Goal: Communication & Community: Answer question/provide support

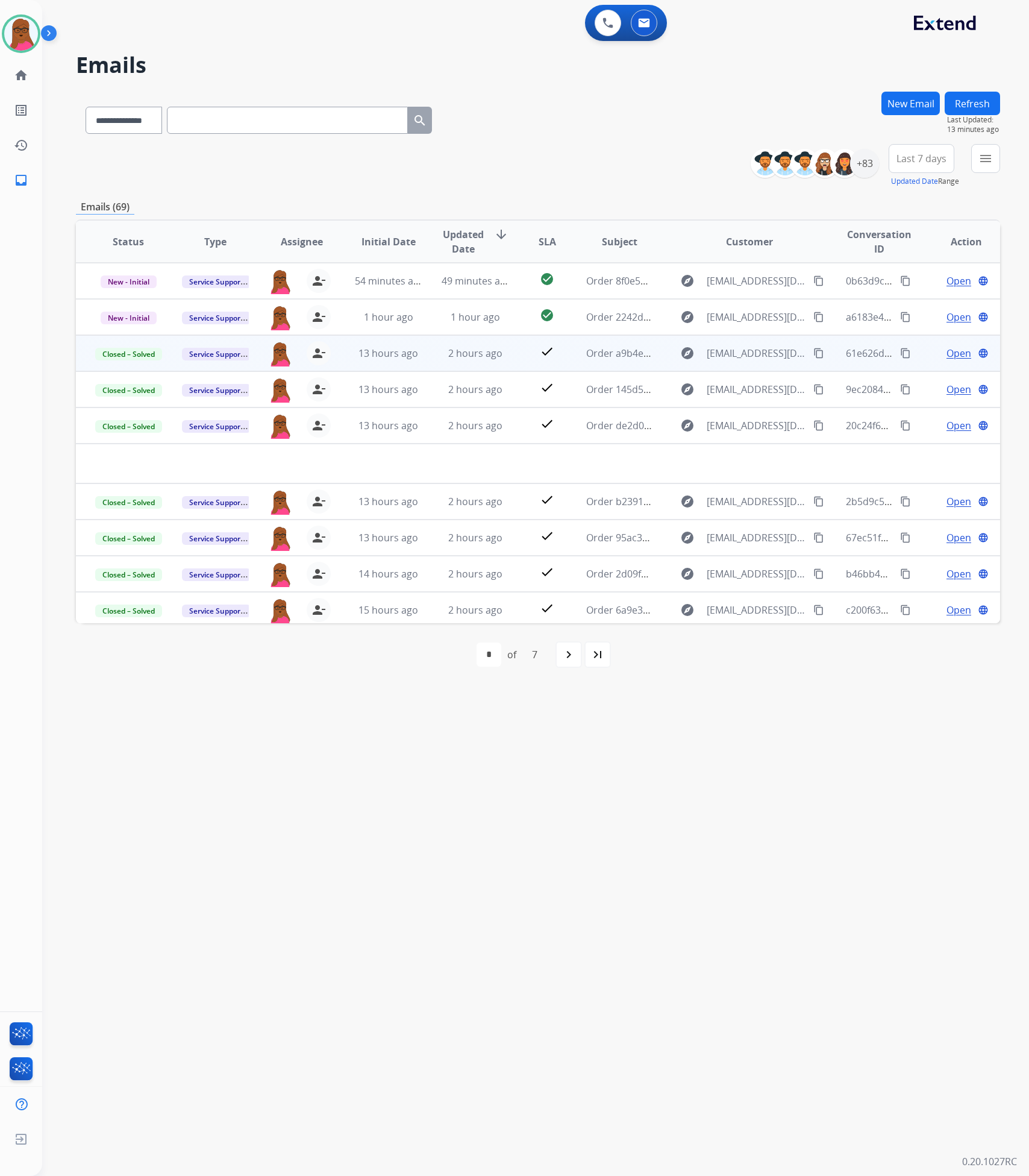
select select "**********"
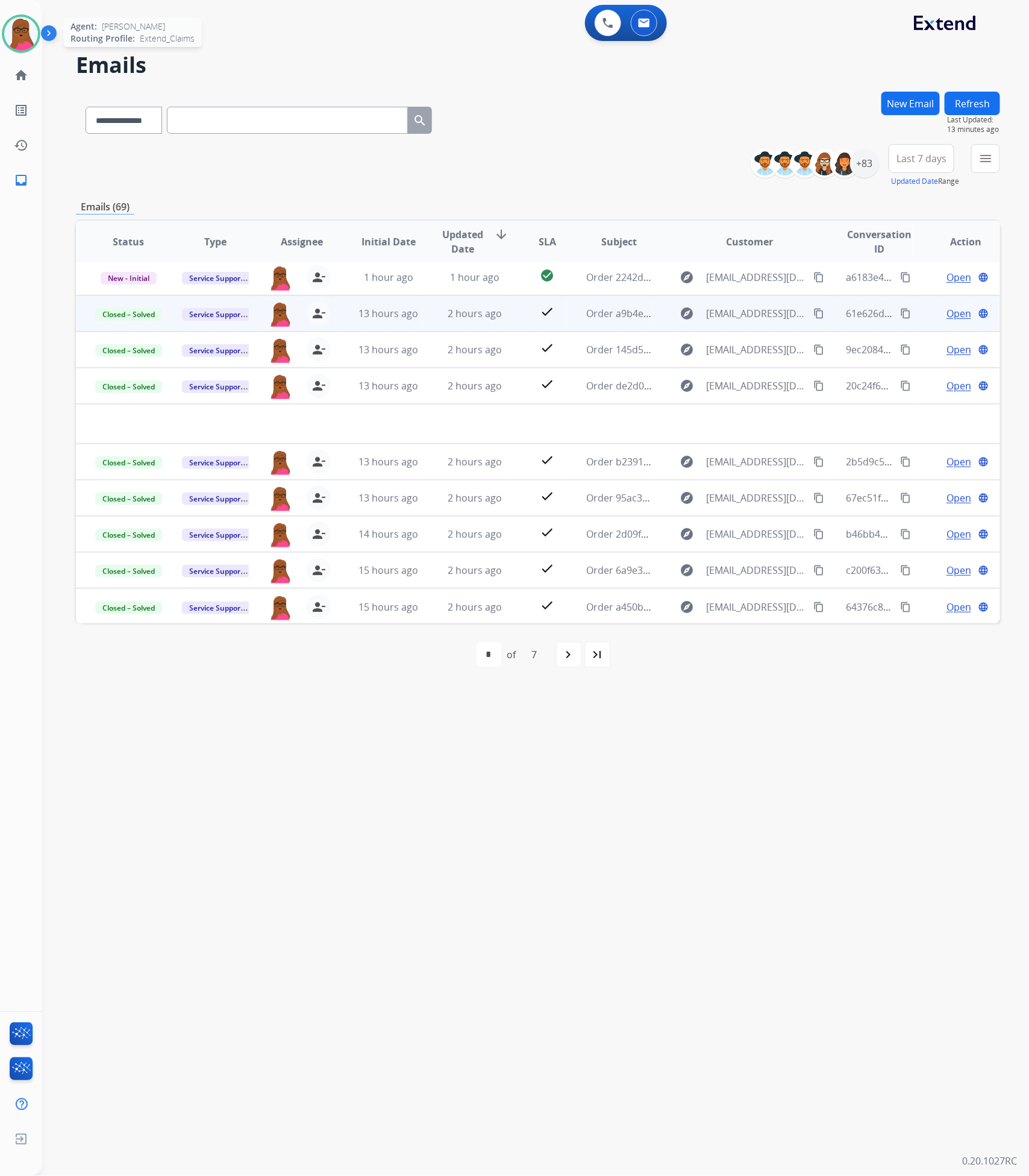
click at [4, 35] on img at bounding box center [21, 34] width 33 height 34
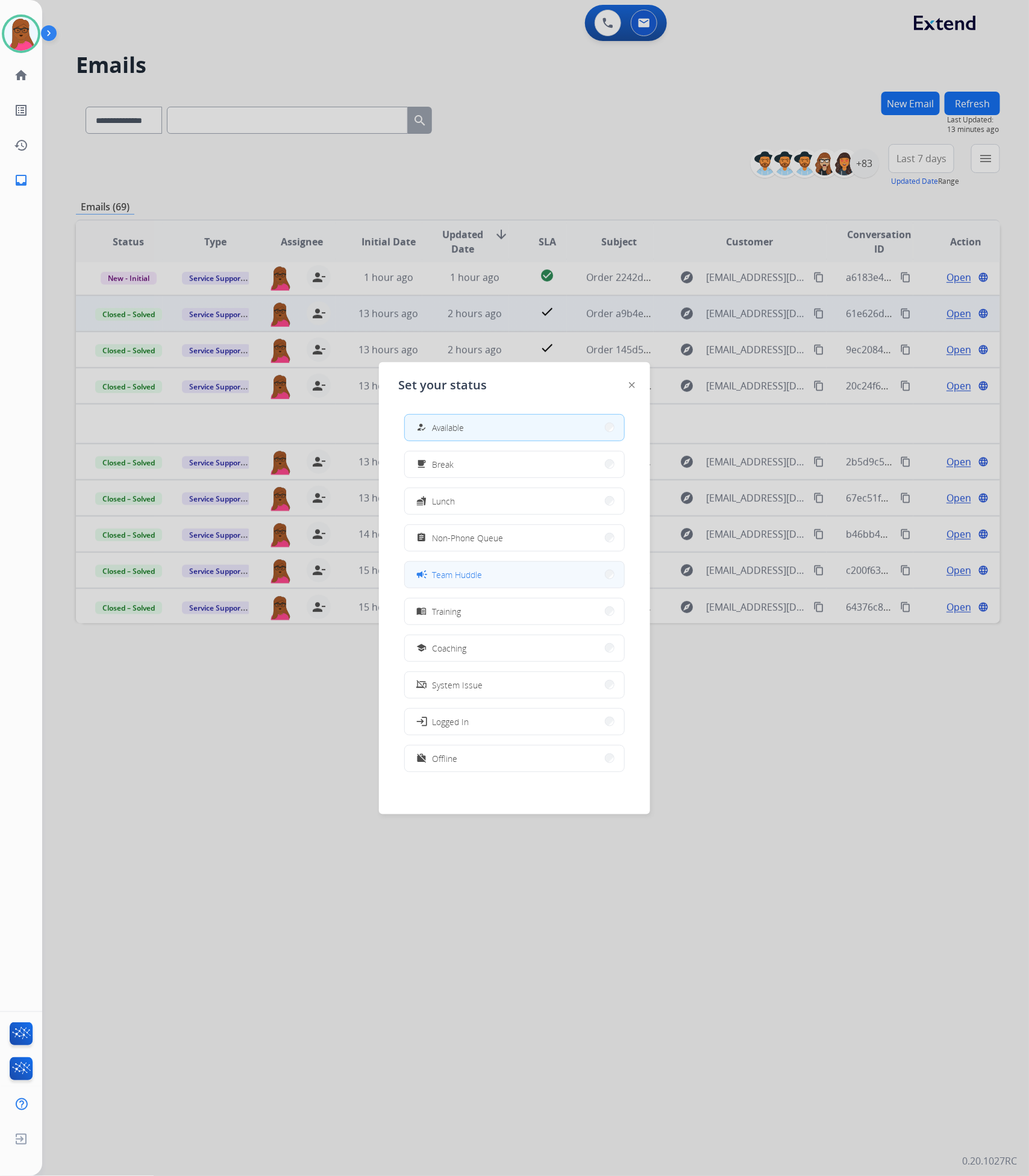
click at [463, 567] on div "campaign Team Huddle" at bounding box center [448, 574] width 68 height 15
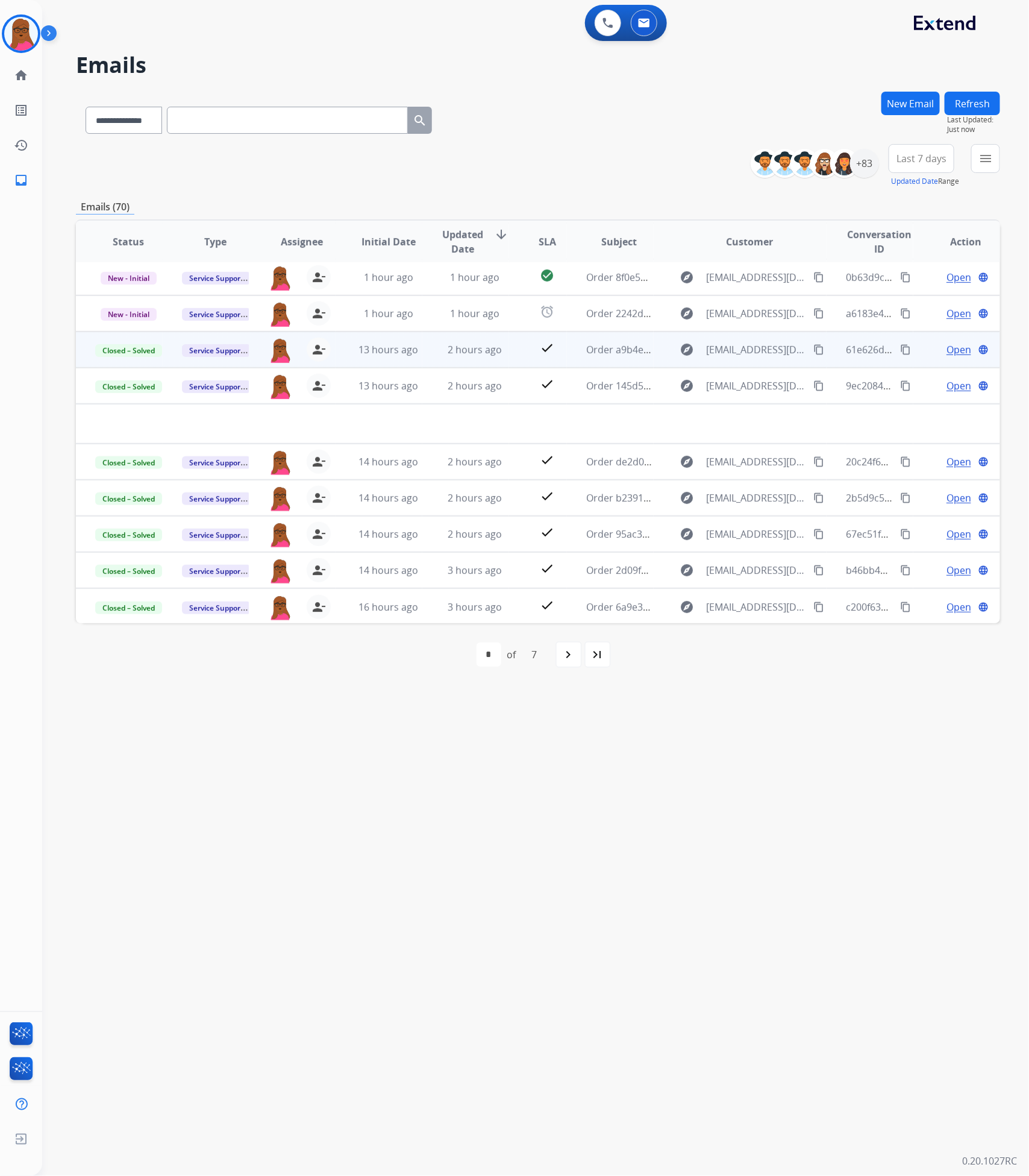
click at [609, 751] on div "**********" at bounding box center [520, 609] width 958 height 1133
click at [861, 163] on div "+83" at bounding box center [864, 163] width 29 height 29
click at [704, 252] on div "**********" at bounding box center [789, 253] width 179 height 77
click at [983, 163] on mat-icon "menu" at bounding box center [986, 158] width 15 height 15
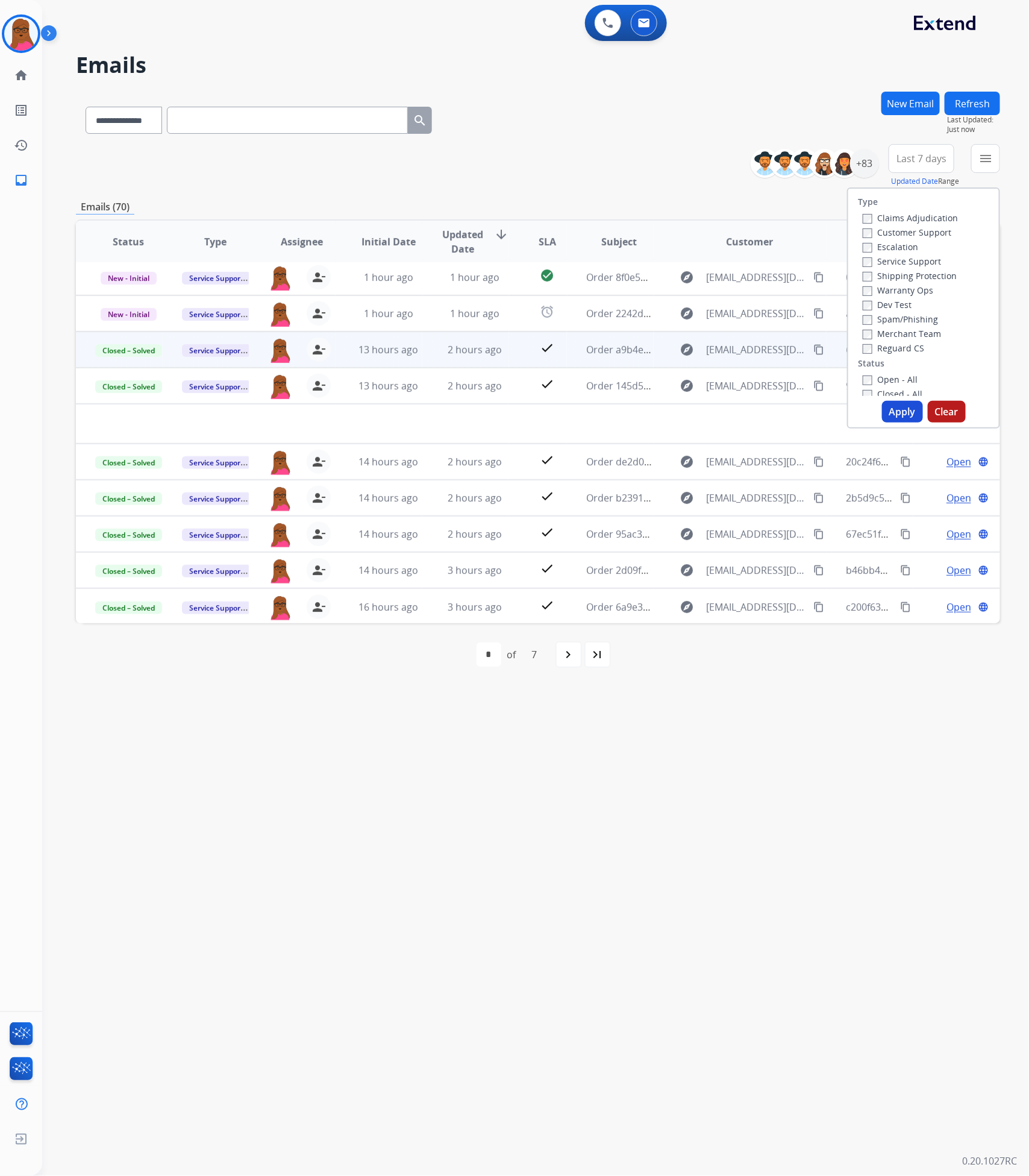
click at [866, 218] on label "Claims Adjudication" at bounding box center [910, 218] width 95 height 11
click at [892, 401] on button "Apply" at bounding box center [902, 411] width 41 height 22
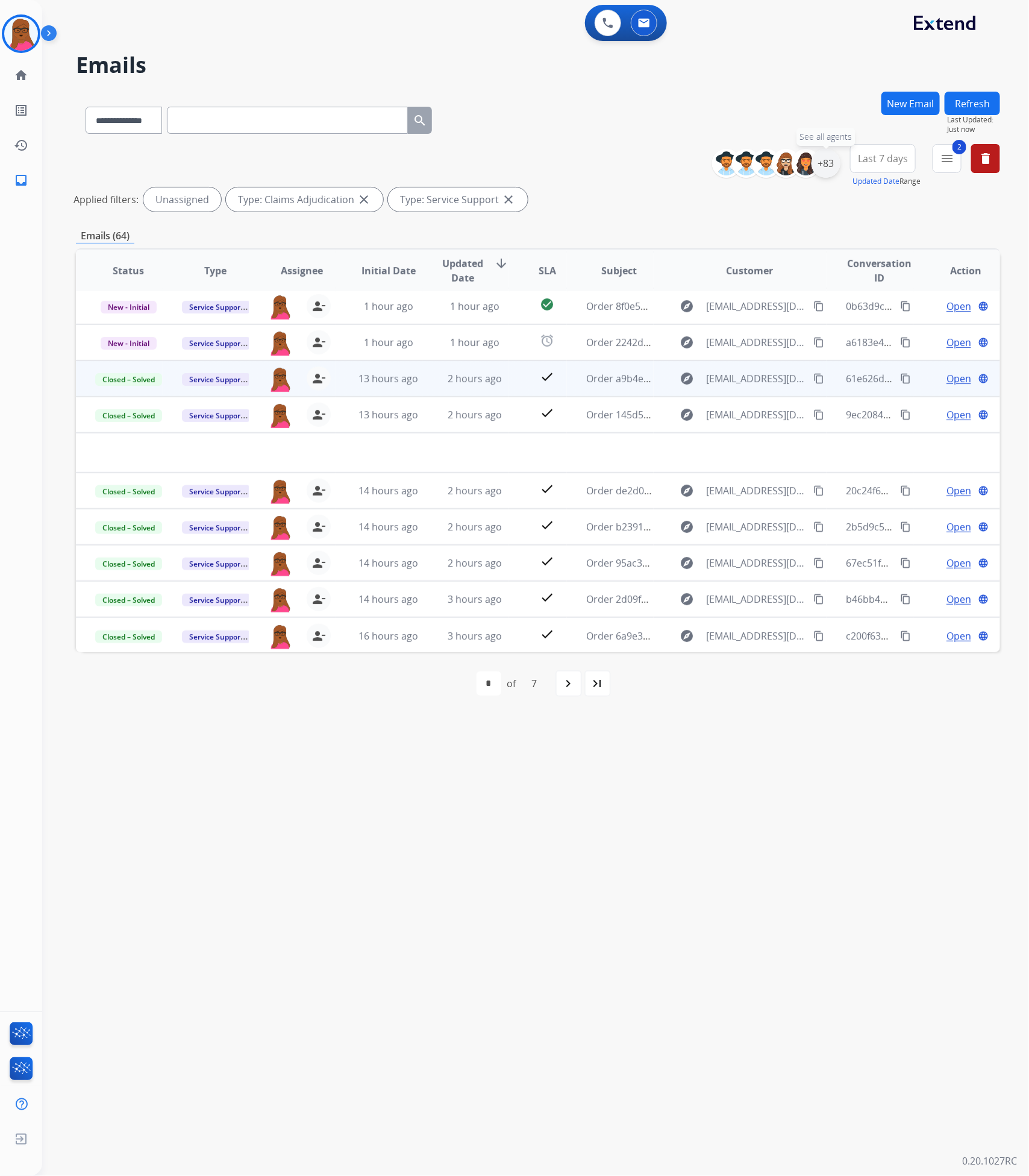
click at [825, 163] on div "+83" at bounding box center [825, 163] width 29 height 29
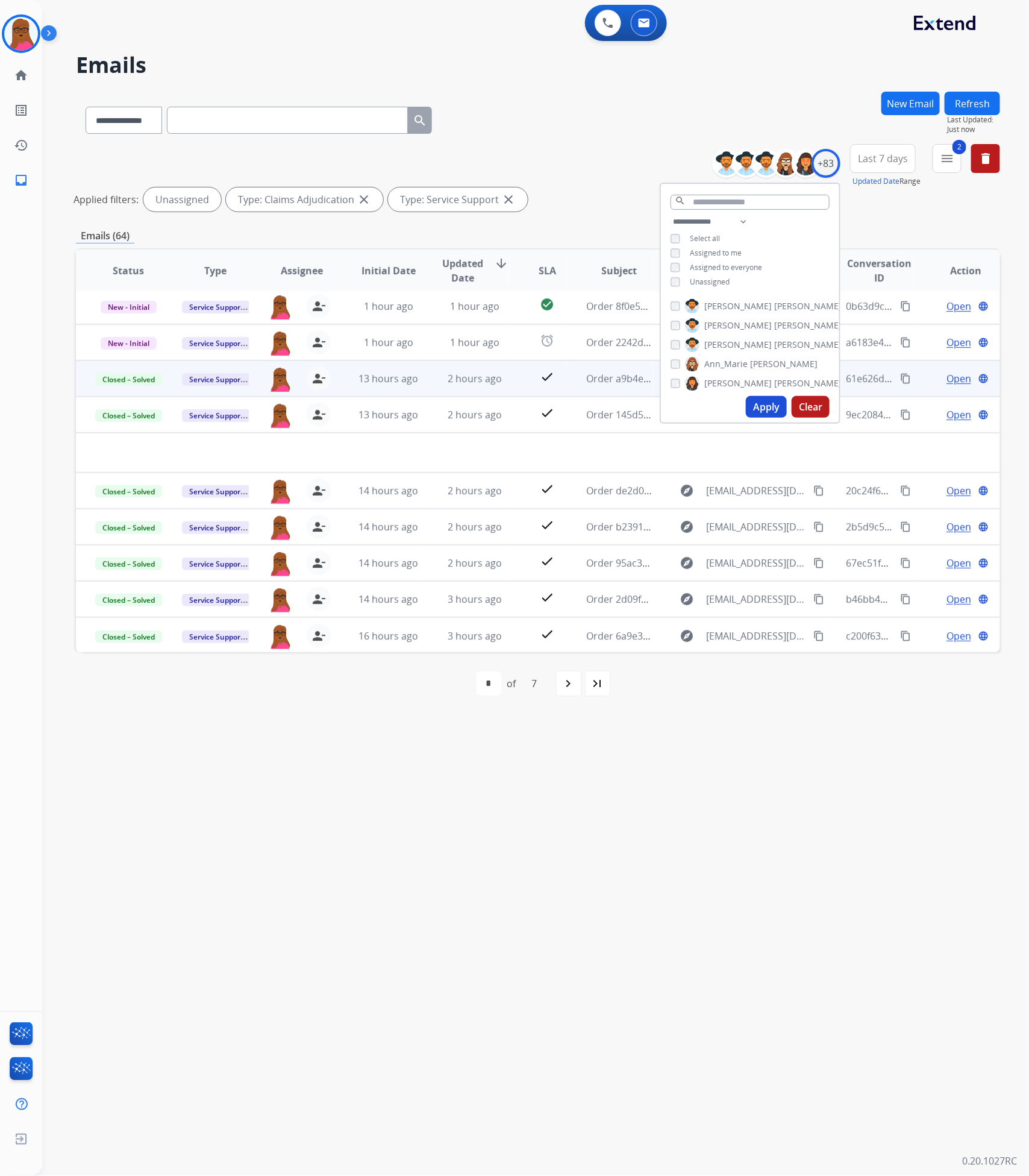
click at [752, 398] on button "Apply" at bounding box center [766, 406] width 41 height 22
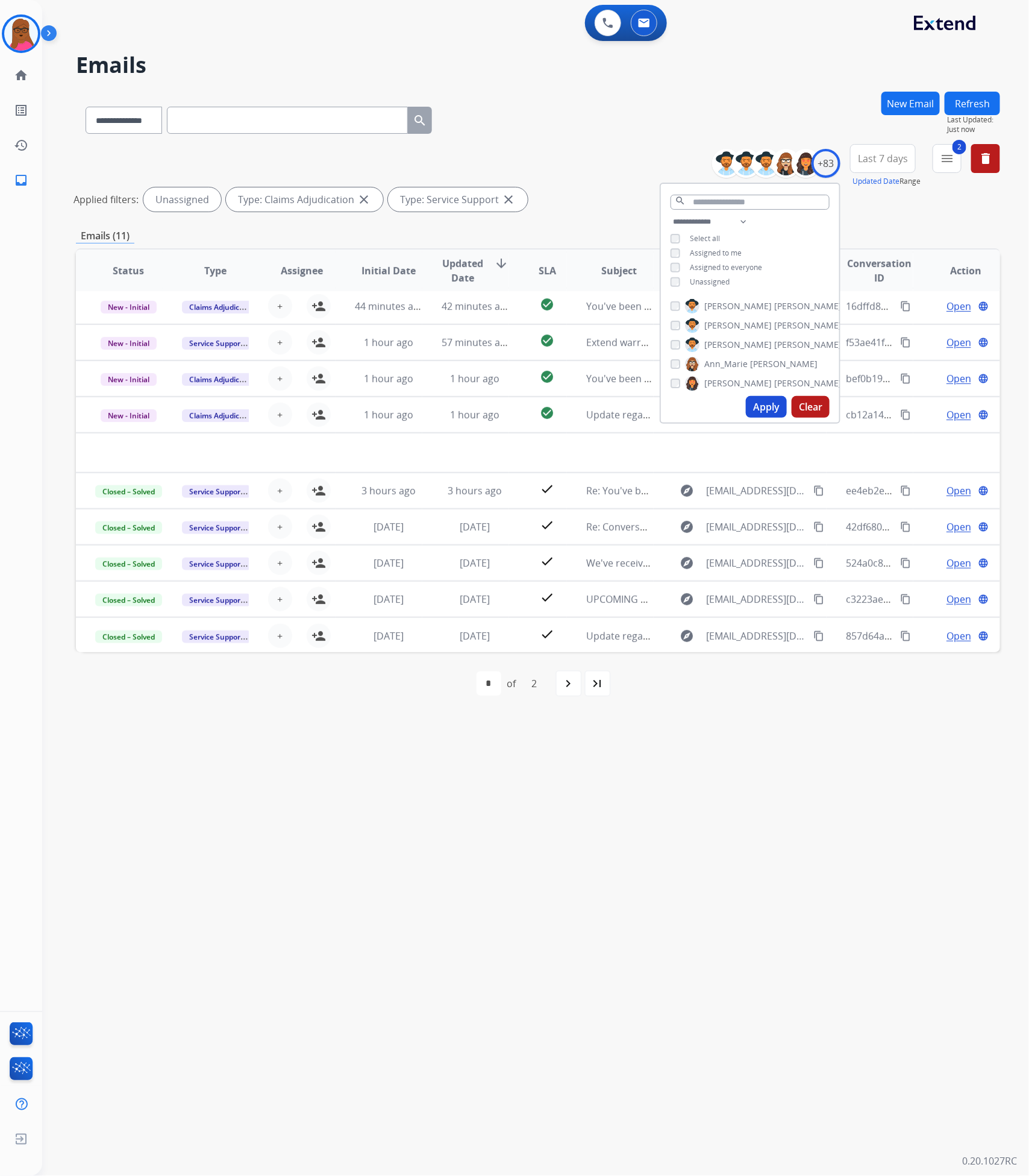
click at [603, 870] on div "**********" at bounding box center [520, 609] width 958 height 1133
click at [952, 169] on button "2 menu Filters" at bounding box center [947, 158] width 29 height 29
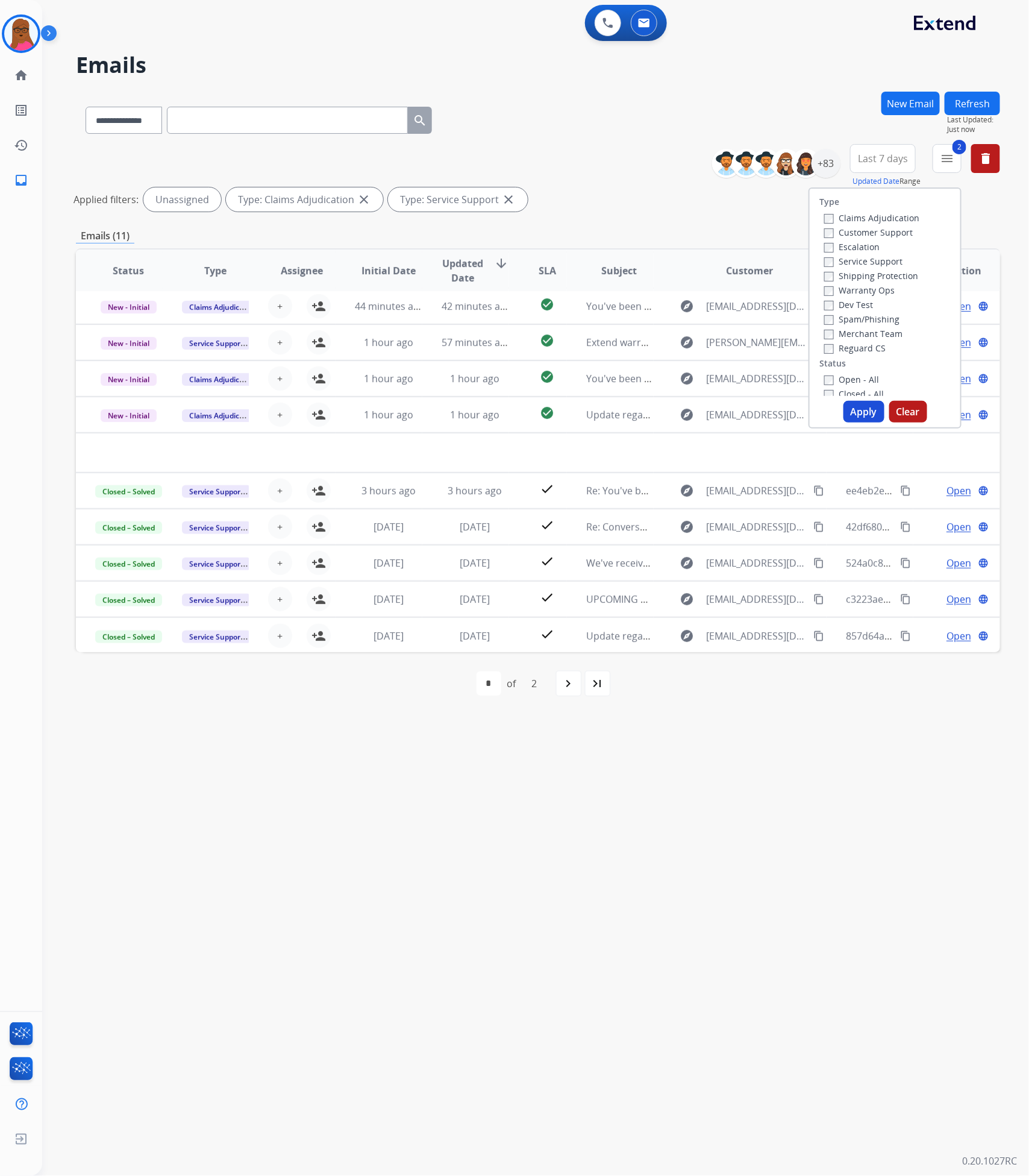
click at [860, 416] on button "Apply" at bounding box center [864, 411] width 41 height 22
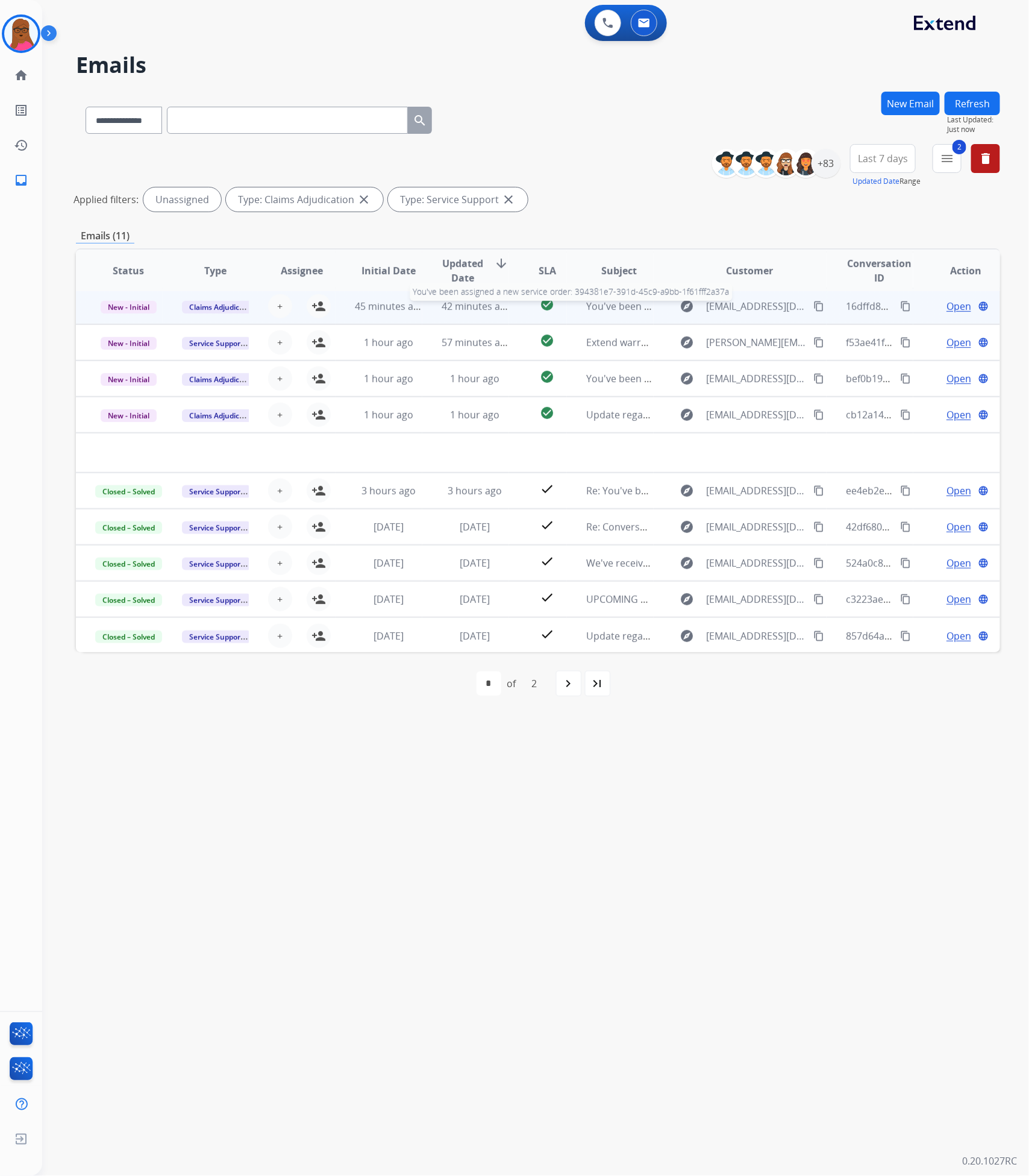
click at [616, 304] on span "You've been assigned a new service order: 394381e7-391d-45c9-a9bb-1f61fff2a37a" at bounding box center [772, 306] width 373 height 13
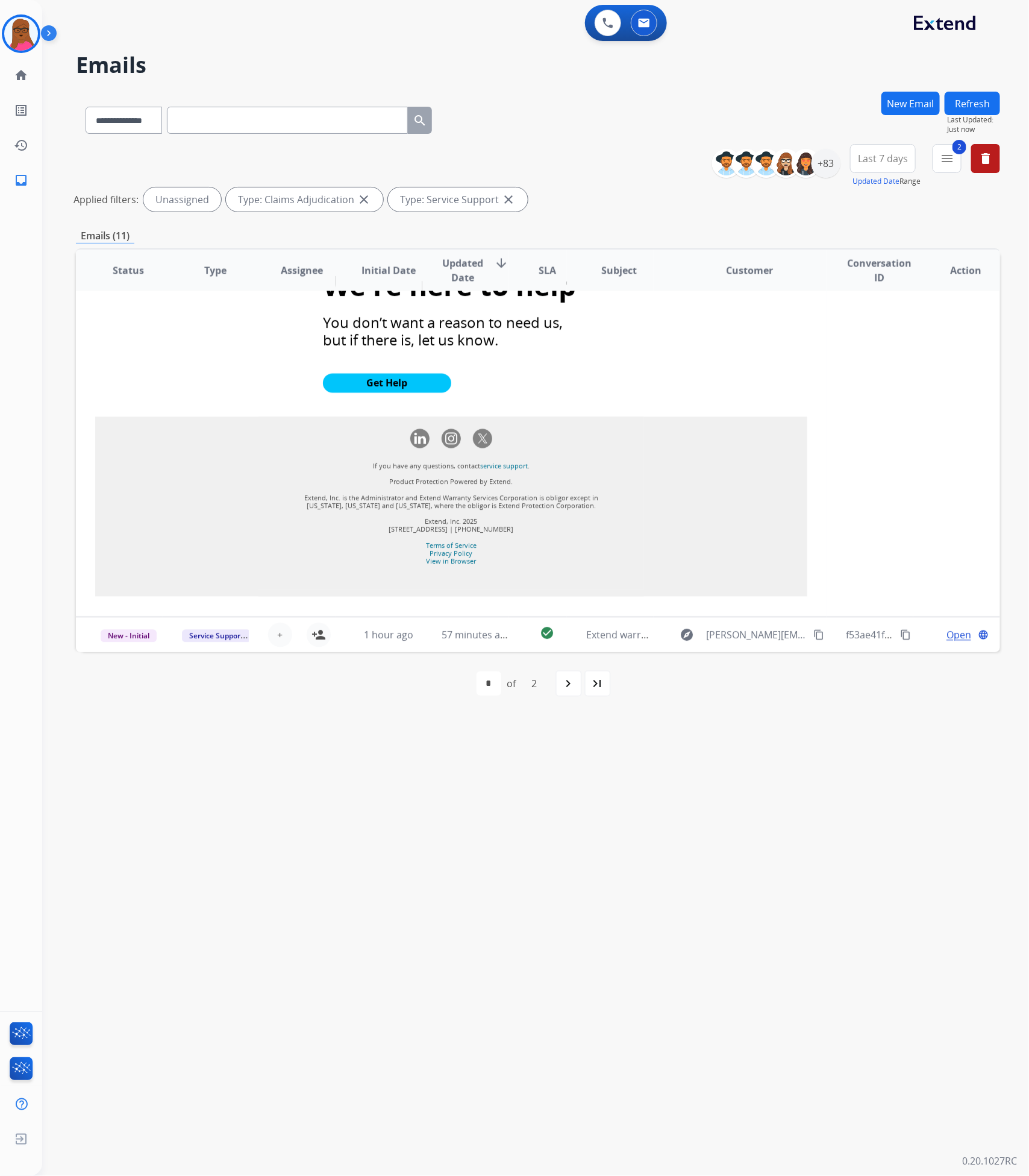
scroll to position [1279, 0]
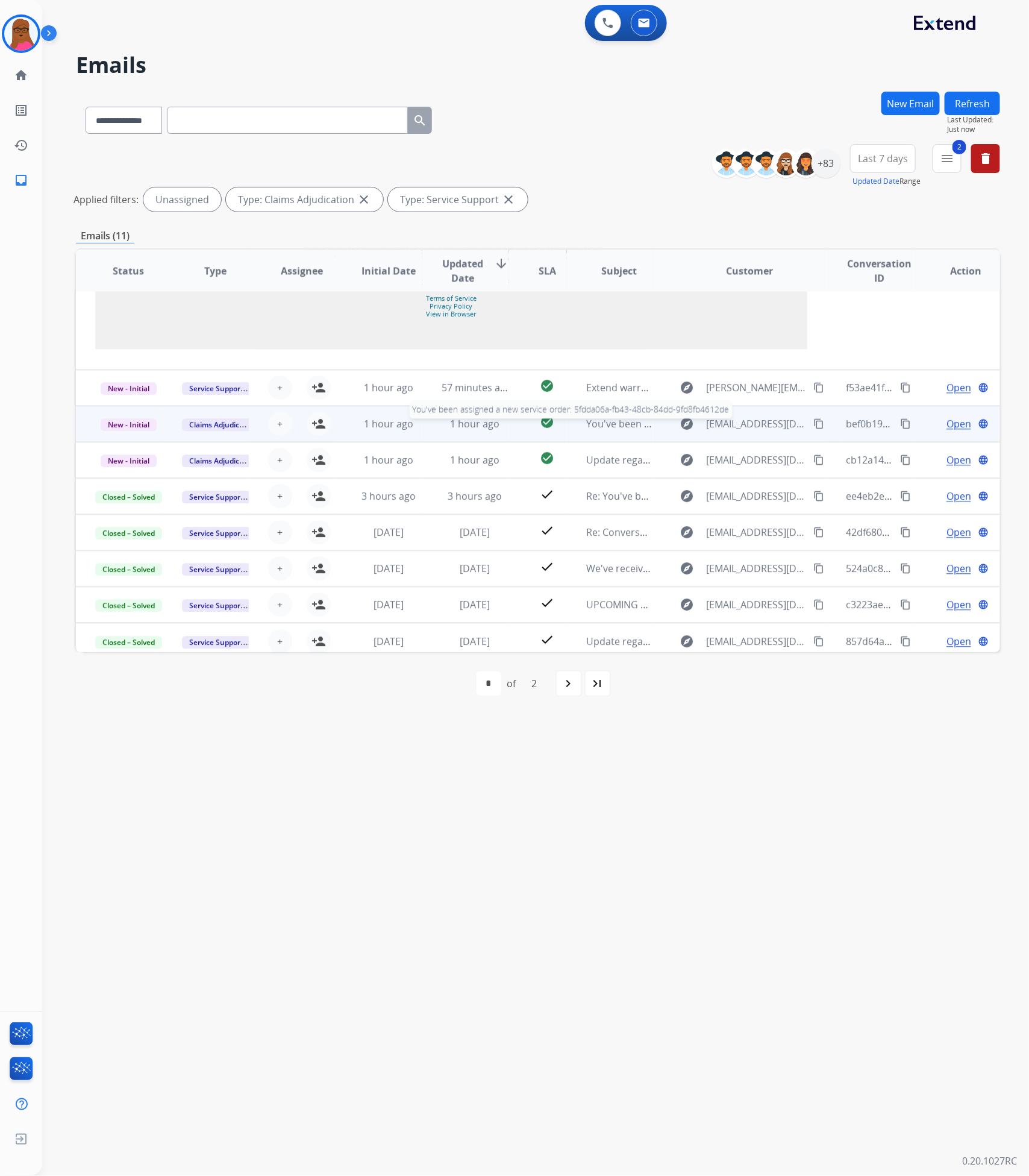
click at [603, 418] on span "You've been assigned a new service order: 5fdda06a-fb43-48cb-84dd-9fd8fb4612de" at bounding box center [774, 424] width 375 height 13
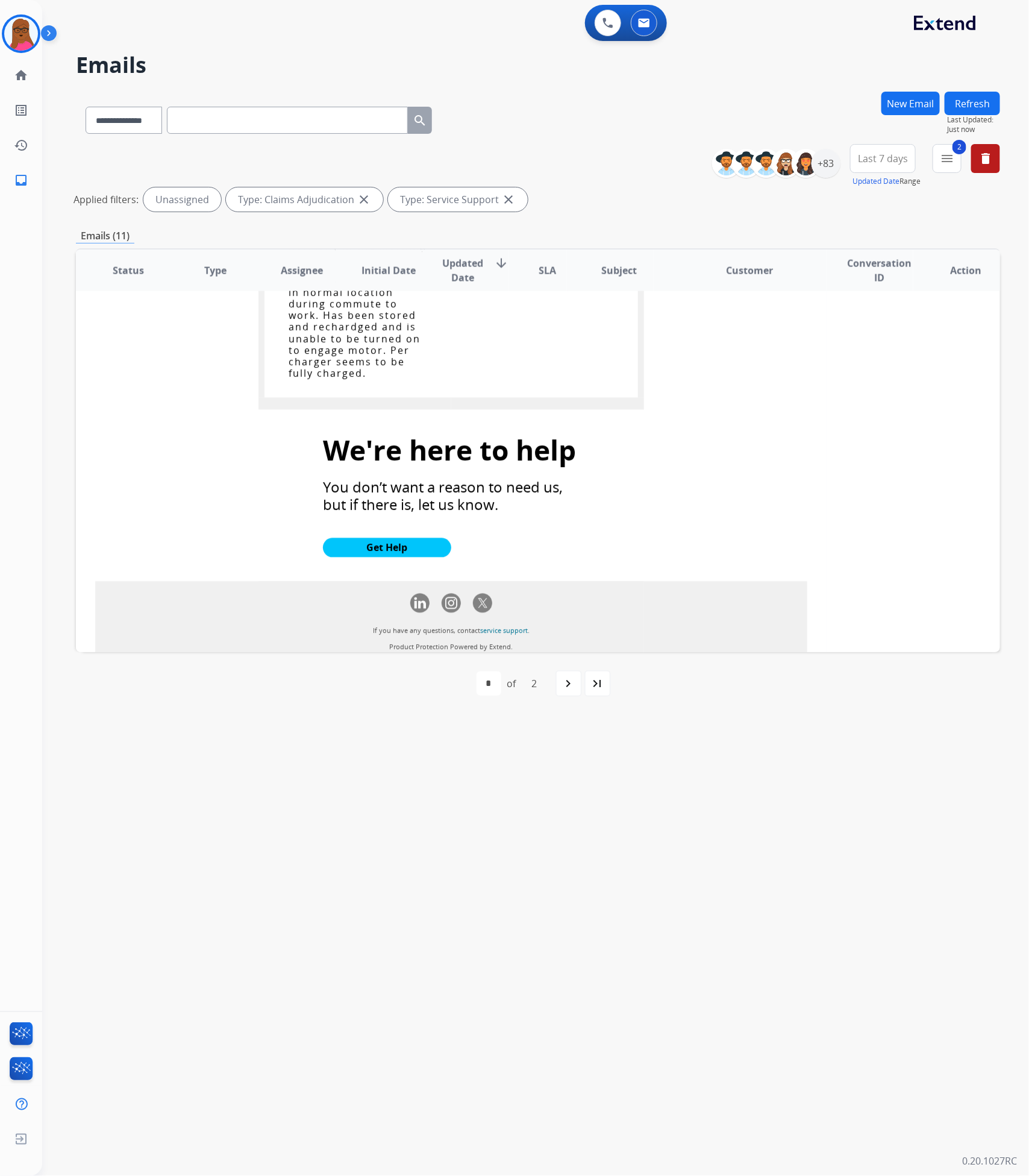
scroll to position [1341, 0]
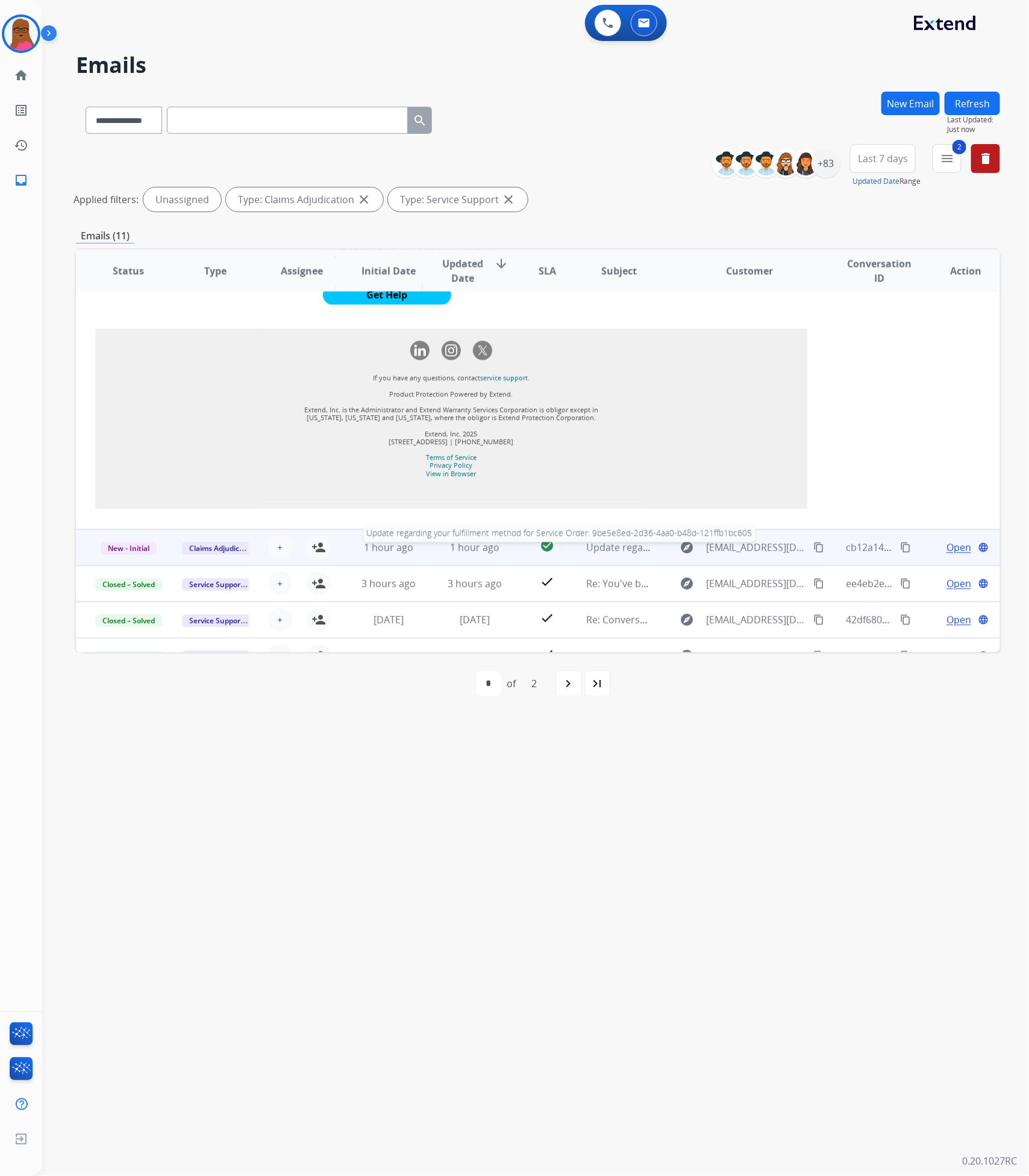
click at [619, 545] on span "Update regarding your fulfillment method for Service Order: 9be5e8ed-2d36-4aa0-…" at bounding box center [816, 547] width 461 height 13
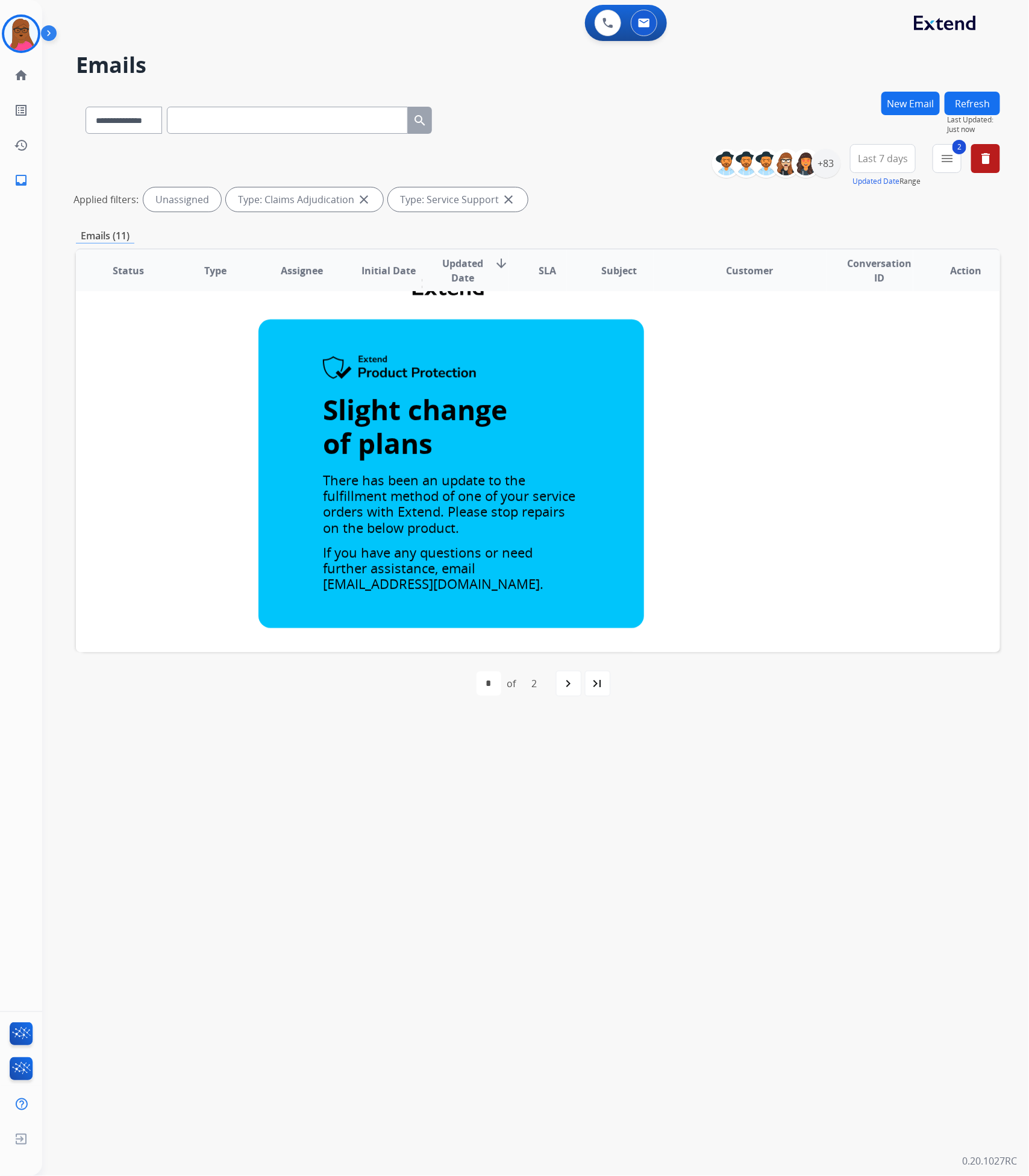
scroll to position [236, 0]
click at [942, 157] on mat-icon "menu" at bounding box center [947, 158] width 15 height 15
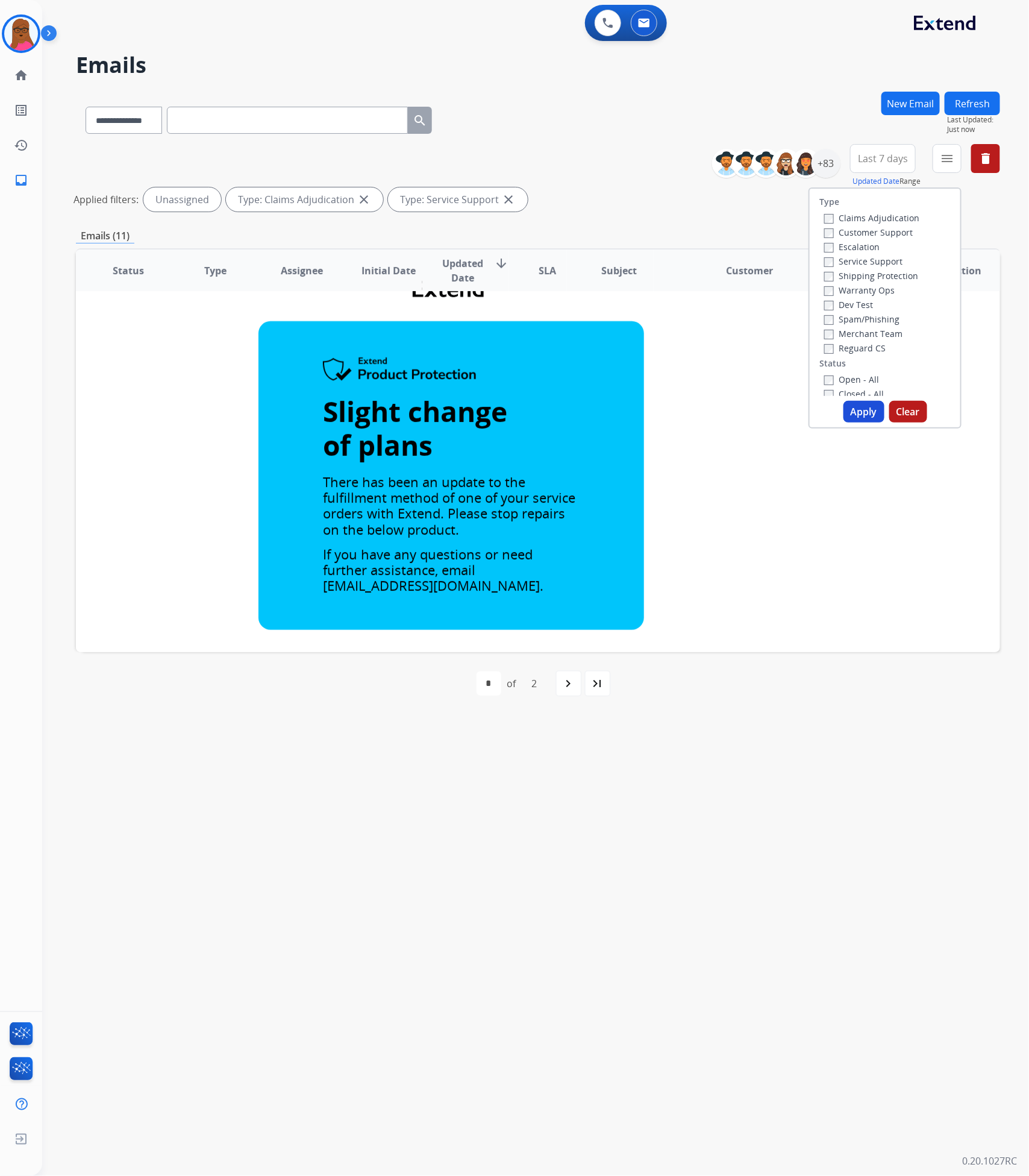
click at [864, 416] on button "Apply" at bounding box center [864, 411] width 41 height 22
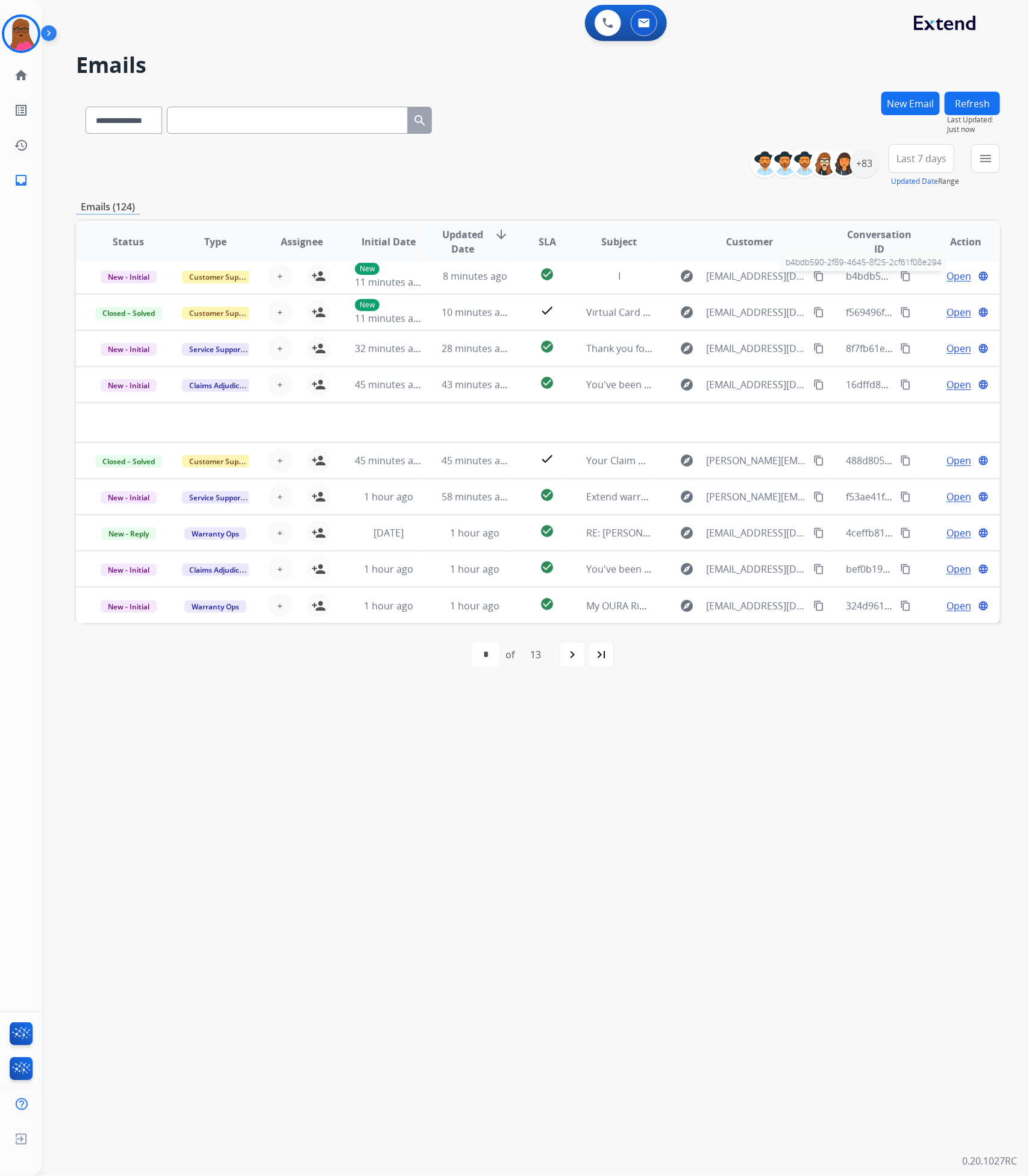
scroll to position [40, 0]
click at [864, 156] on div "+83" at bounding box center [864, 163] width 29 height 29
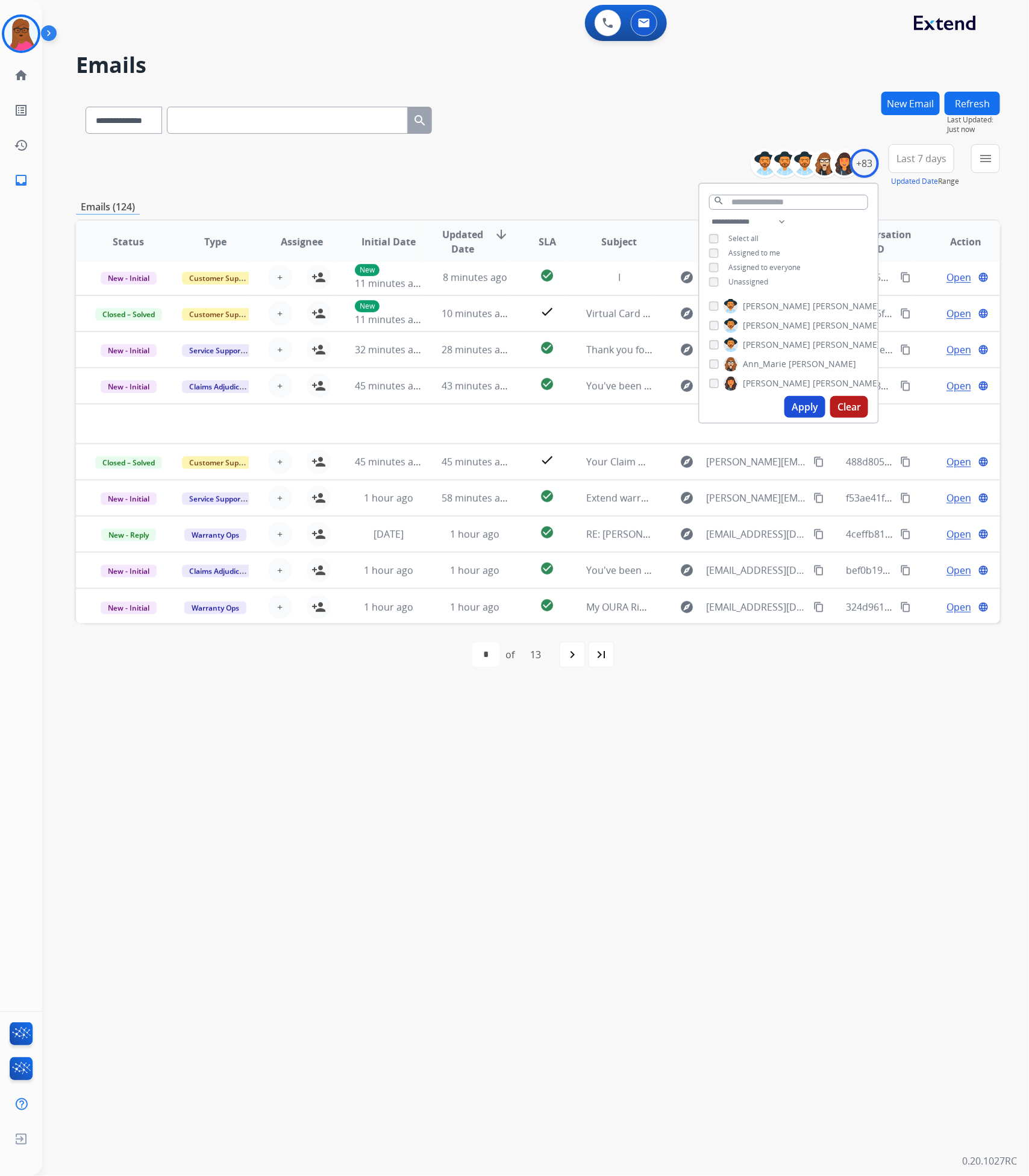
click at [793, 396] on button "Apply" at bounding box center [804, 406] width 41 height 22
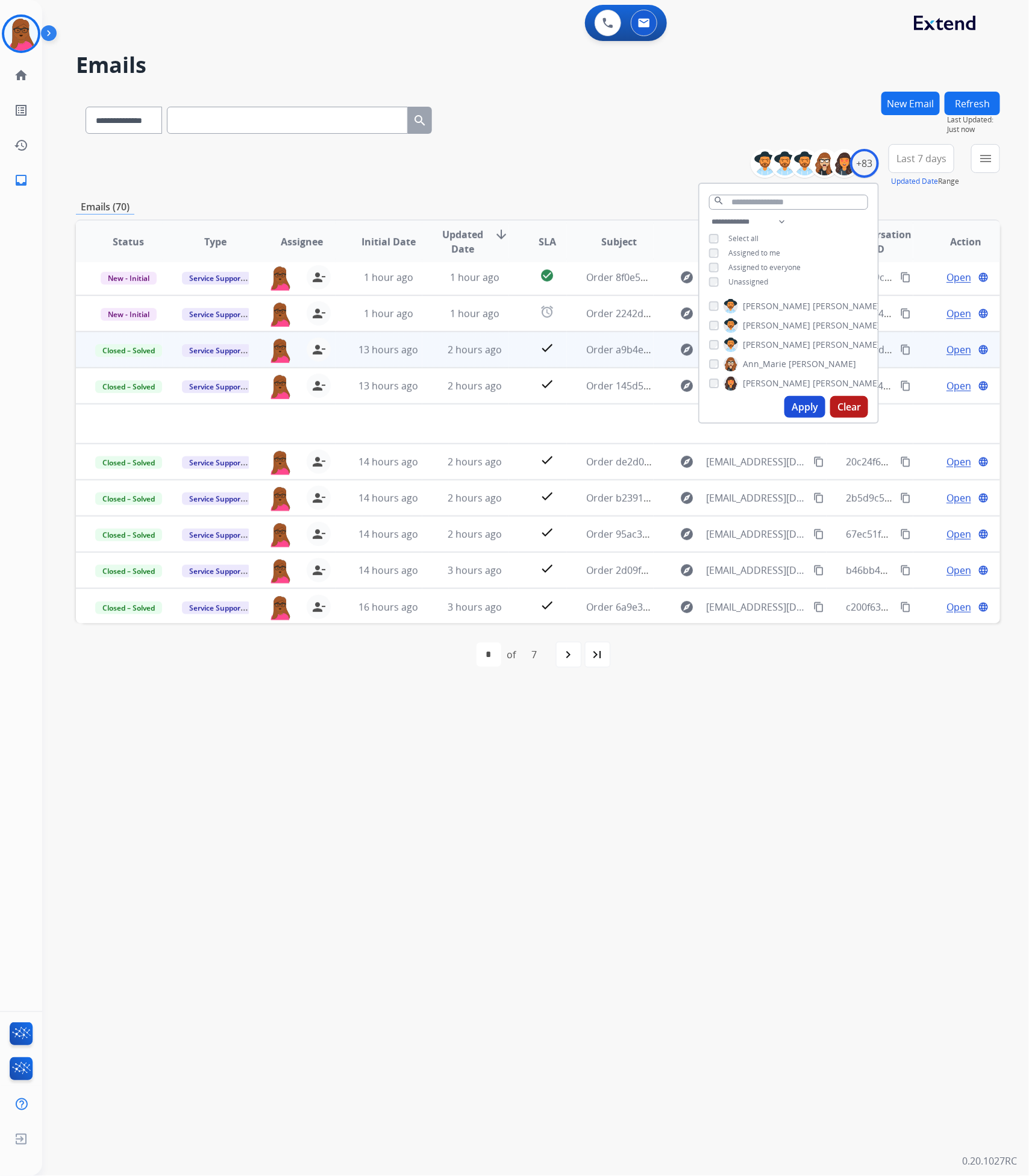
click at [629, 864] on div "**********" at bounding box center [520, 609] width 958 height 1133
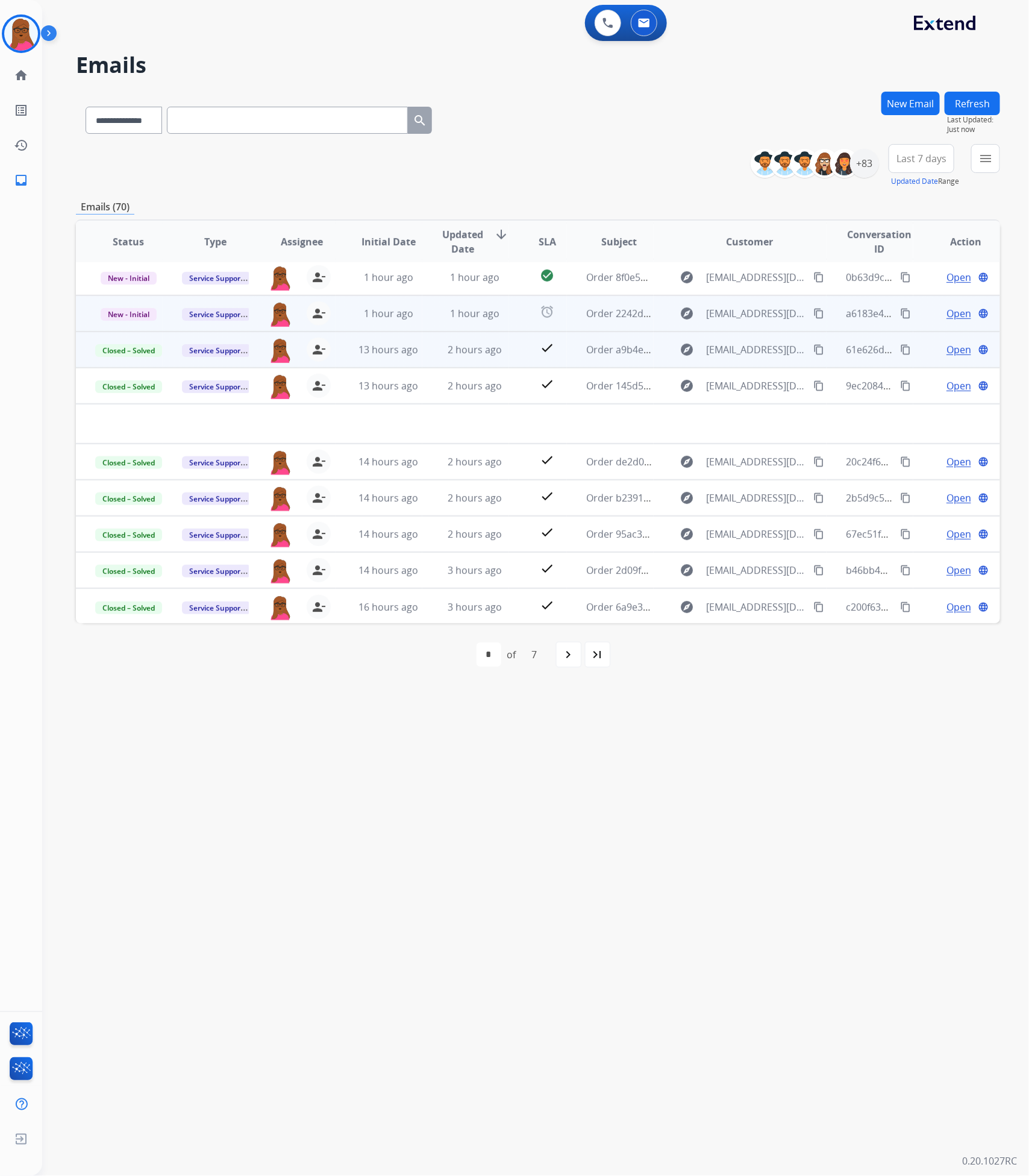
click at [954, 313] on span "Open" at bounding box center [959, 313] width 24 height 15
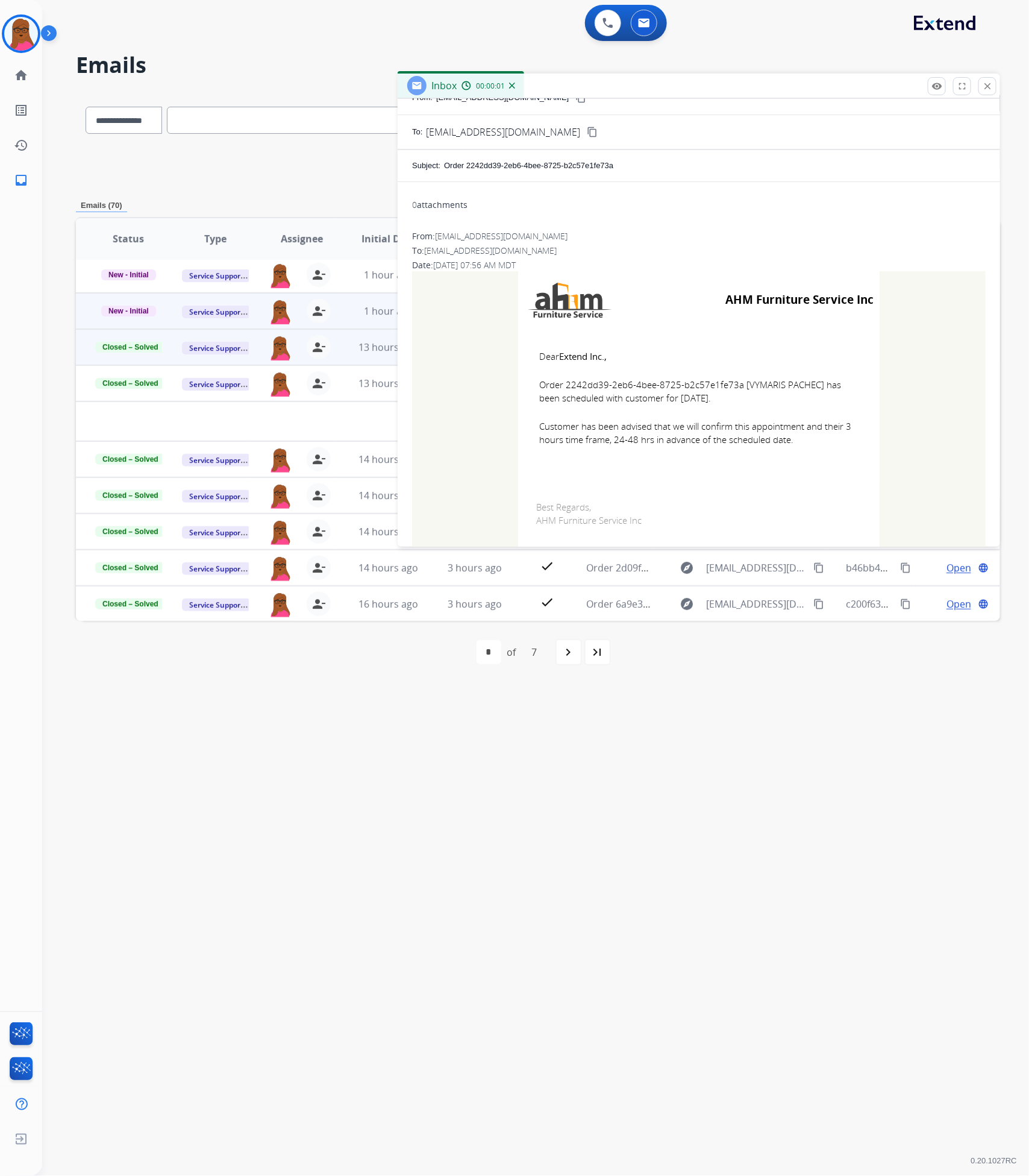
scroll to position [118, 0]
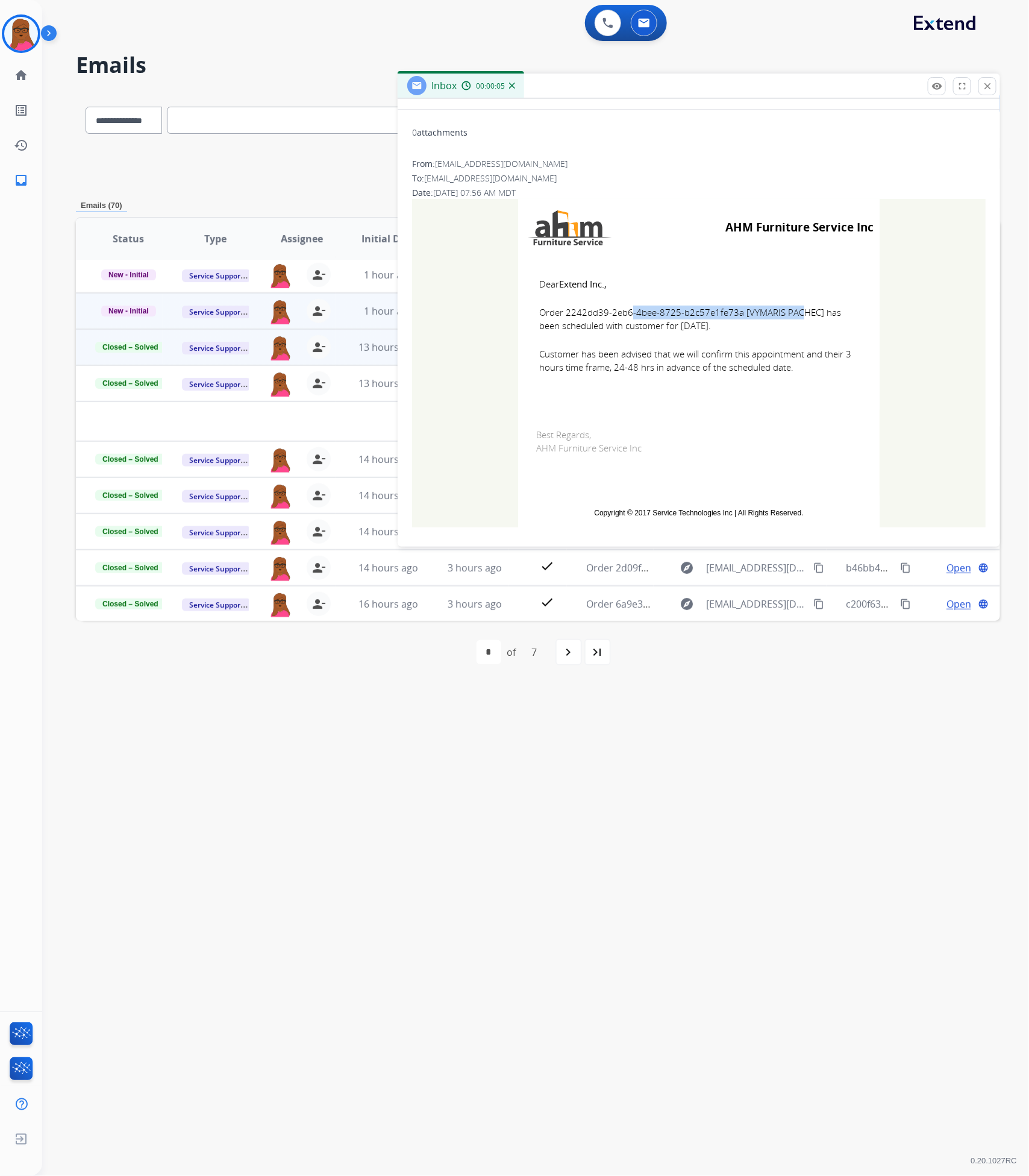
drag, startPoint x: 734, startPoint y: 315, endPoint x: 564, endPoint y: 311, distance: 170.0
click at [564, 311] on span "Order 2242dd39-2eb6-4bee-8725-b2c57e1fe73a [VYMARIS PACHEC] has been scheduled …" at bounding box center [699, 319] width 320 height 27
copy span "2242dd39-2eb6-4bee-8725-b2c57e1fe73a"
drag, startPoint x: 799, startPoint y: 375, endPoint x: 532, endPoint y: 276, distance: 284.8
click at [532, 276] on td "Dear Extend Inc., Order 2242dd39-2eb6-4bee-8725-b2c57e1fe73a [VYMARIS PACHEC] h…" at bounding box center [699, 333] width 361 height 154
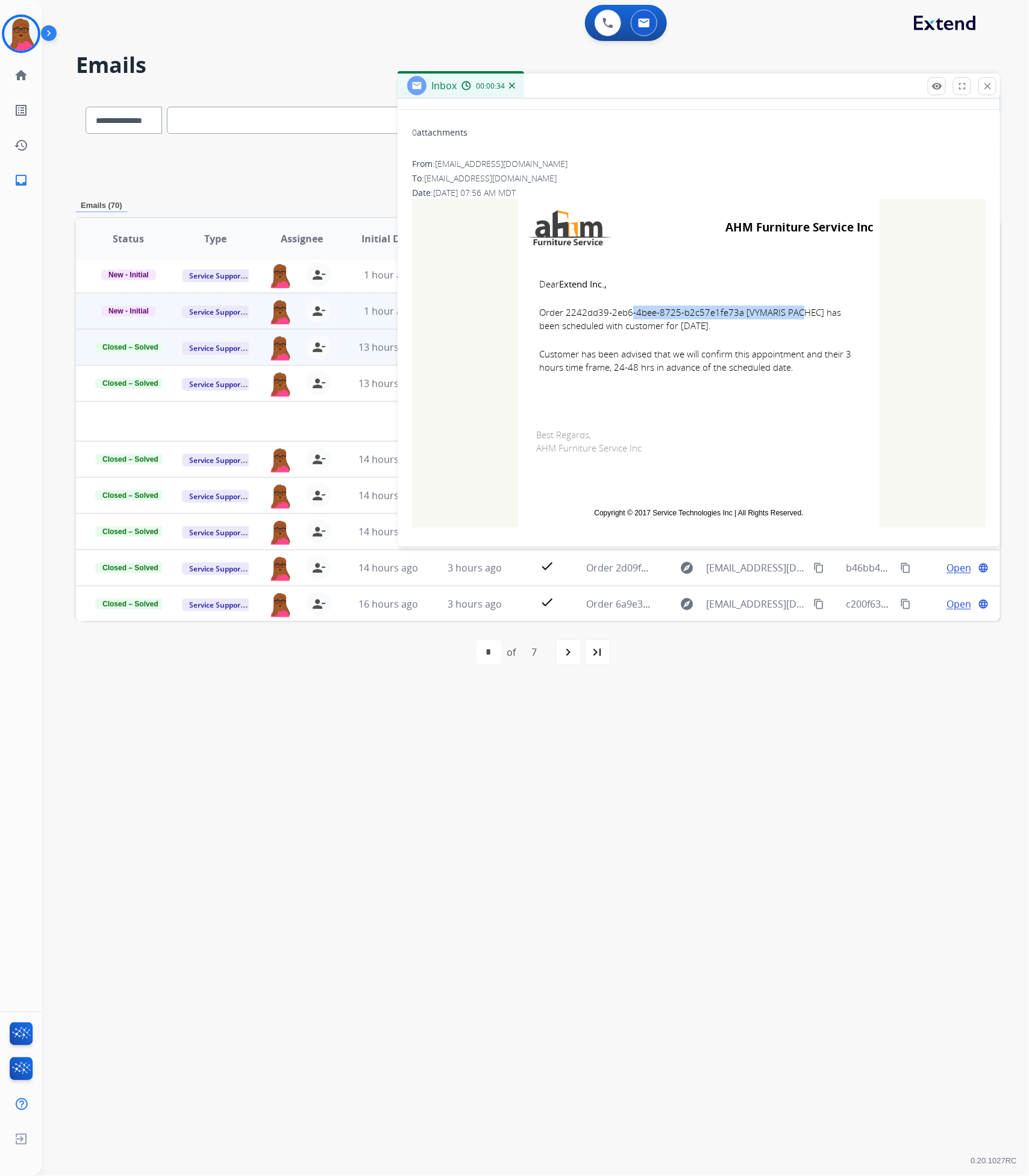
copy td "Dear Extend Inc., Order 2242dd39-2eb6-4bee-8725-b2c57e1fe73a [VYMARIS PACHEC] h…"
click at [996, 89] on button "close Close" at bounding box center [988, 87] width 18 height 18
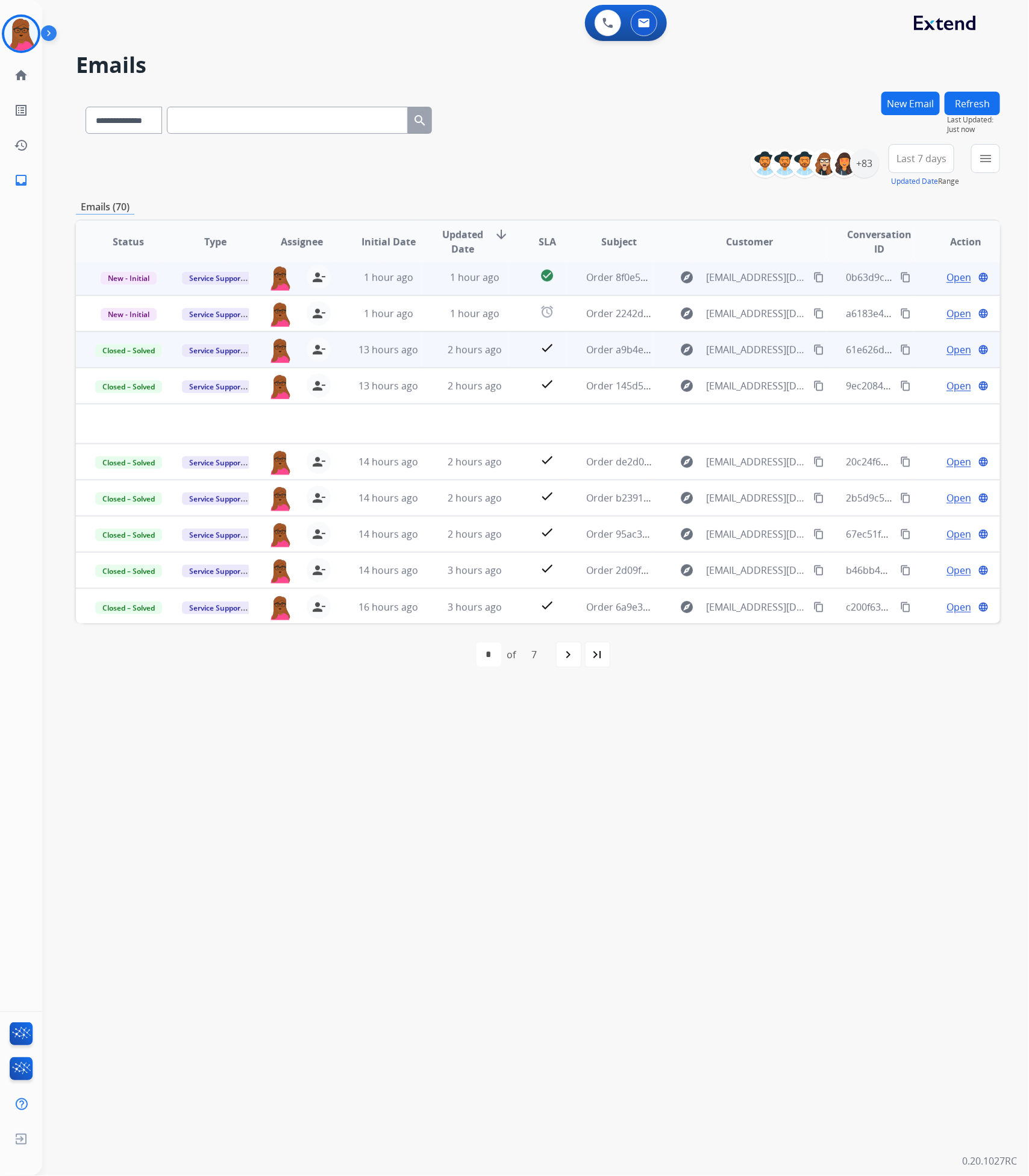
click at [951, 281] on span "Open" at bounding box center [959, 277] width 24 height 15
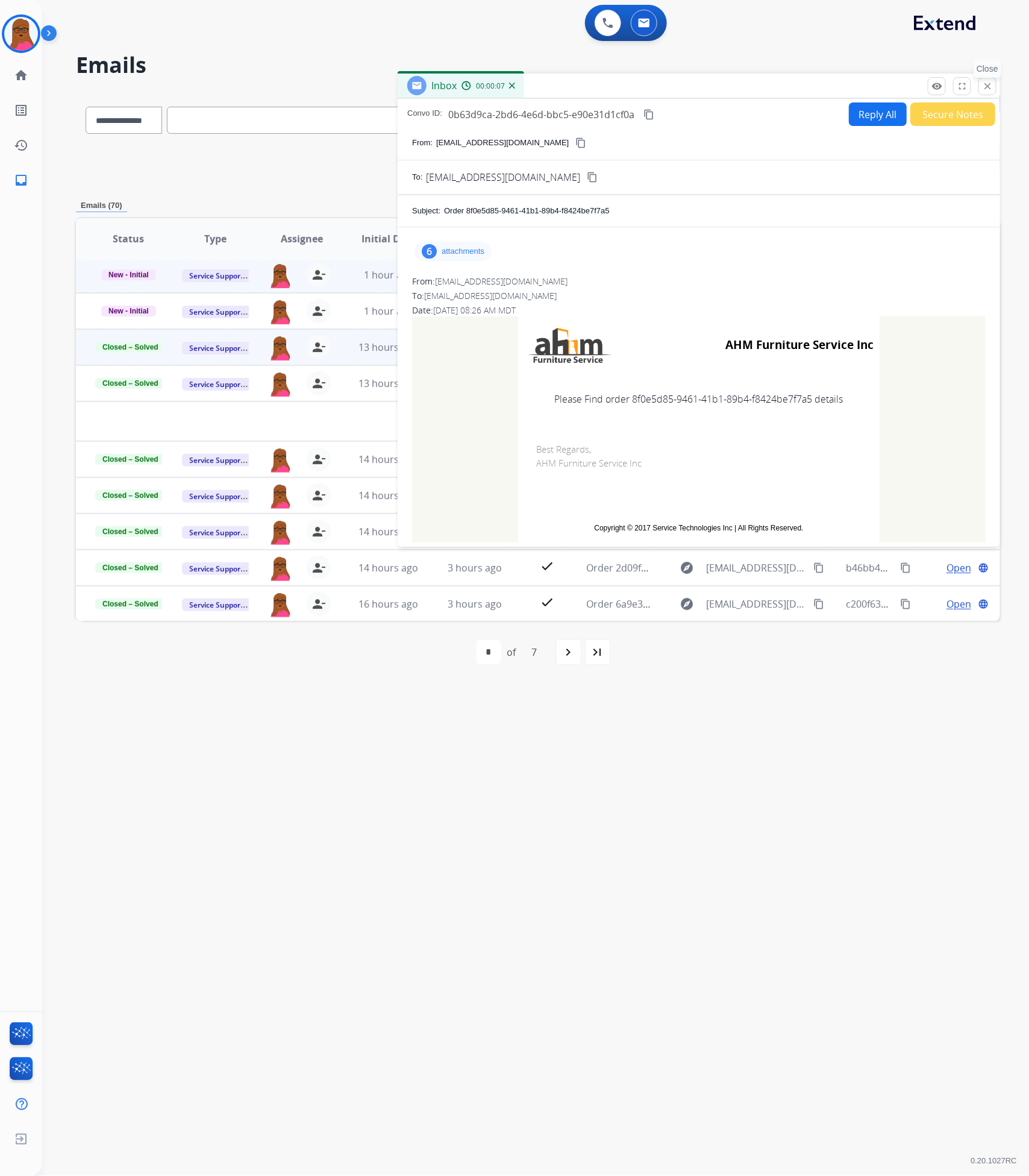
click at [985, 82] on mat-icon "close" at bounding box center [988, 87] width 11 height 11
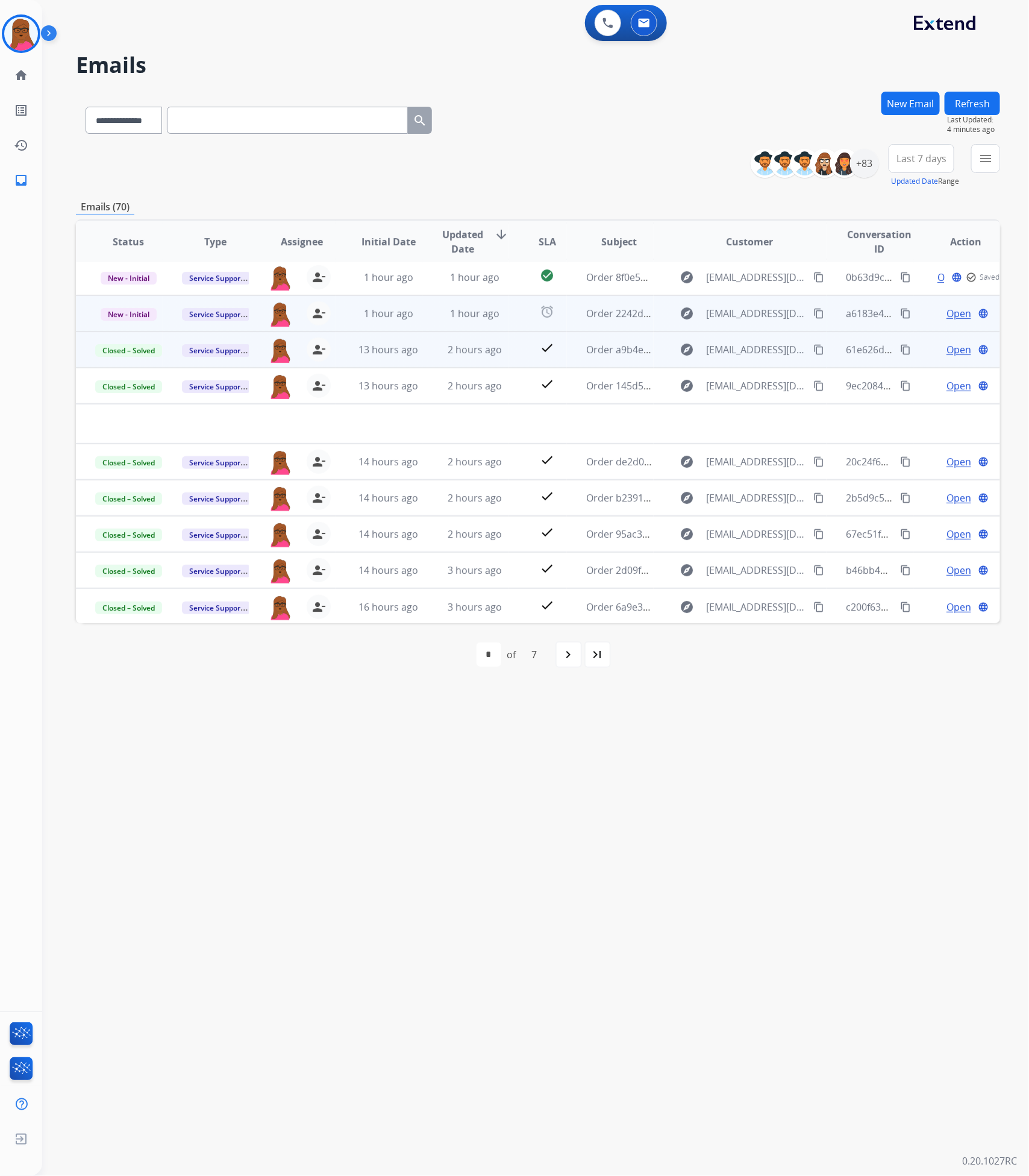
click at [953, 313] on span "Open" at bounding box center [959, 313] width 24 height 15
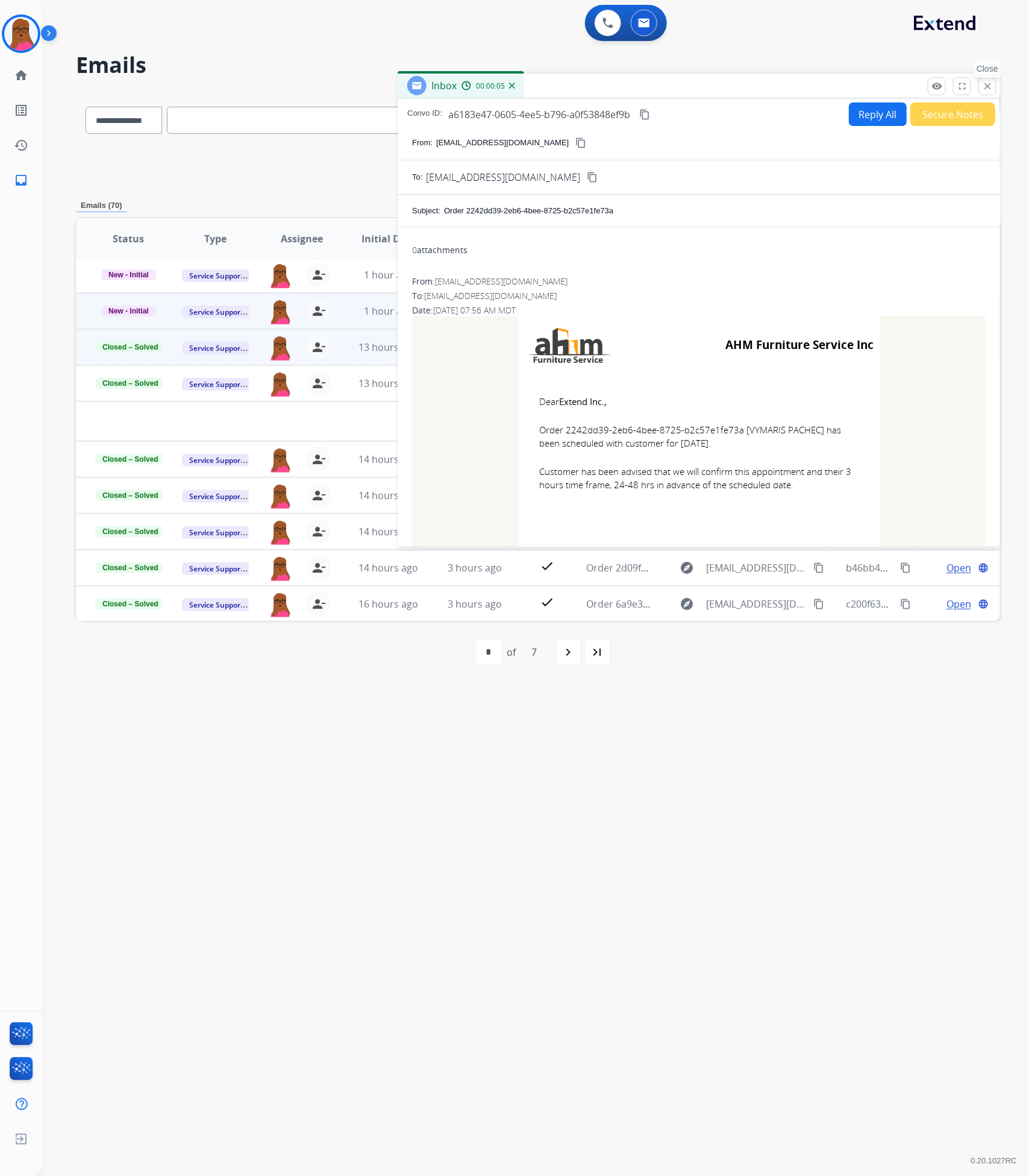
click at [991, 87] on mat-icon "close" at bounding box center [988, 87] width 11 height 11
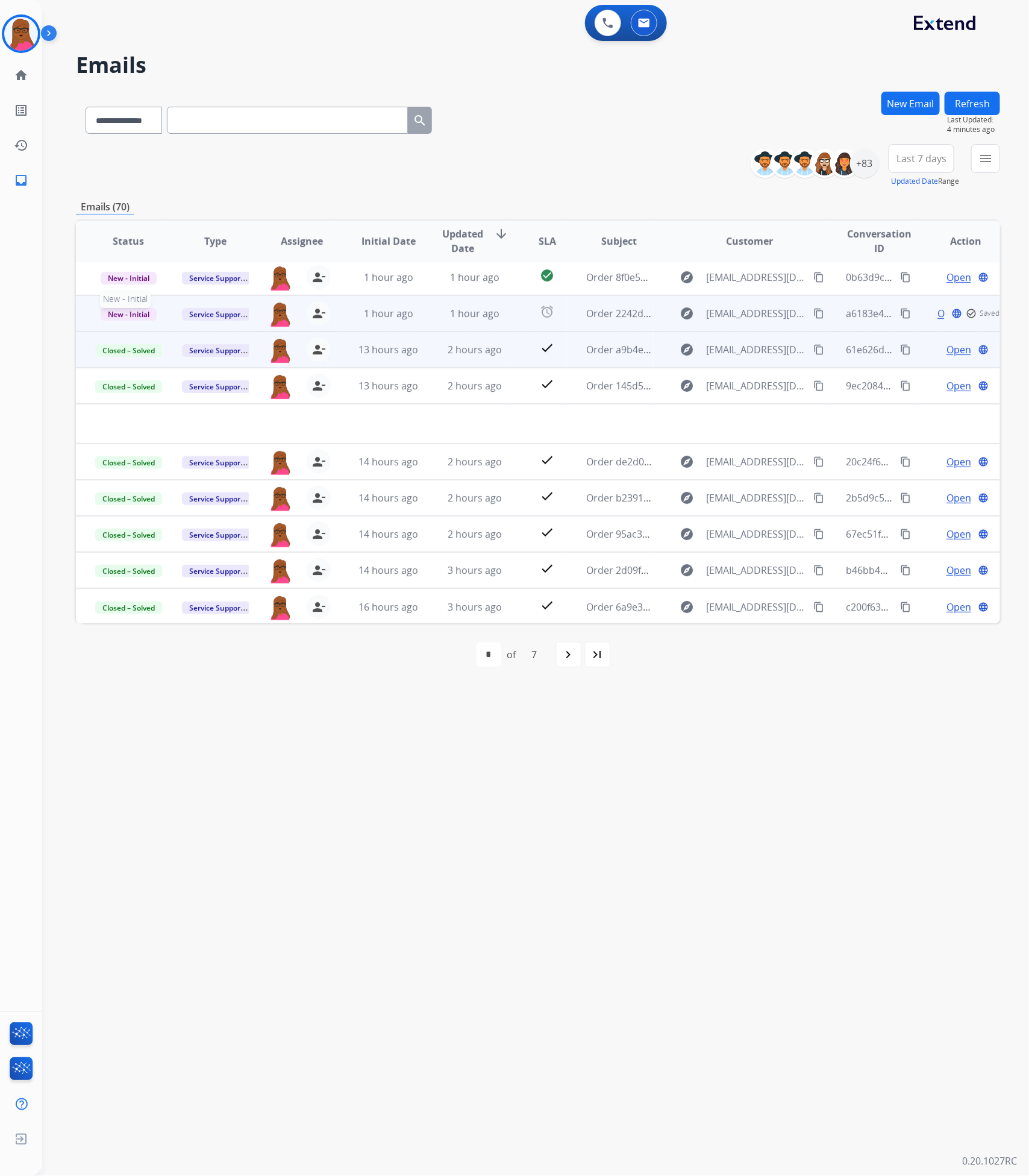
click at [121, 315] on span "New - Initial" at bounding box center [128, 314] width 56 height 13
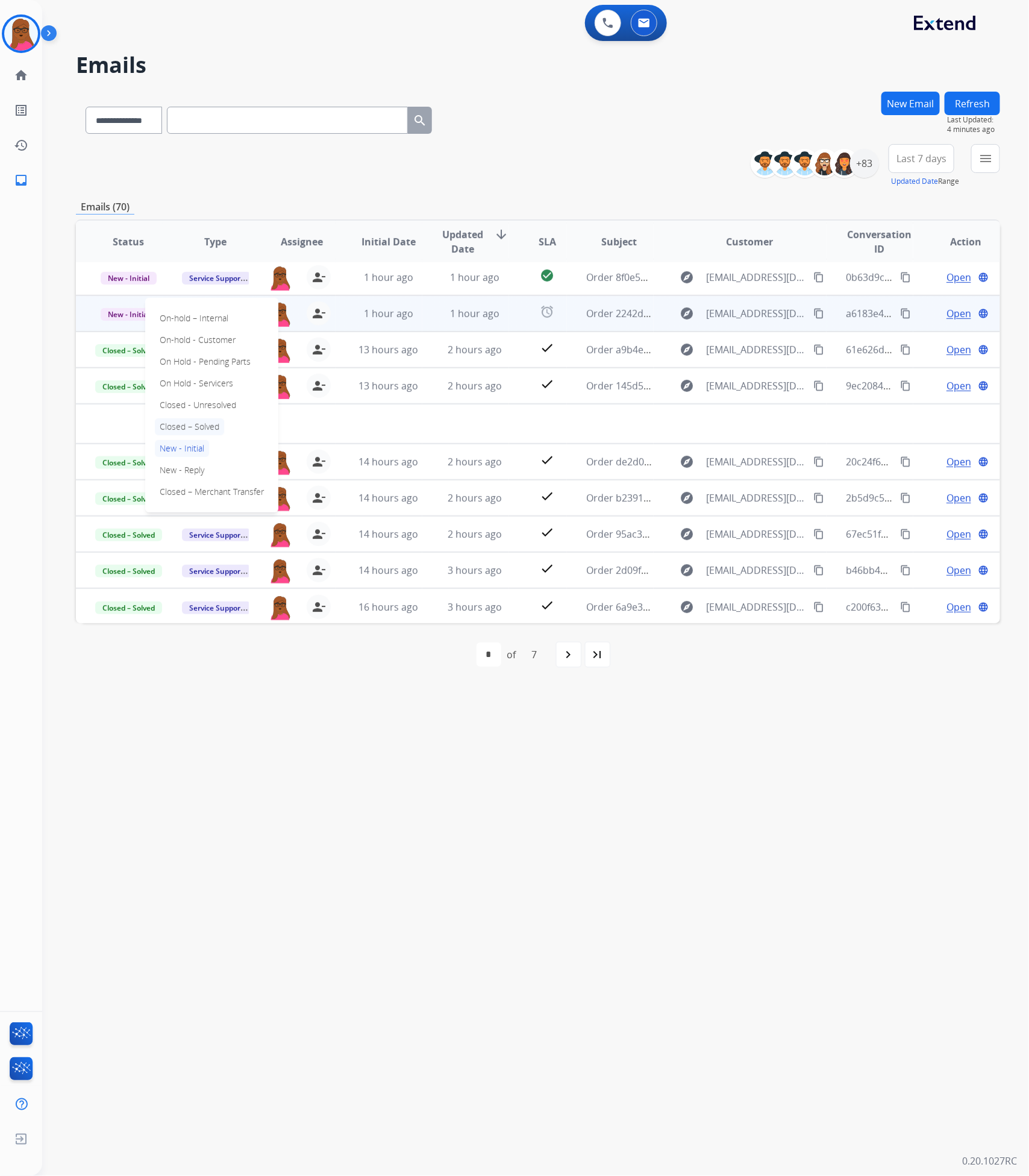
click at [201, 427] on p "Closed – Solved" at bounding box center [189, 426] width 69 height 17
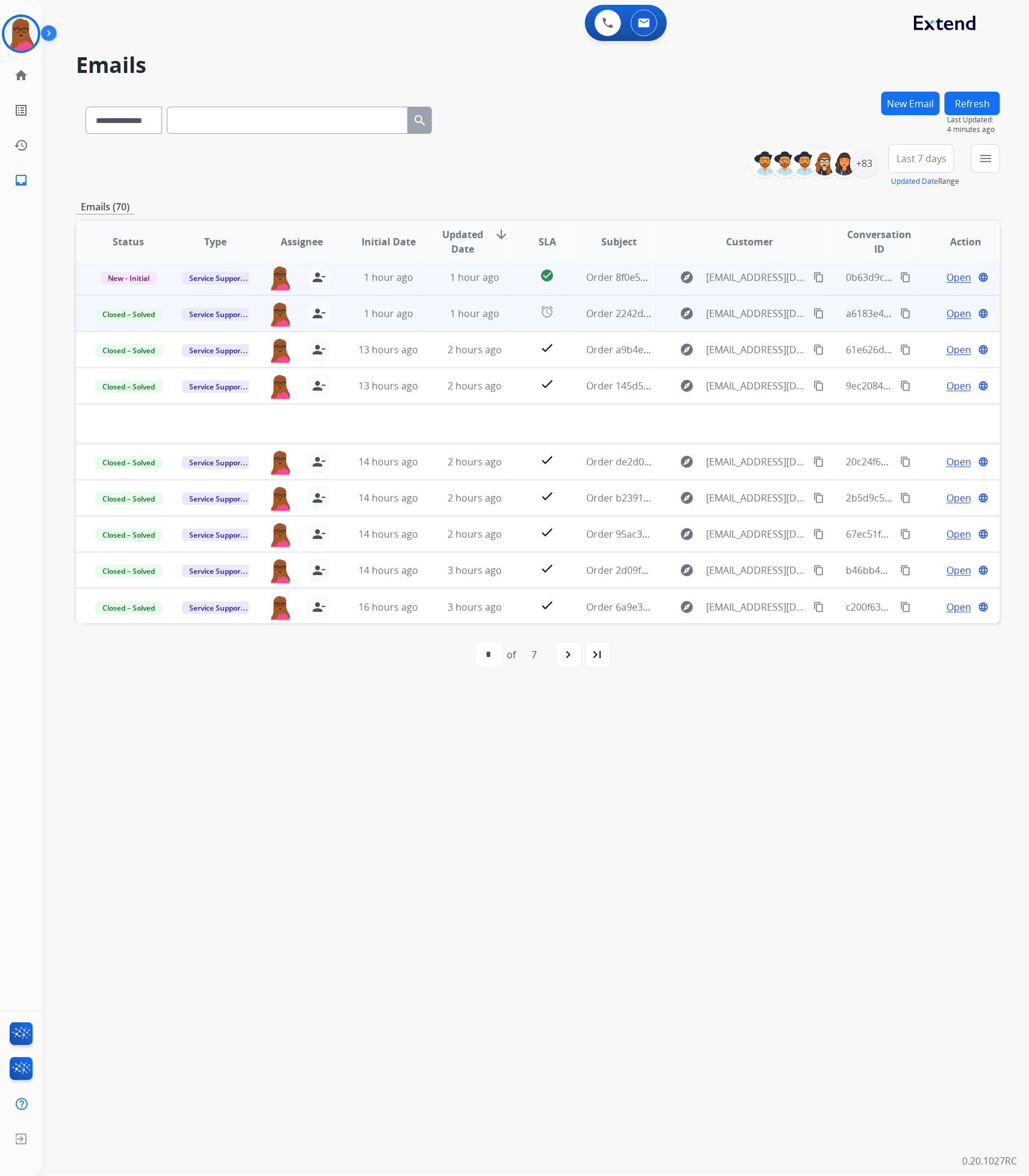
click at [947, 281] on span "Open" at bounding box center [959, 277] width 24 height 15
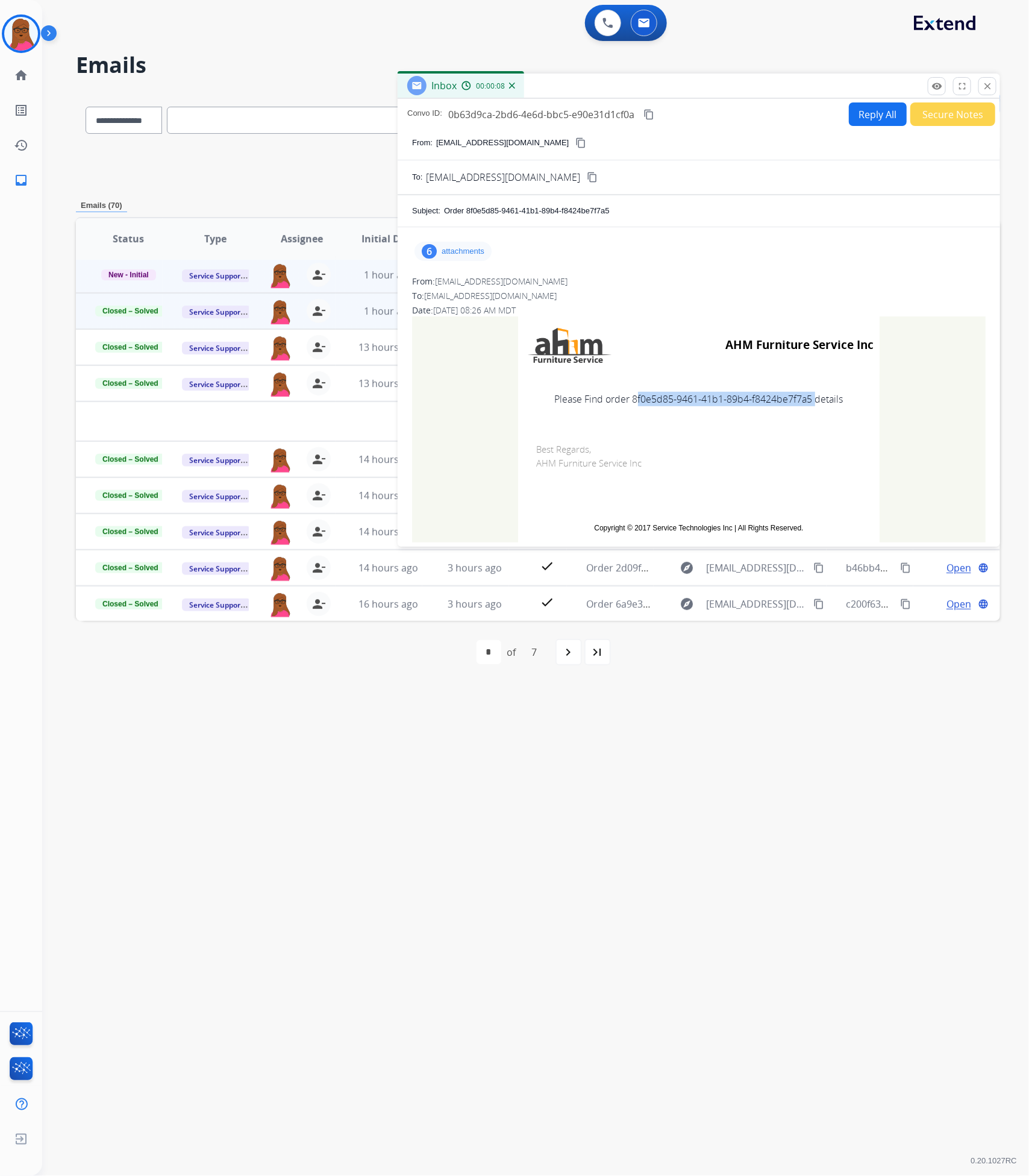
drag, startPoint x: 809, startPoint y: 401, endPoint x: 629, endPoint y: 400, distance: 180.0
click at [629, 400] on td "Please Find order 8f0e5d85-9461-41b1-89b4-f8424be7f7a5 details" at bounding box center [699, 399] width 361 height 51
copy td "8f0e5d85-9461-41b1-89b4-f8424be7f7a5"
click at [656, 117] on div "Convo ID: 0b63d9ca-2bd6-4e6d-bbc5-e90e31d1cf0a content_copy Reply All Secure No…" at bounding box center [699, 114] width 603 height 24
click at [645, 114] on mat-icon "content_copy" at bounding box center [649, 114] width 11 height 11
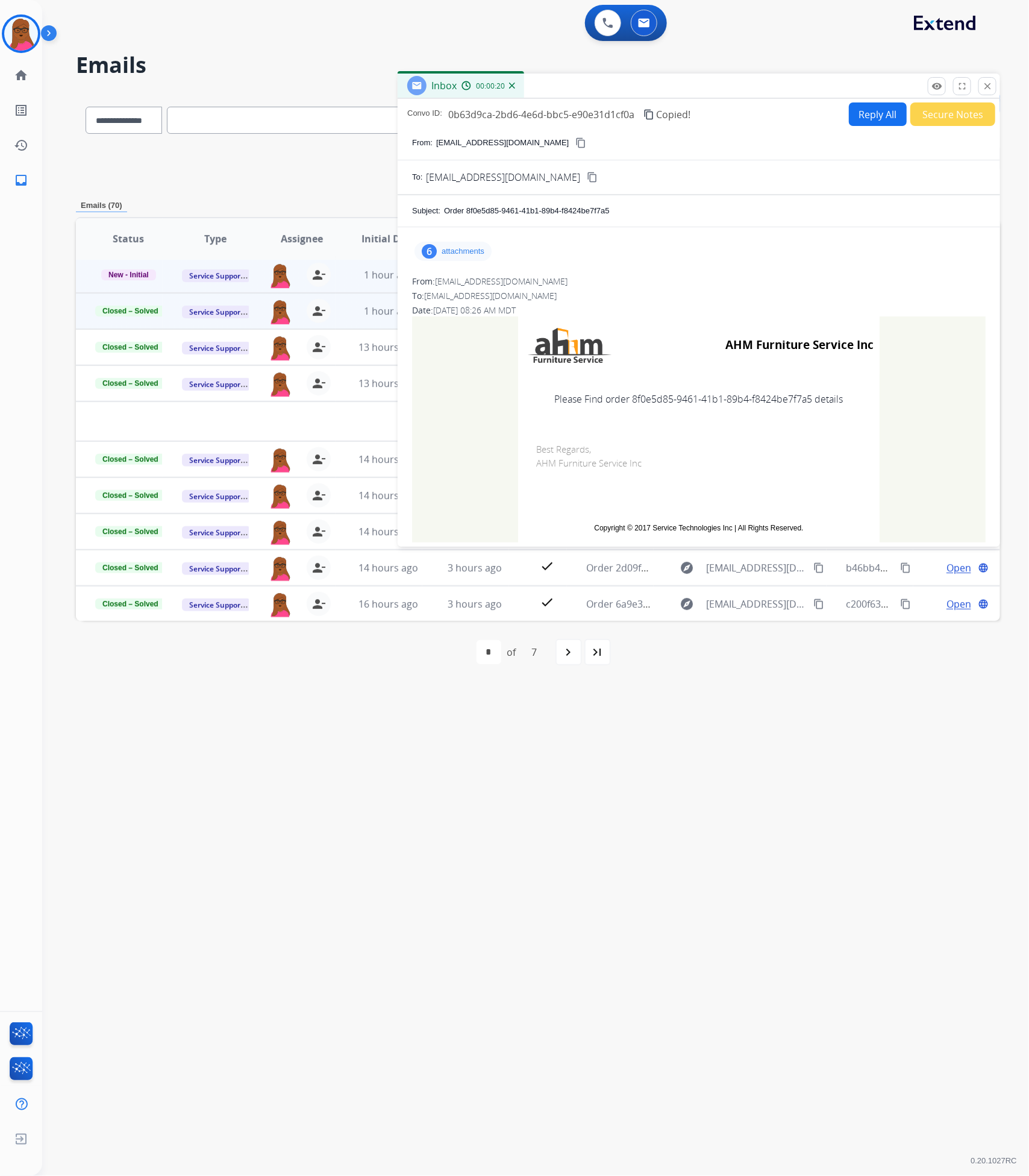
click at [466, 250] on p "attachments" at bounding box center [463, 251] width 43 height 10
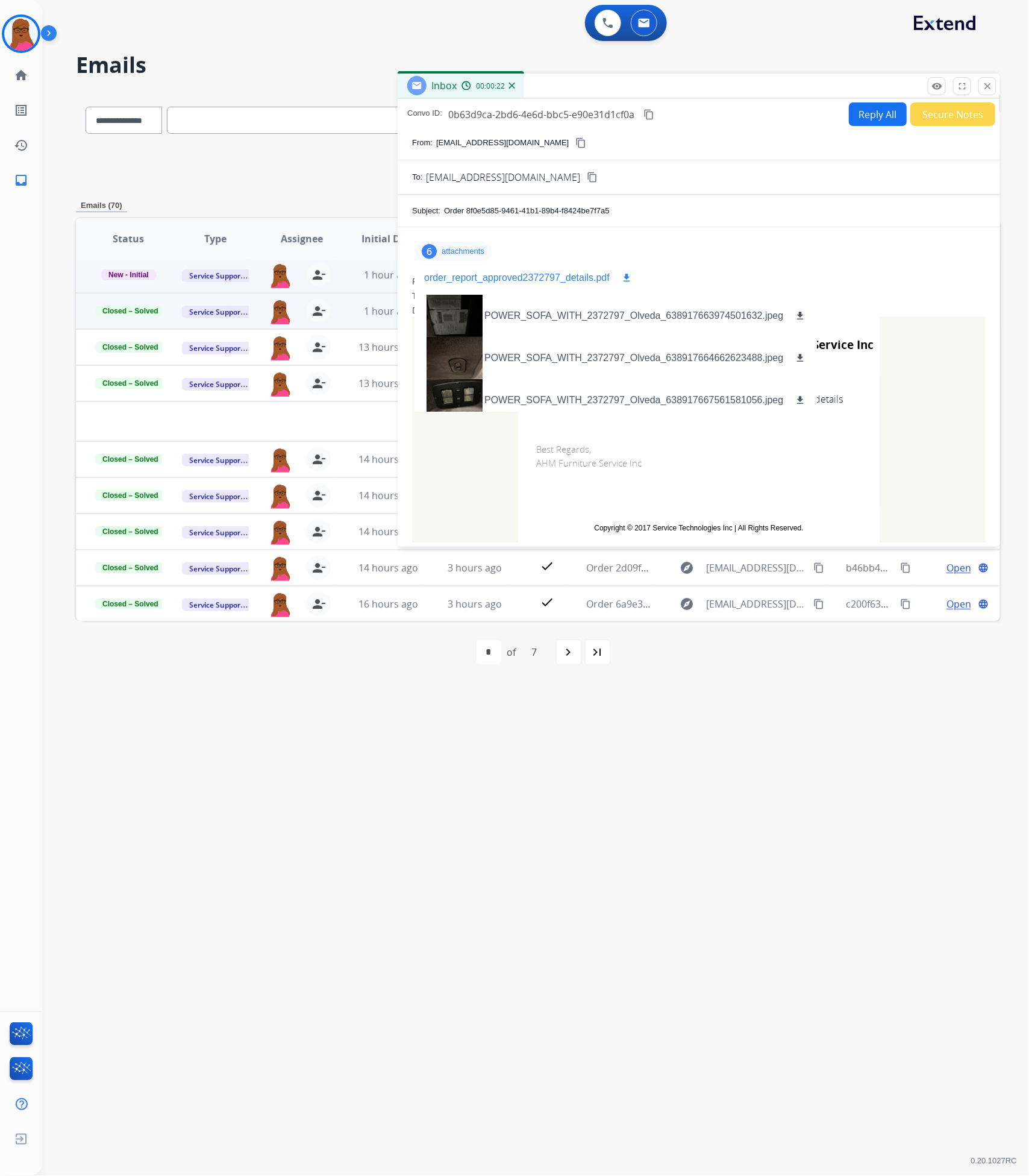
click at [619, 277] on button "download" at bounding box center [626, 278] width 15 height 15
click at [987, 89] on mat-icon "close" at bounding box center [988, 87] width 11 height 11
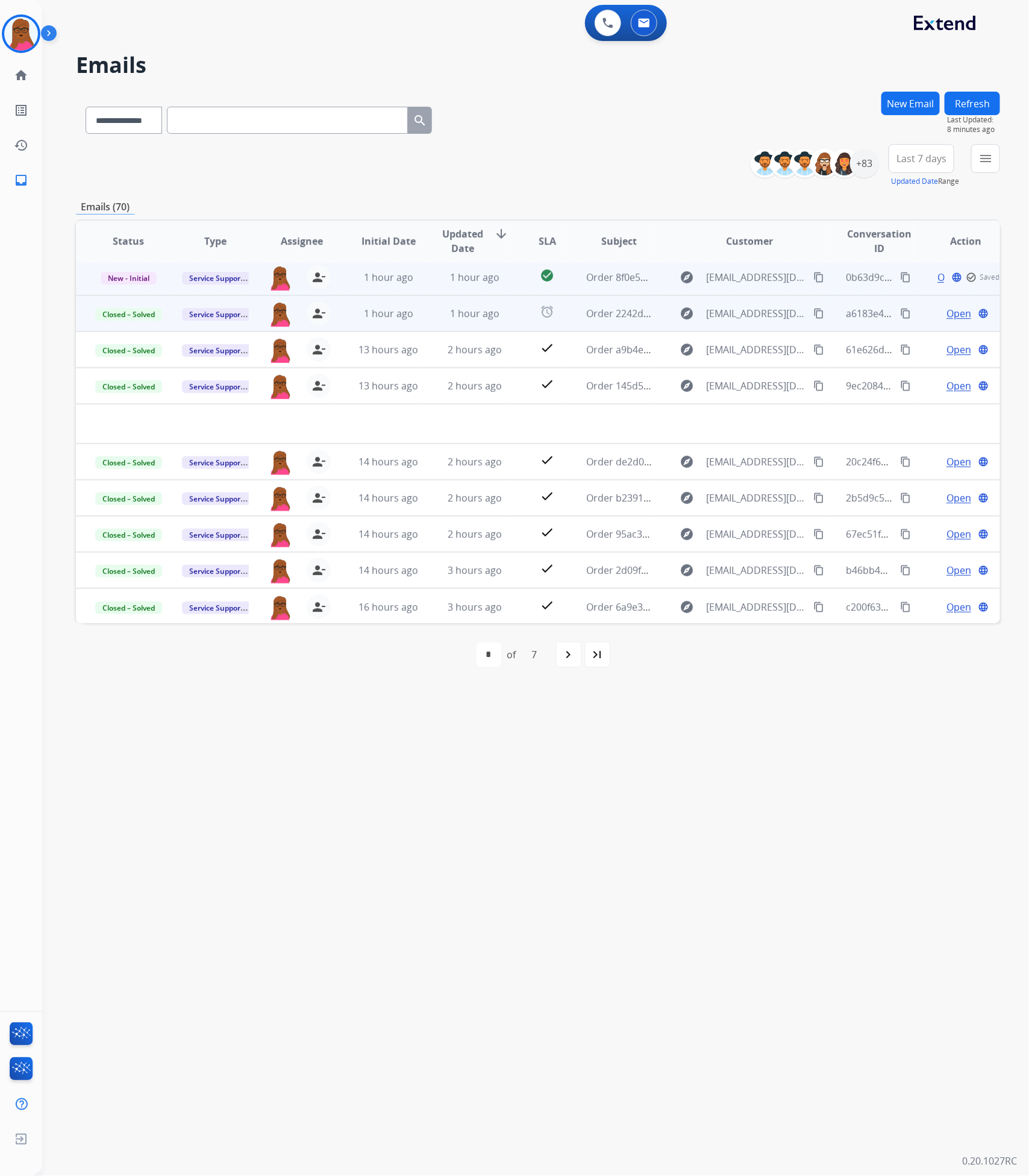
click at [148, 278] on span "New - Initial" at bounding box center [128, 278] width 56 height 13
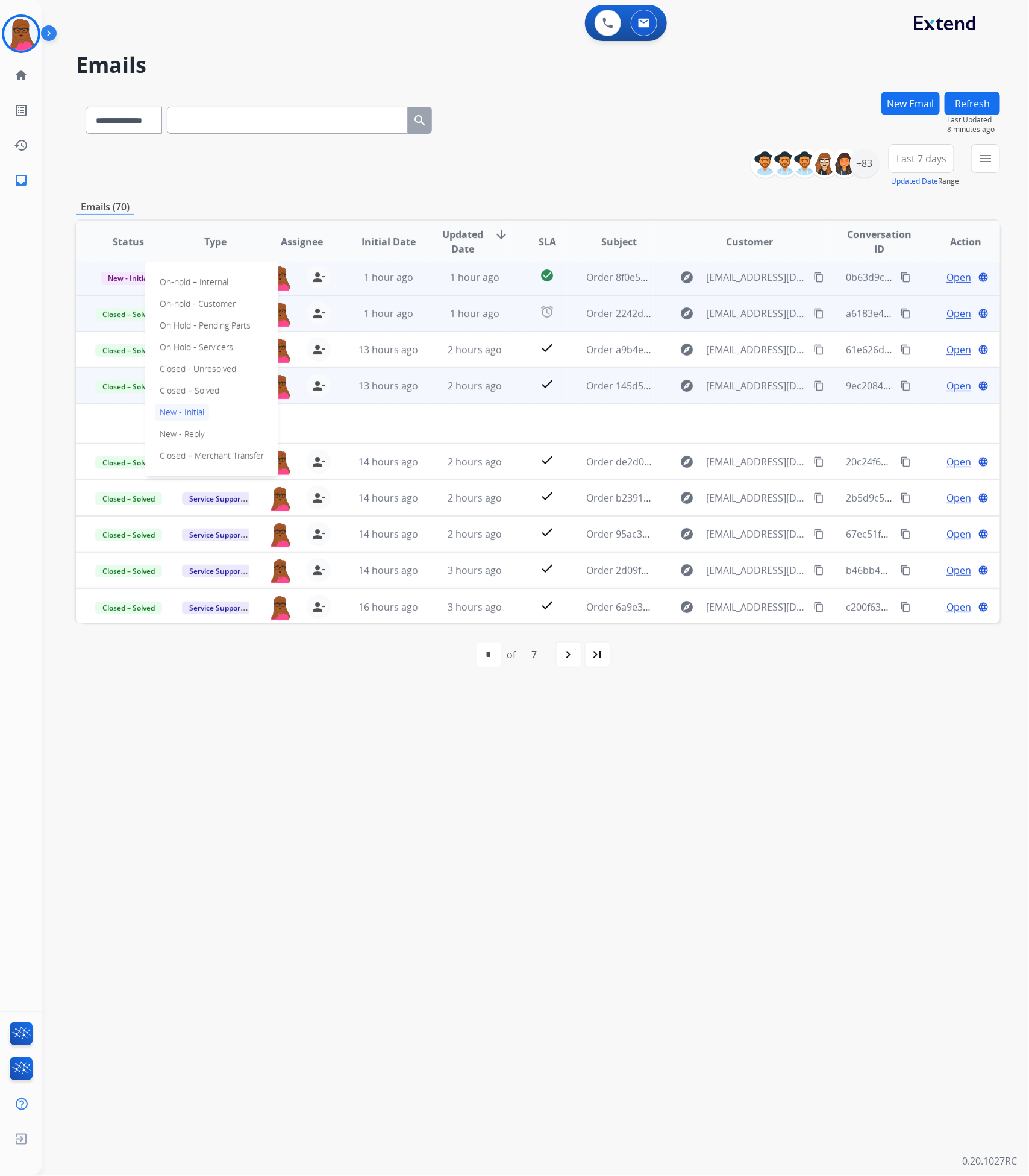
click at [202, 393] on p "Closed – Solved" at bounding box center [189, 391] width 69 height 17
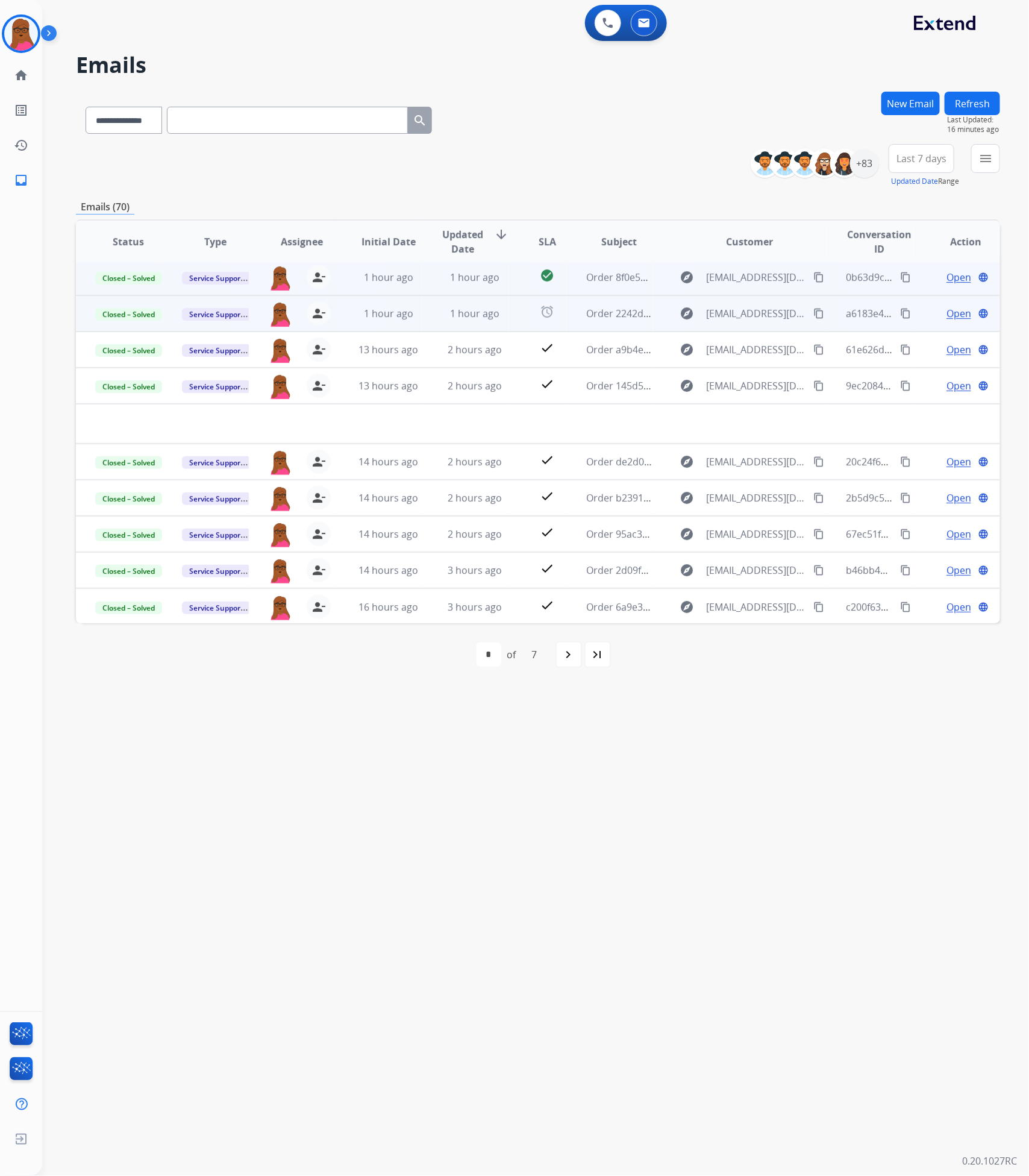
click at [974, 107] on button "Refresh" at bounding box center [972, 103] width 55 height 24
click at [958, 315] on span "Open" at bounding box center [959, 313] width 24 height 15
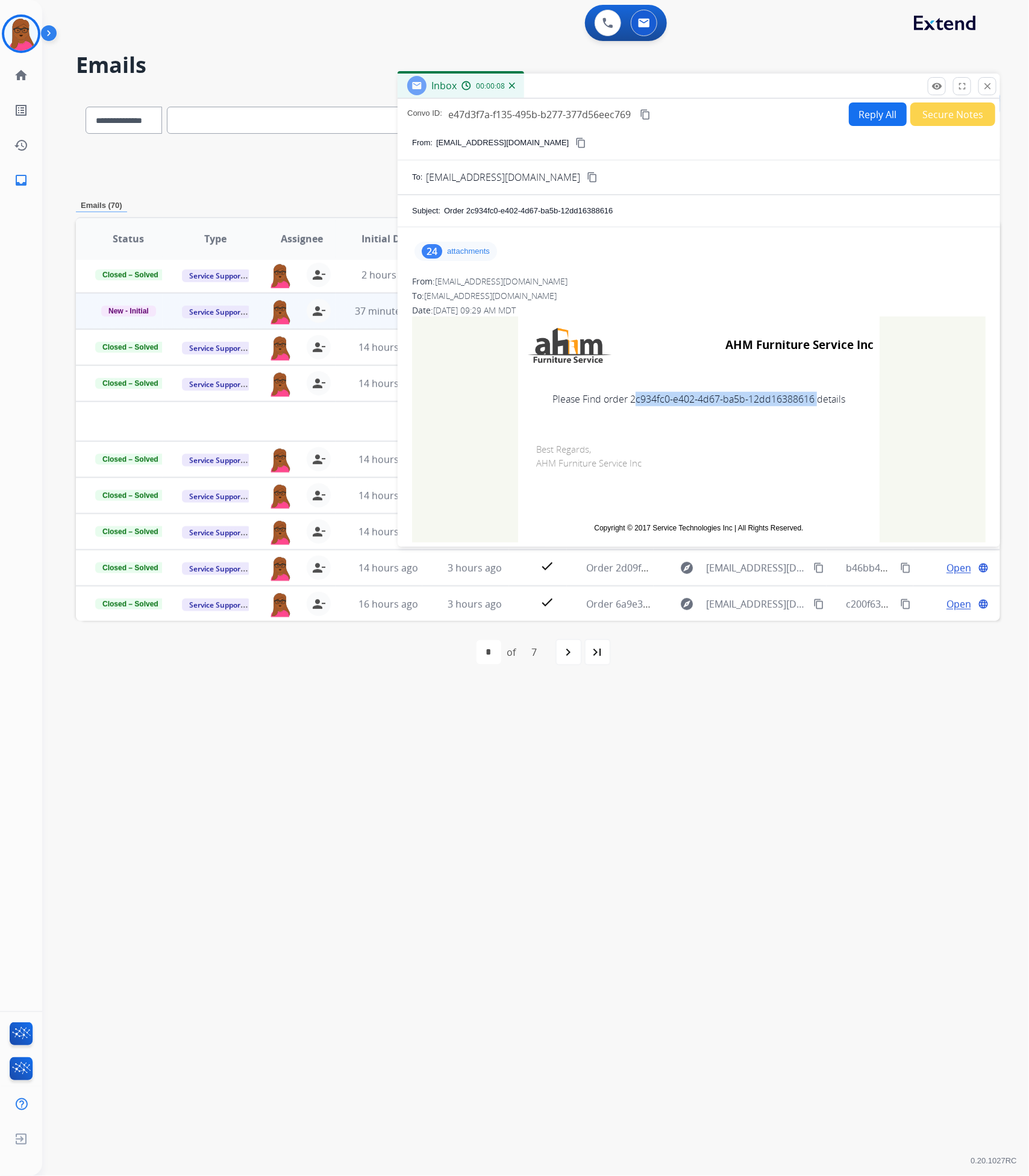
drag, startPoint x: 808, startPoint y: 403, endPoint x: 627, endPoint y: 402, distance: 181.0
click at [627, 402] on td "Please Find order 2c934fc0-e402-4d67-ba5b-12dd16388616 details" at bounding box center [699, 399] width 361 height 51
copy td "2c934fc0-e402-4d67-ba5b-12dd16388616"
click at [445, 246] on div "24 attachments" at bounding box center [456, 251] width 82 height 20
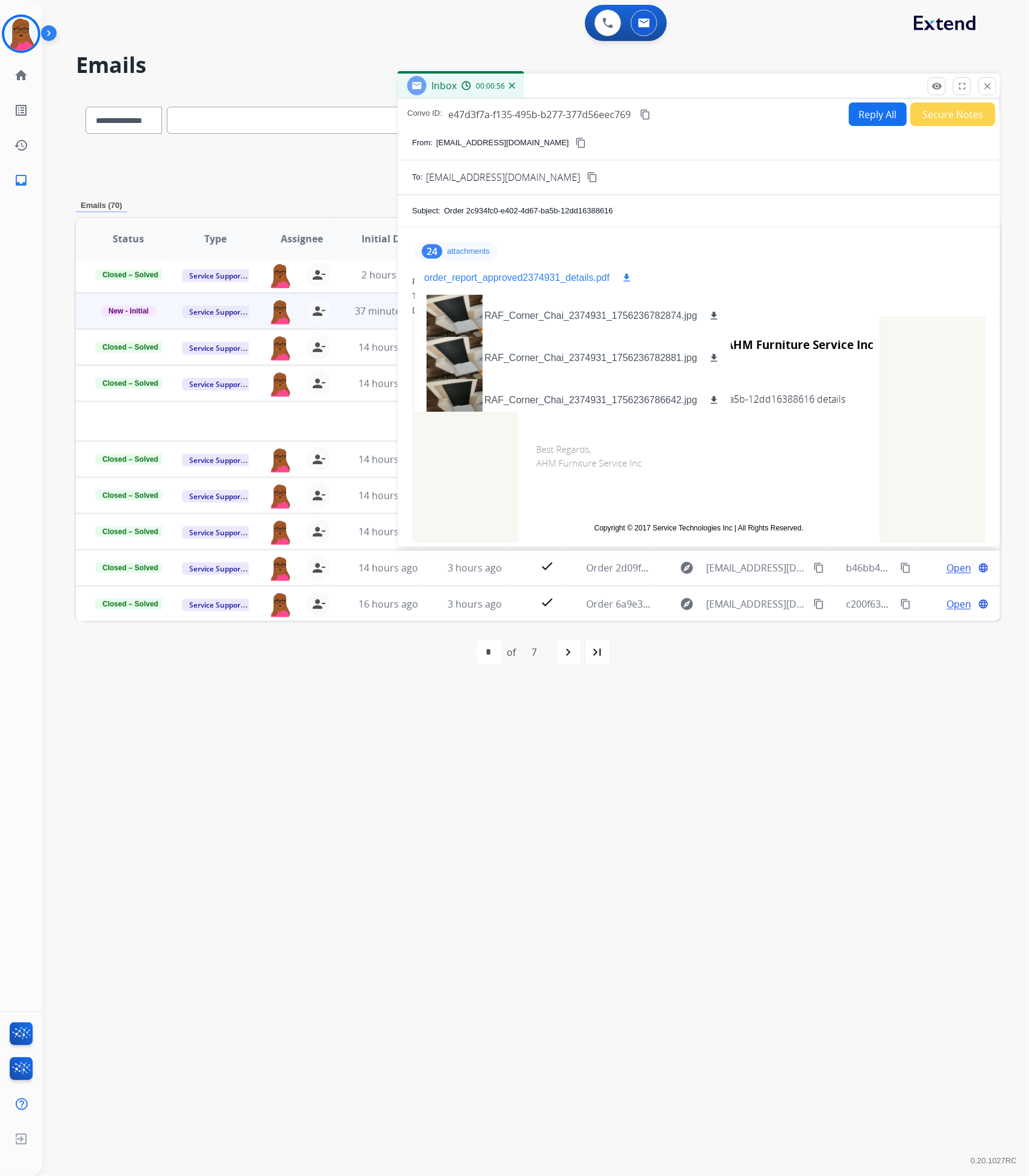
click at [625, 281] on mat-icon "download" at bounding box center [626, 278] width 11 height 11
click at [994, 87] on button "close Close" at bounding box center [988, 87] width 18 height 18
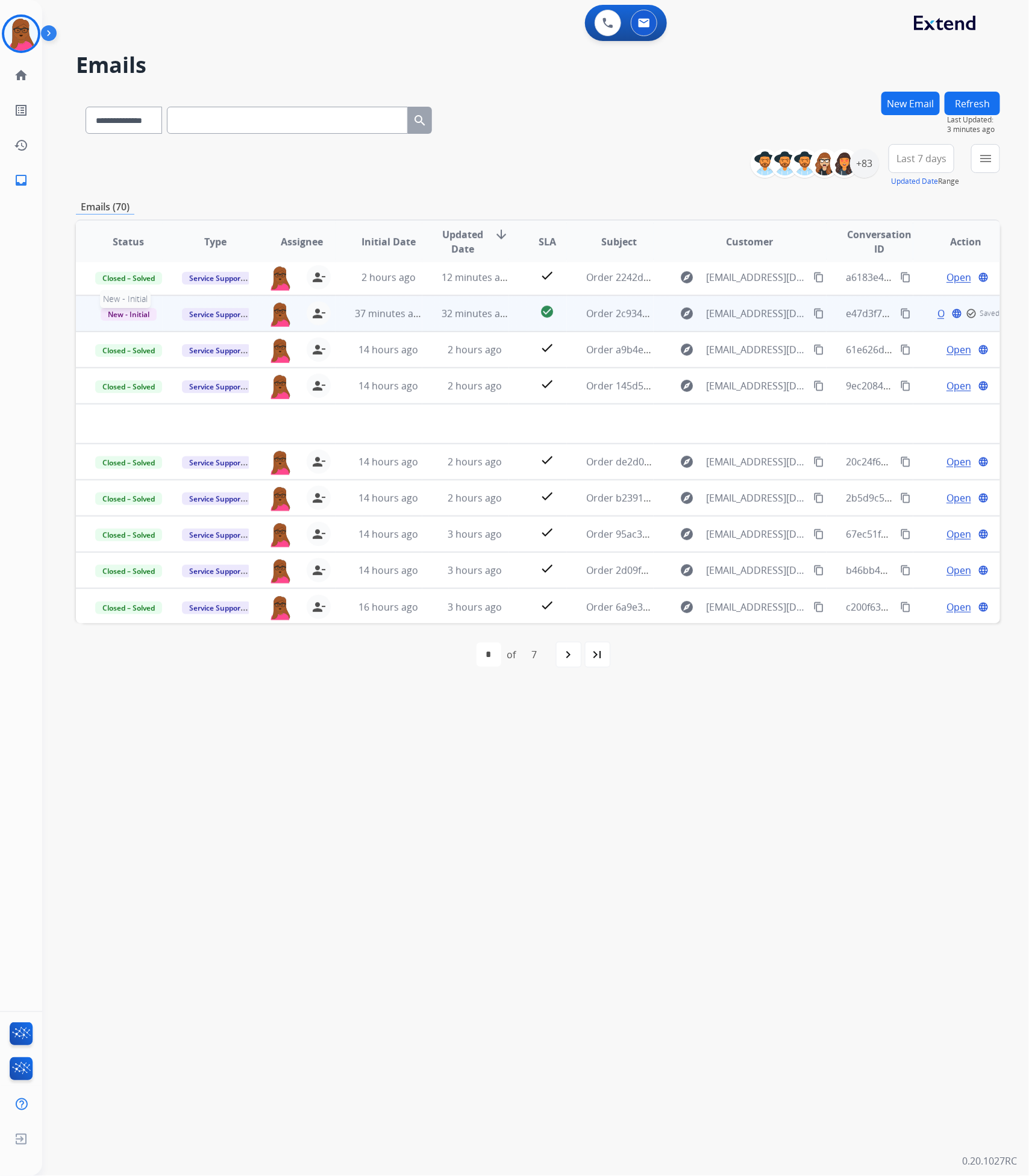
click at [135, 311] on span "New - Initial" at bounding box center [128, 314] width 56 height 13
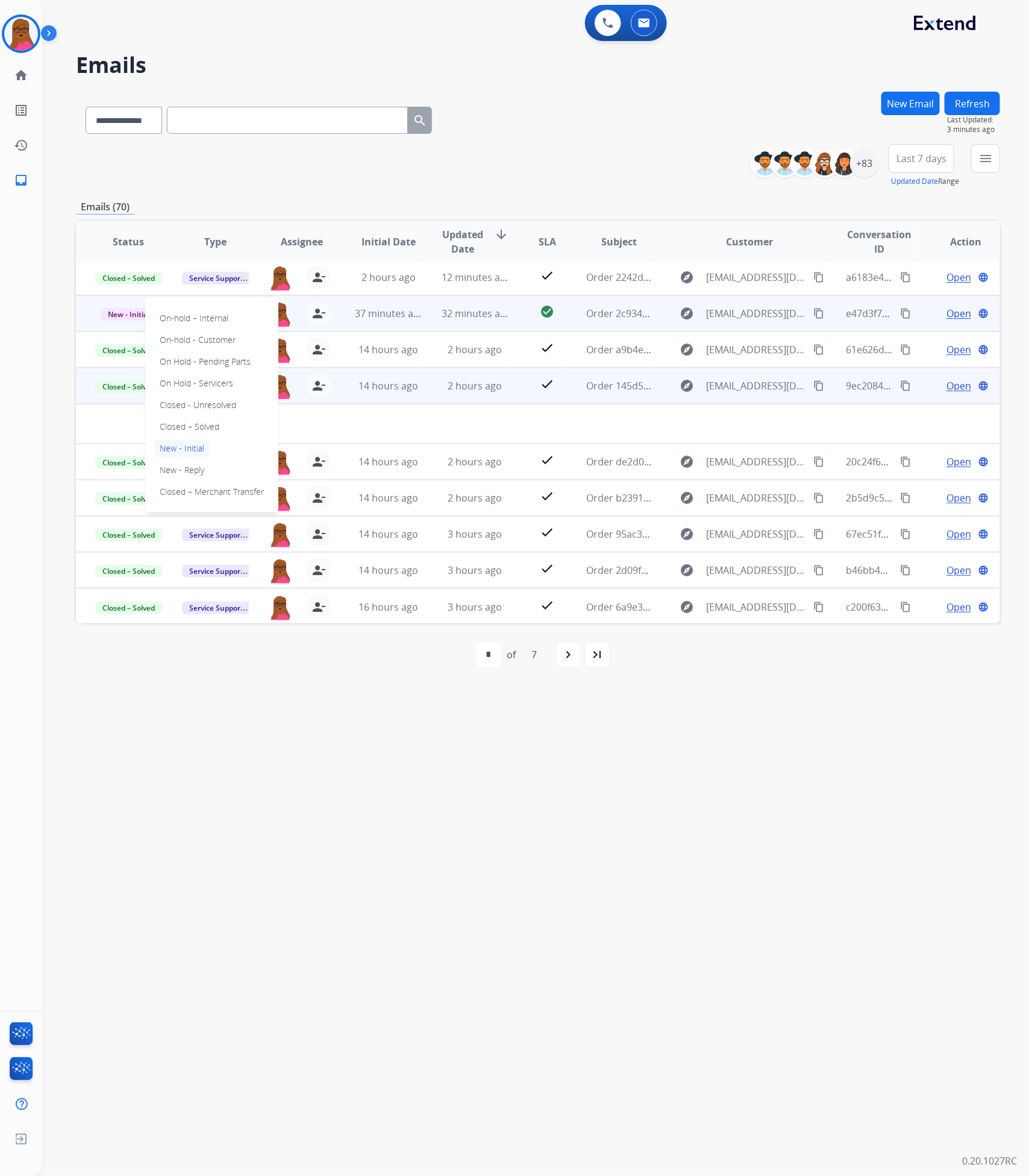
drag, startPoint x: 209, startPoint y: 429, endPoint x: 223, endPoint y: 422, distance: 15.7
click at [210, 429] on p "Closed – Solved" at bounding box center [189, 426] width 69 height 17
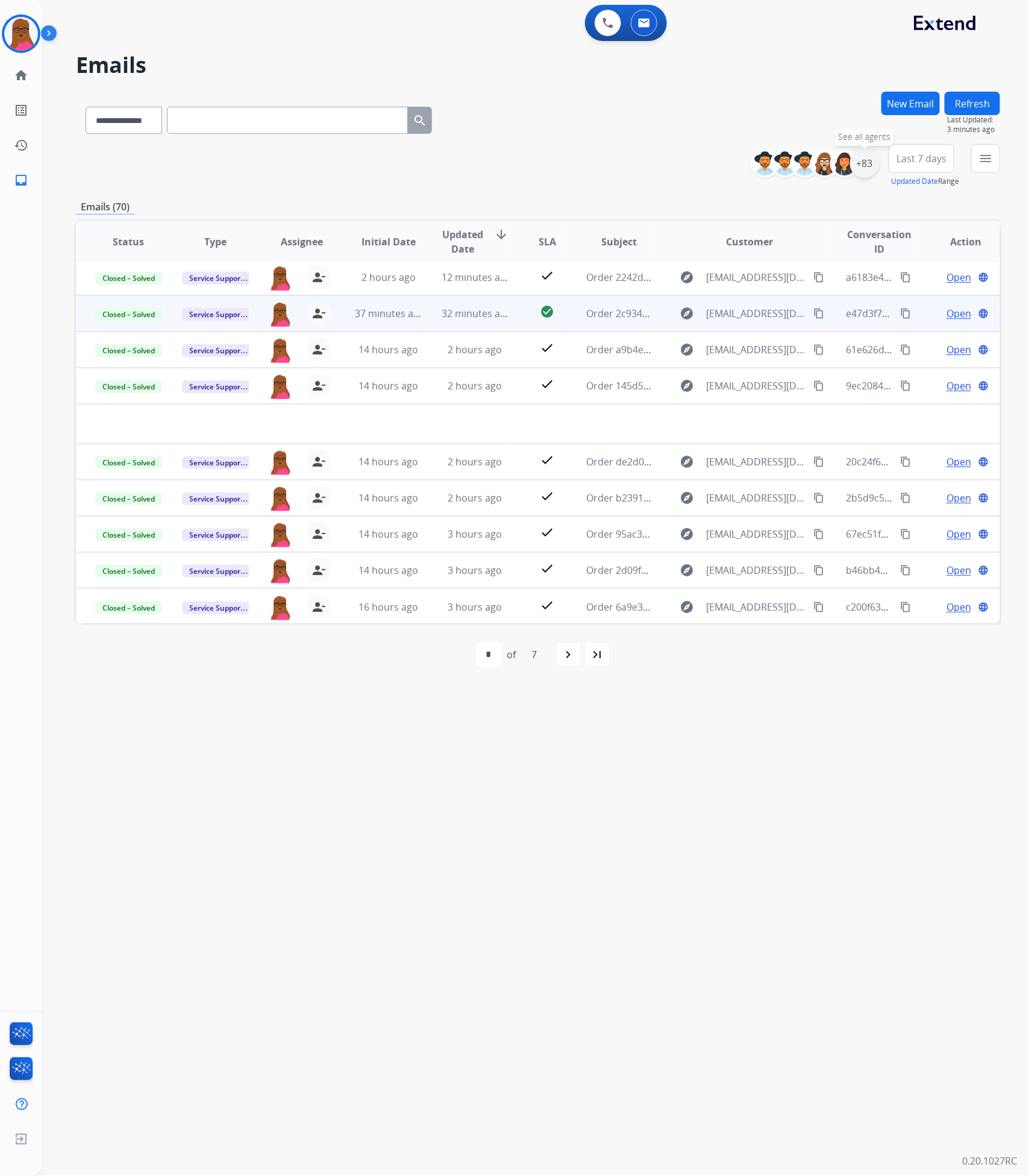
click at [872, 156] on div "+83" at bounding box center [864, 163] width 29 height 29
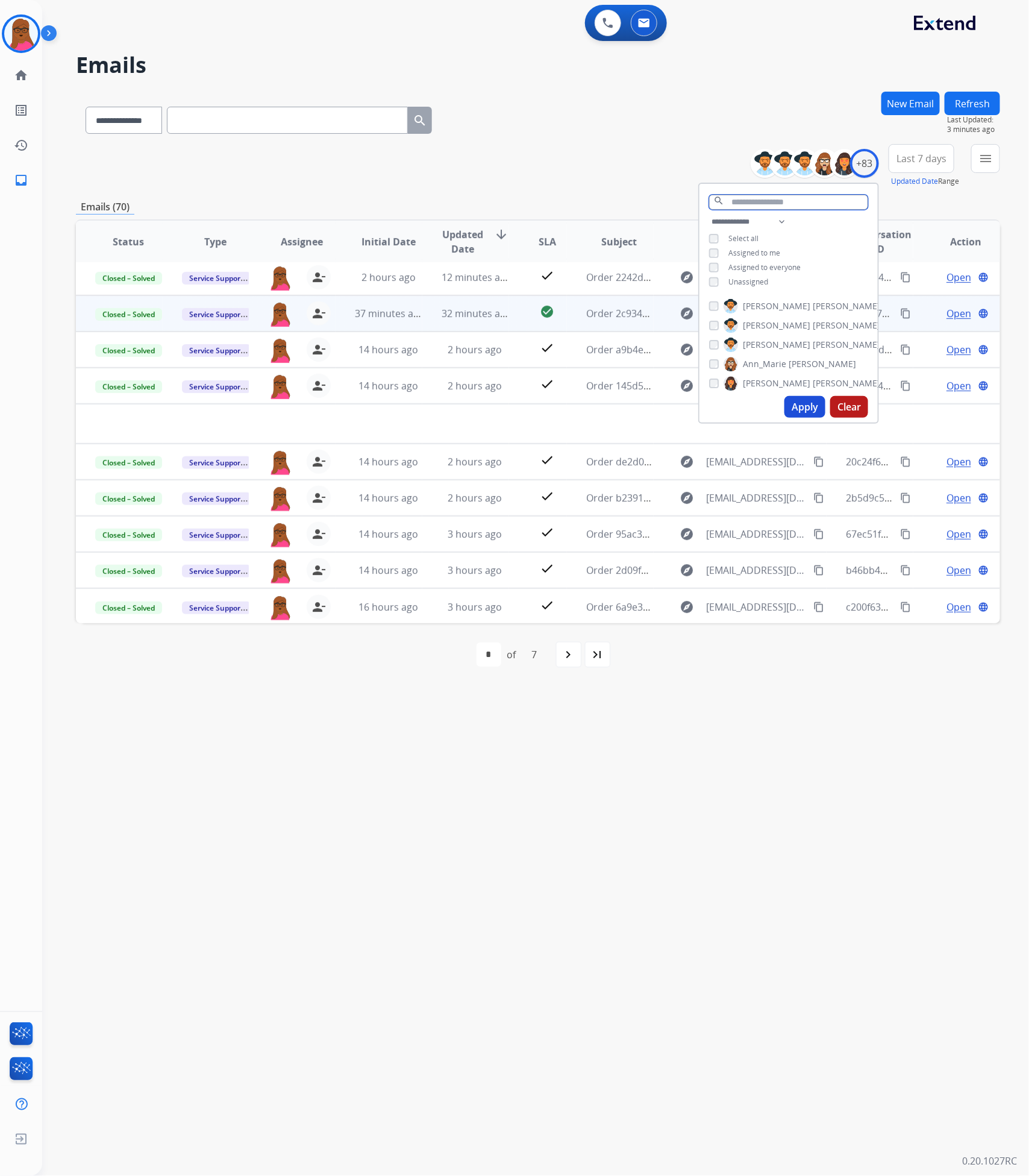
click at [758, 206] on input "text" at bounding box center [788, 202] width 159 height 15
click at [812, 404] on button "Apply" at bounding box center [804, 396] width 41 height 22
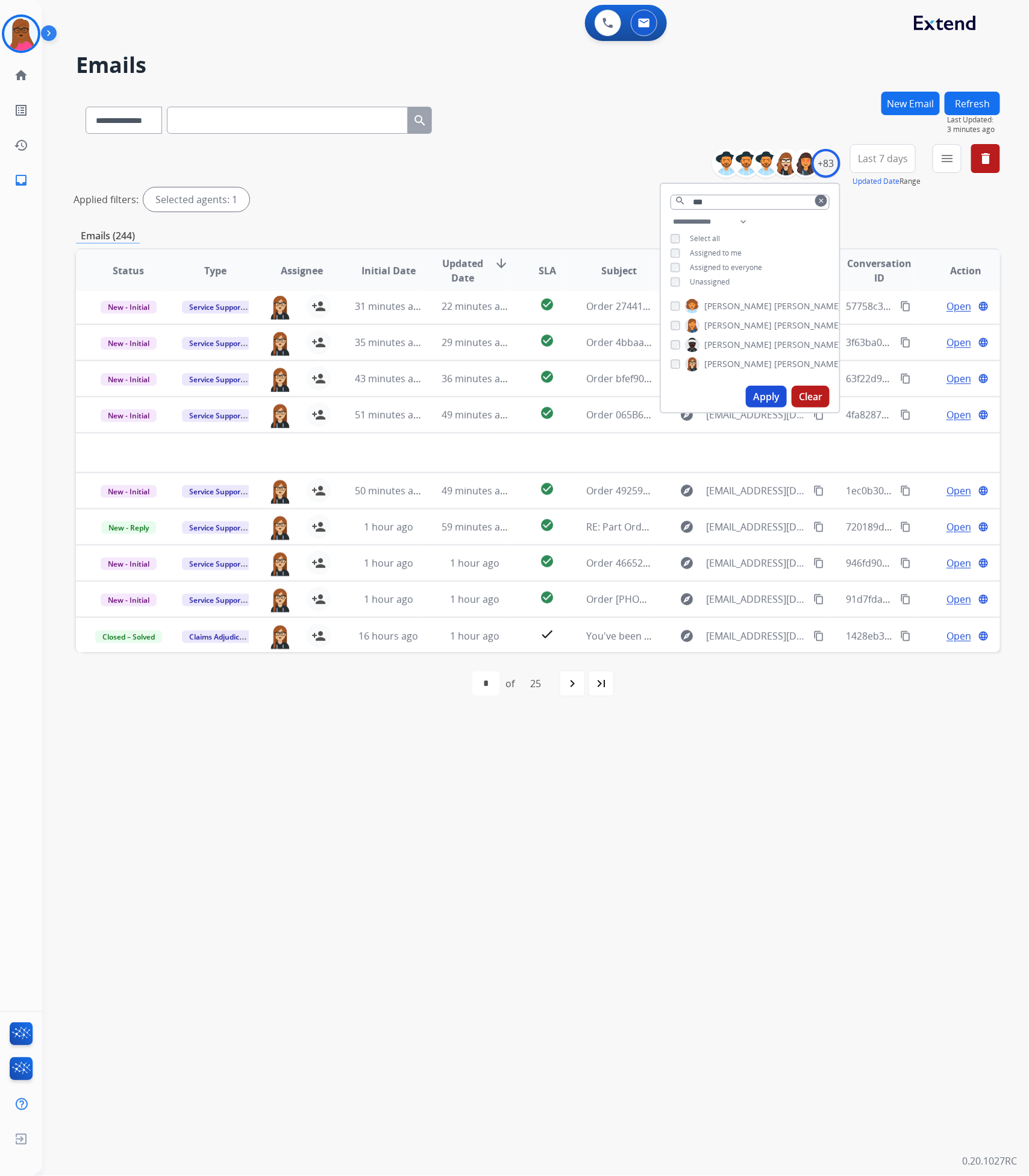
click at [774, 942] on div "**********" at bounding box center [520, 609] width 958 height 1133
click at [829, 169] on div "+83" at bounding box center [825, 163] width 29 height 29
click at [742, 204] on input "text" at bounding box center [750, 202] width 159 height 15
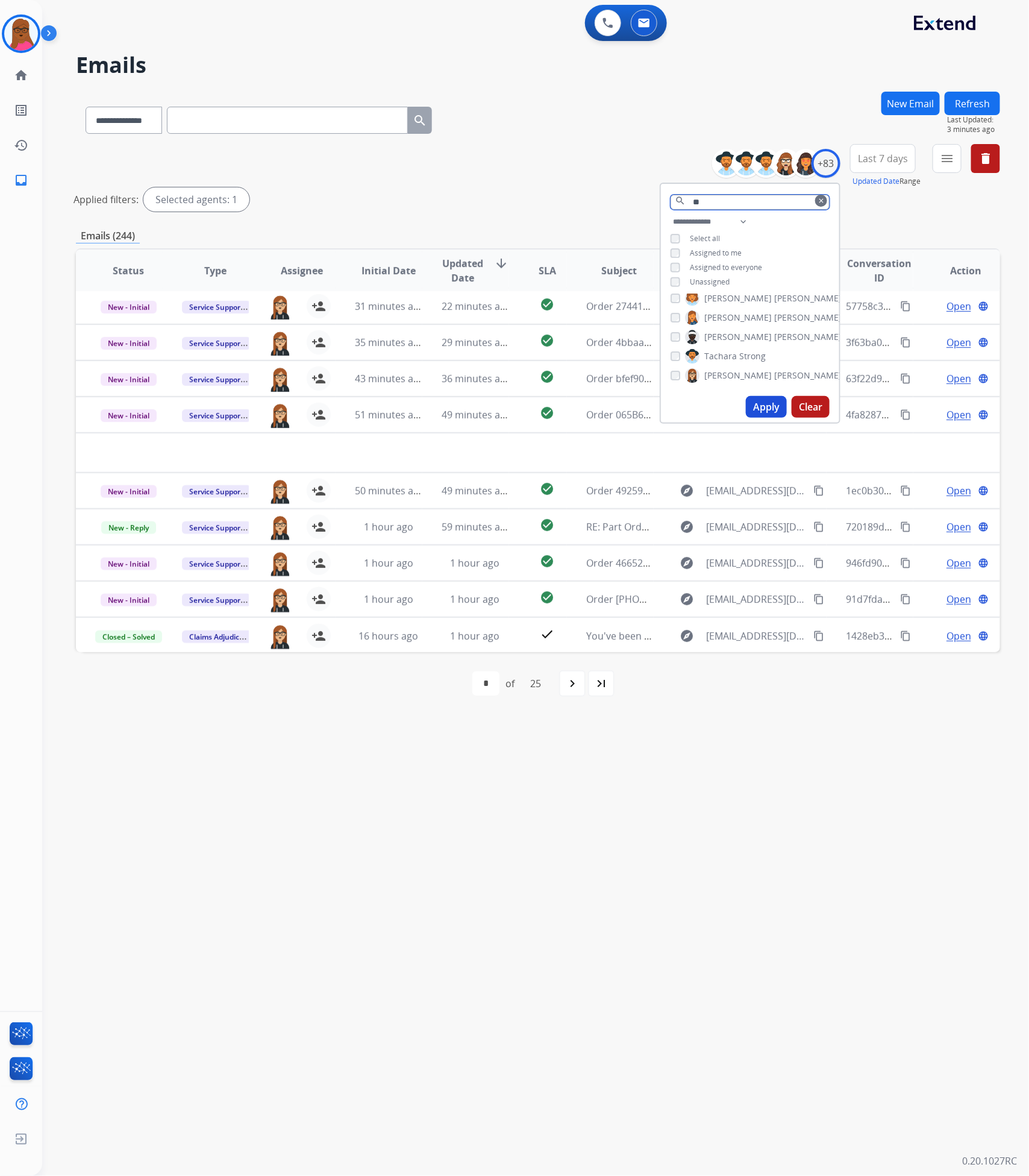
type input "**"
click at [818, 201] on mat-icon "clear" at bounding box center [821, 200] width 7 height 7
click at [753, 407] on button "Apply" at bounding box center [766, 406] width 41 height 22
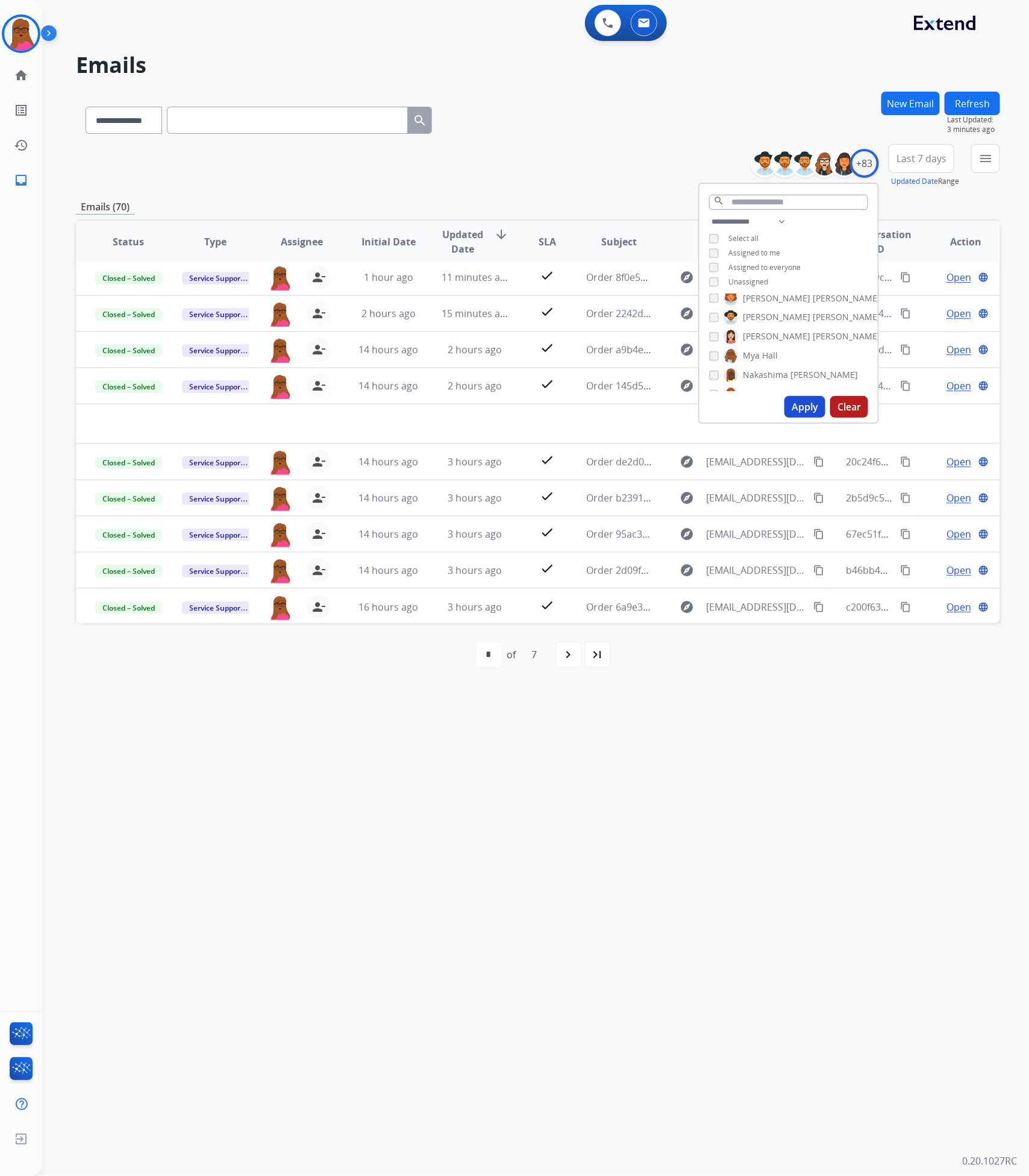
click at [725, 820] on div "**********" at bounding box center [520, 609] width 958 height 1133
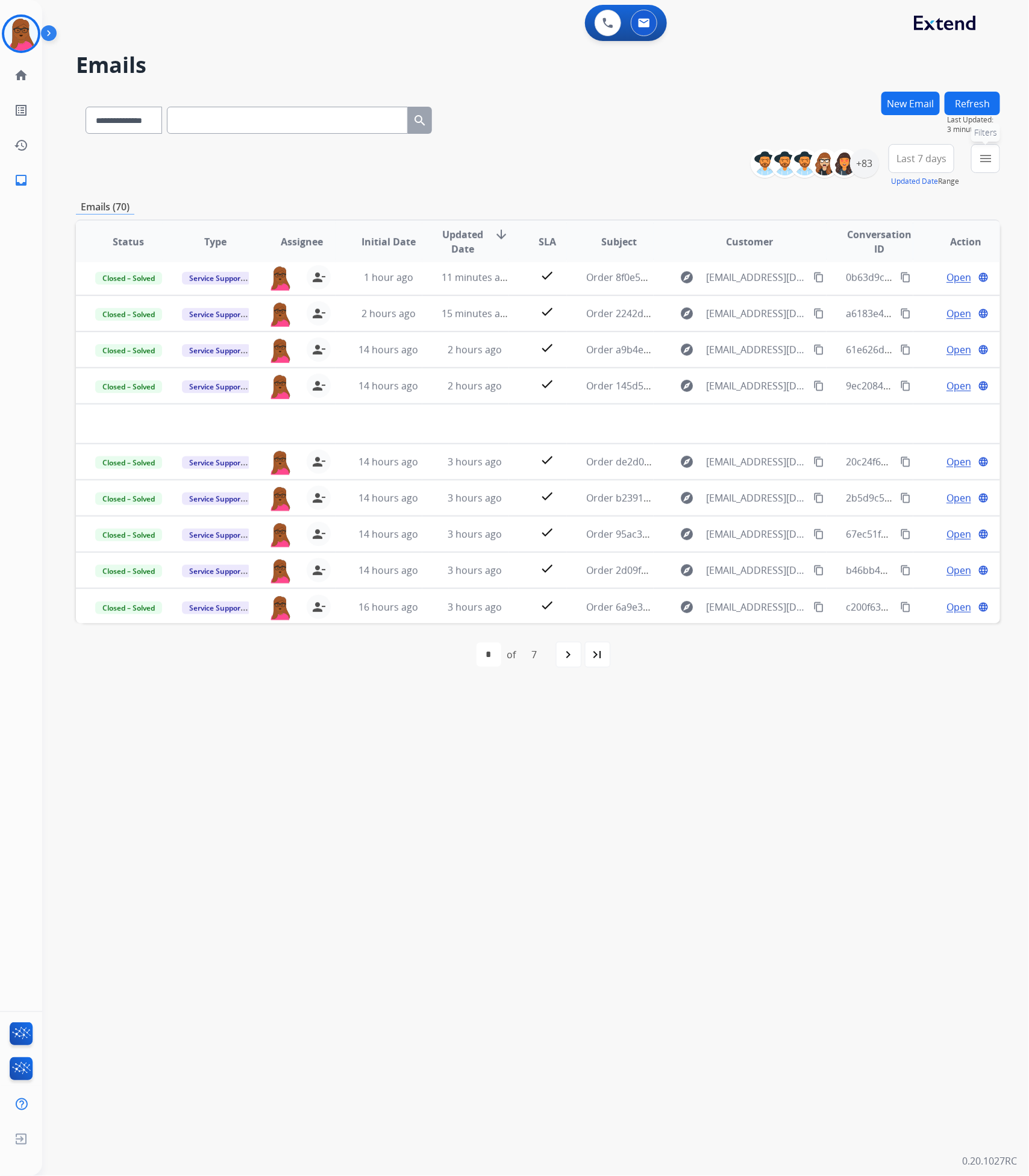
click at [980, 156] on mat-icon "menu" at bounding box center [986, 158] width 15 height 15
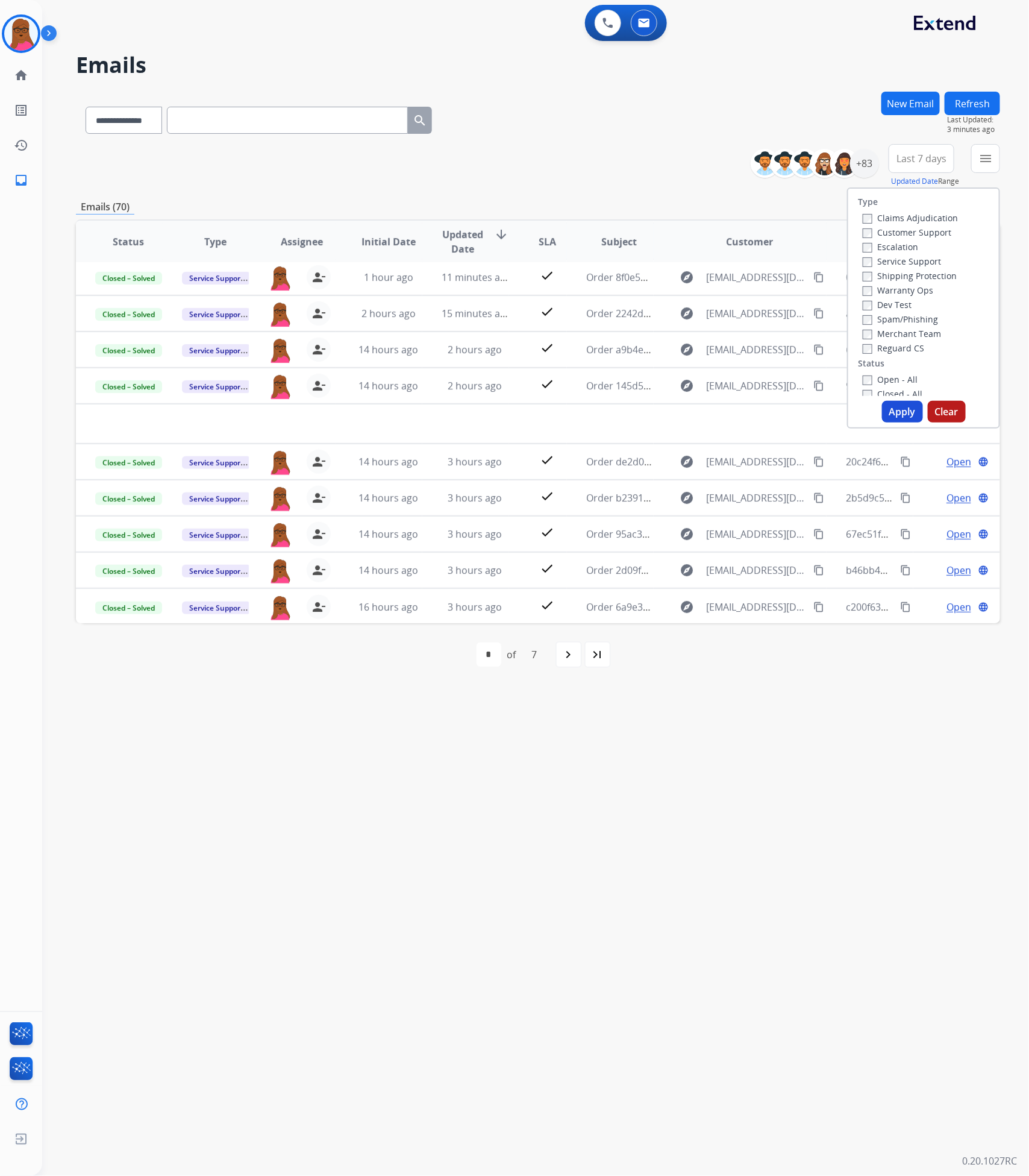
click at [866, 221] on label "Claims Adjudication" at bounding box center [910, 218] width 95 height 11
click at [891, 409] on button "Apply" at bounding box center [902, 411] width 41 height 22
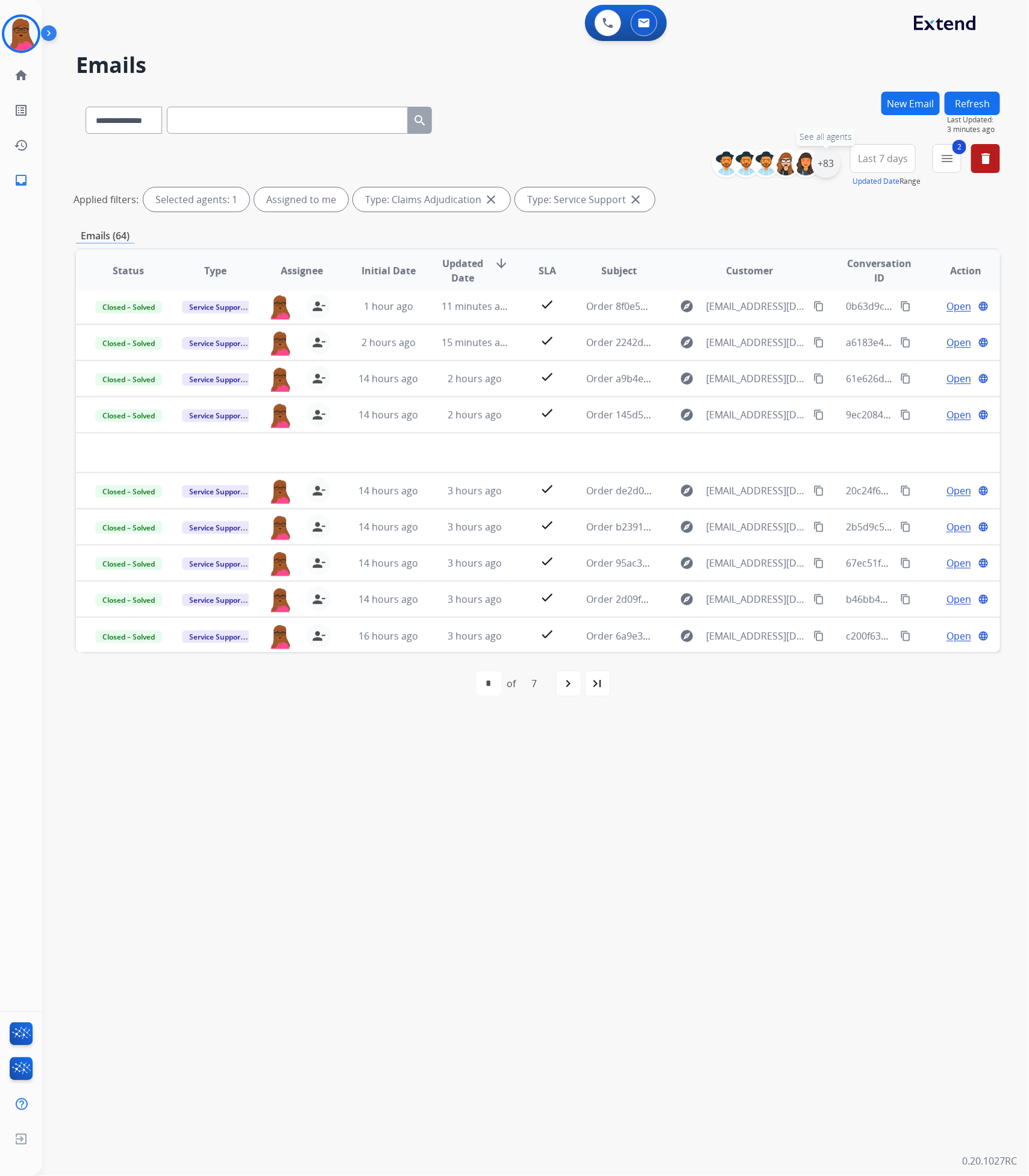
click at [828, 167] on div "+83" at bounding box center [825, 163] width 29 height 29
click at [753, 405] on button "Apply" at bounding box center [766, 406] width 41 height 22
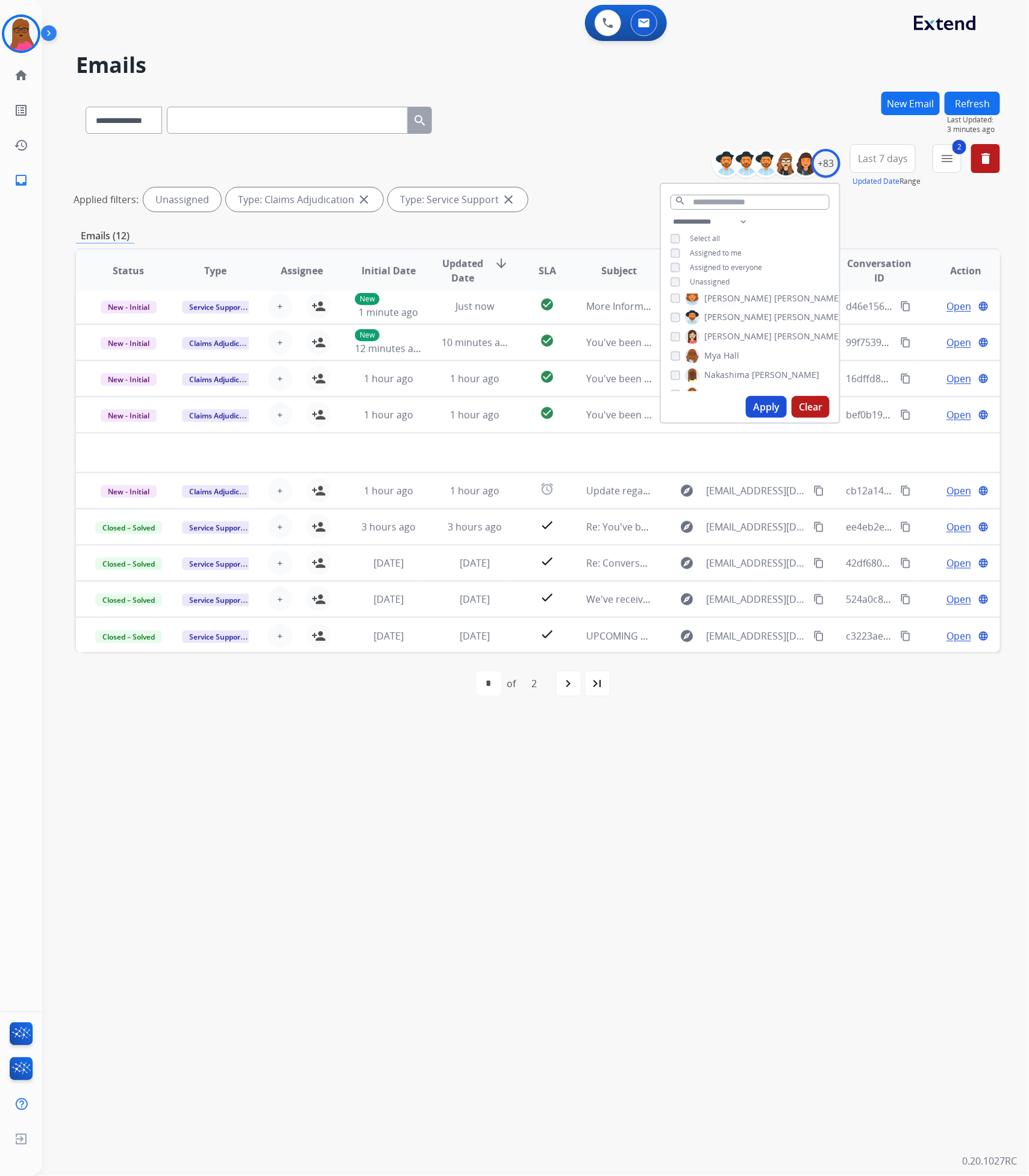
click at [662, 771] on div "**********" at bounding box center [520, 609] width 958 height 1133
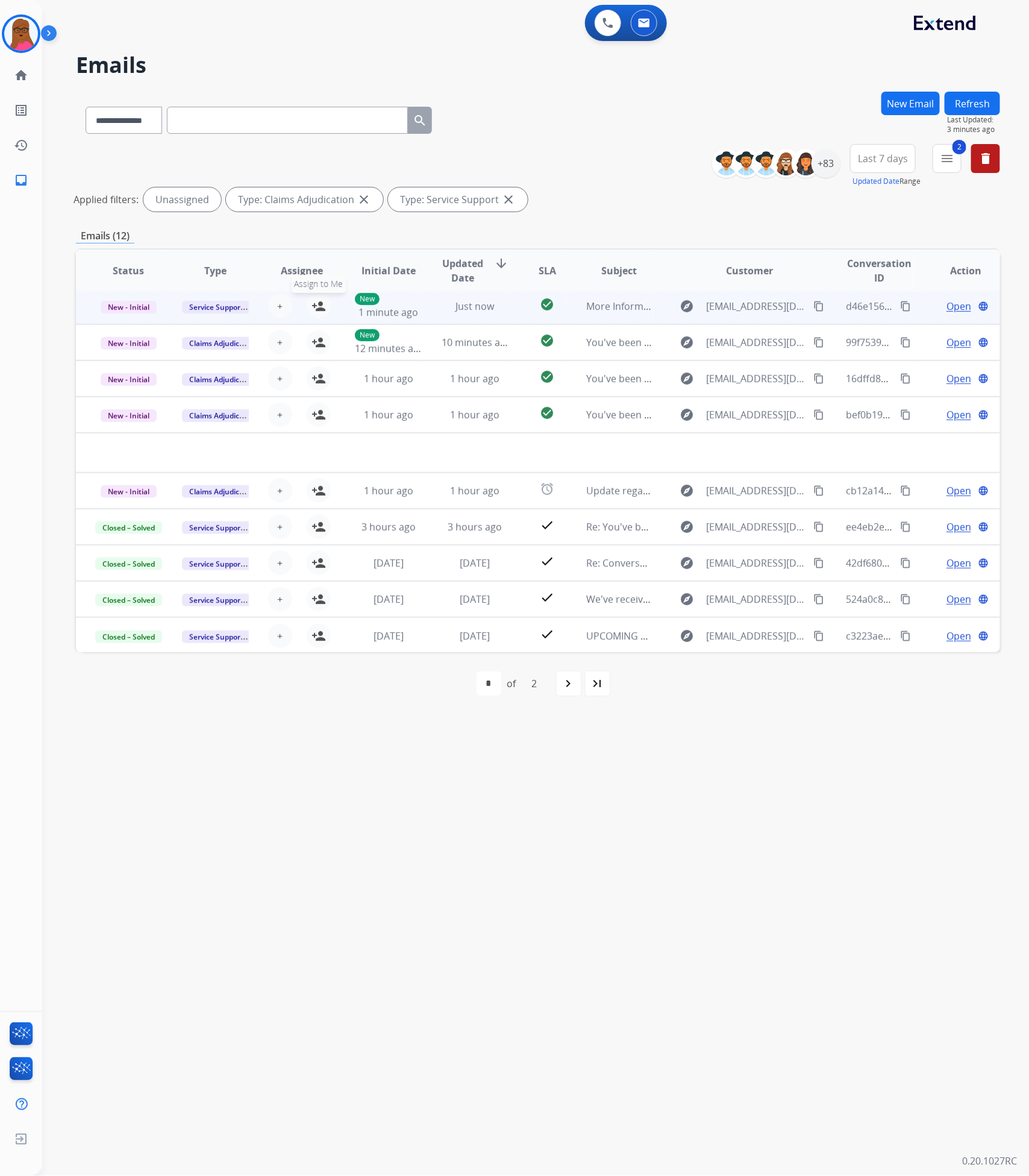
click at [317, 307] on mat-icon "person_add" at bounding box center [318, 306] width 15 height 15
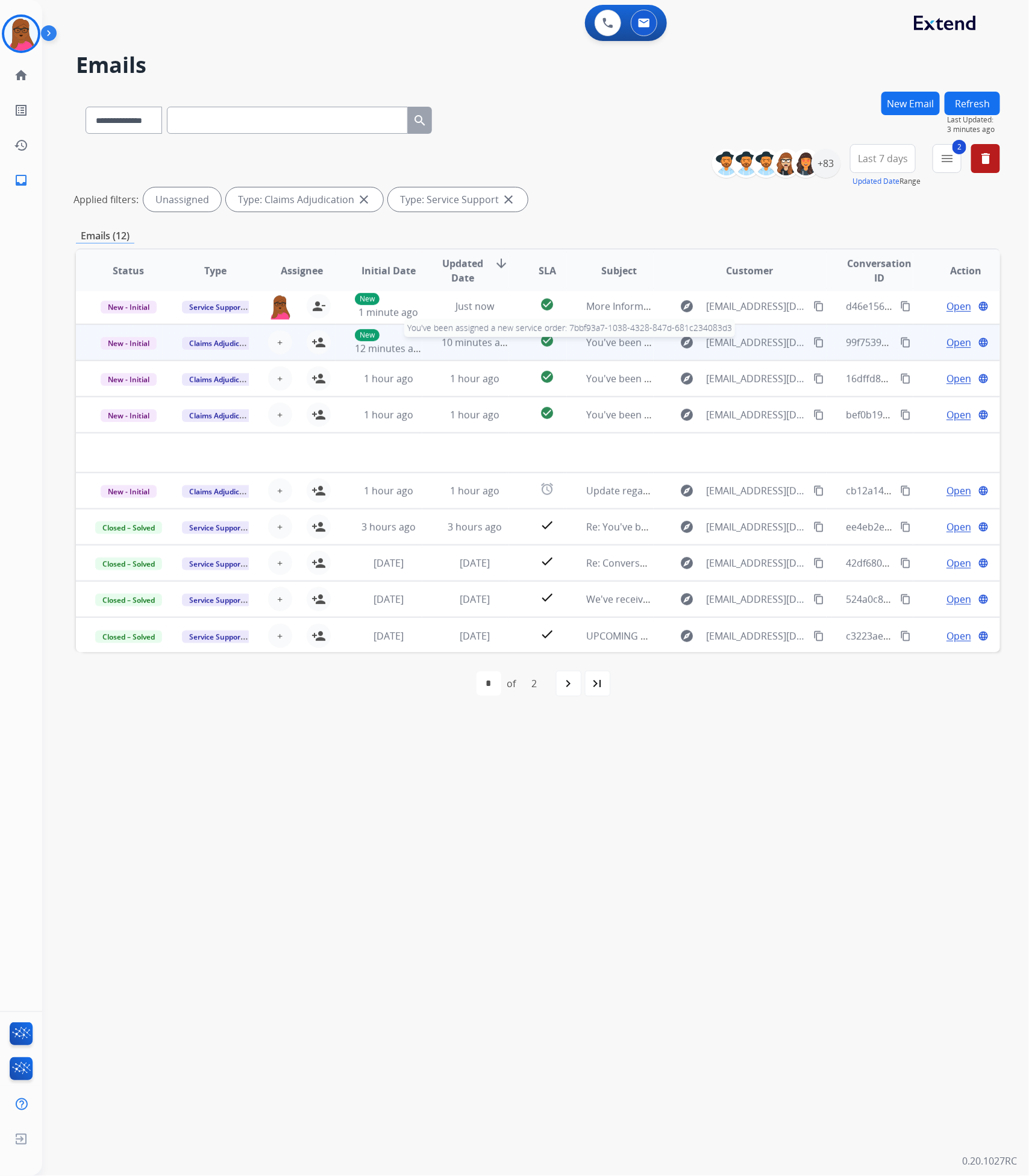
click at [589, 347] on span "You've been assigned a new service order: 7bbf93a7-1038-4328-847d-681c234083d3" at bounding box center [776, 342] width 380 height 13
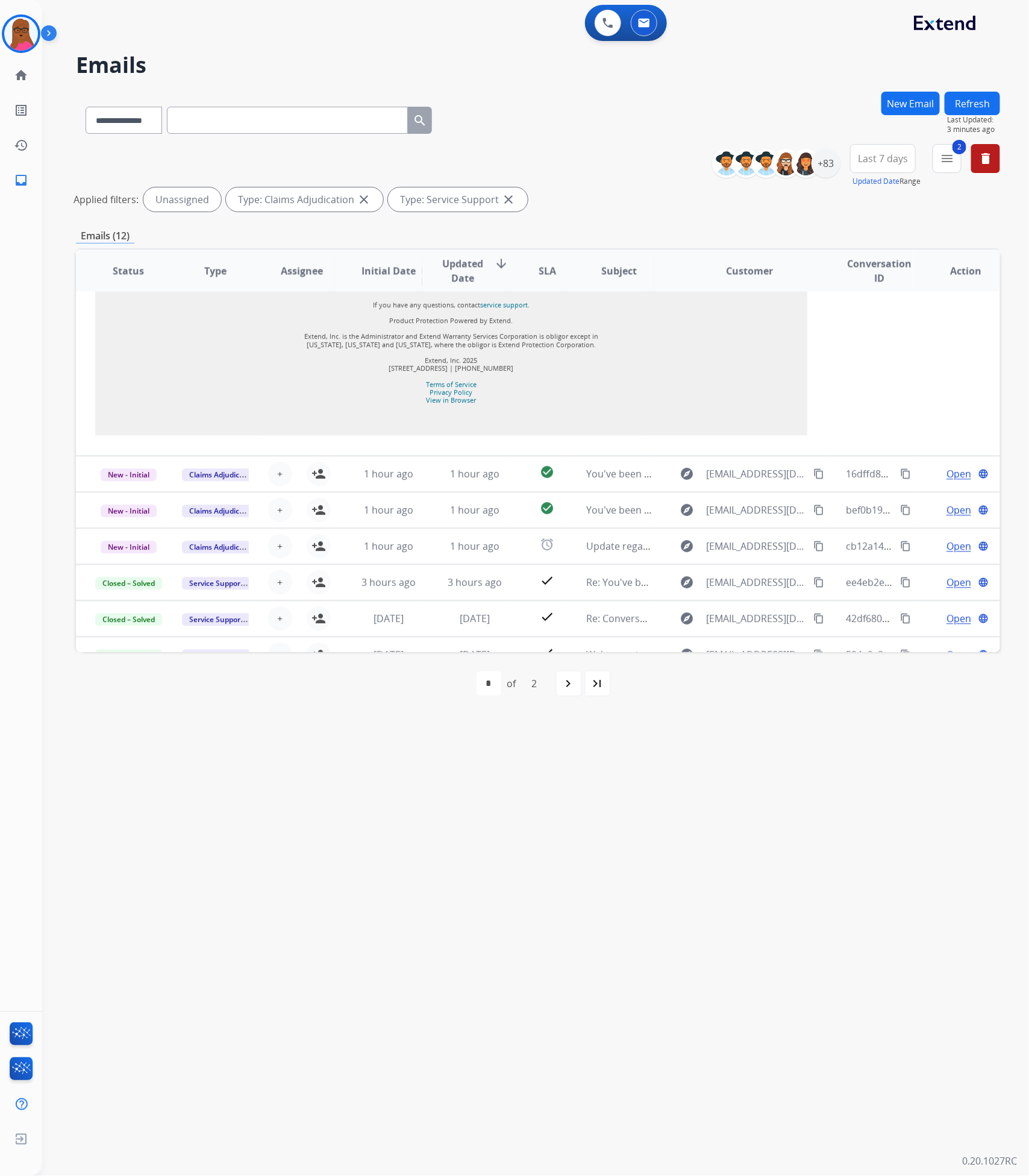
scroll to position [1341, 0]
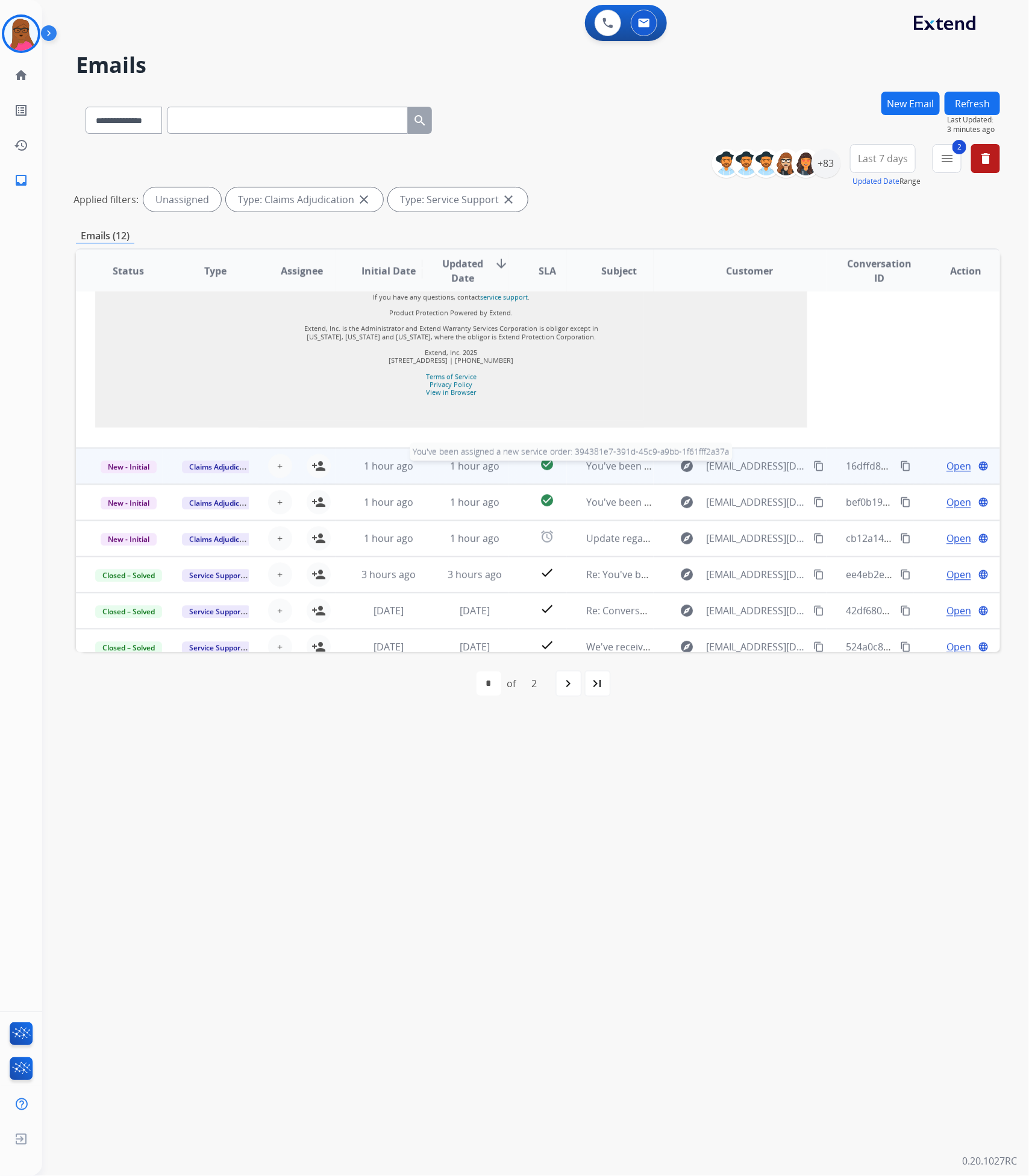
click at [615, 459] on span "You've been assigned a new service order: 394381e7-391d-45c9-a9bb-1f61fff2a37a" at bounding box center [772, 466] width 373 height 13
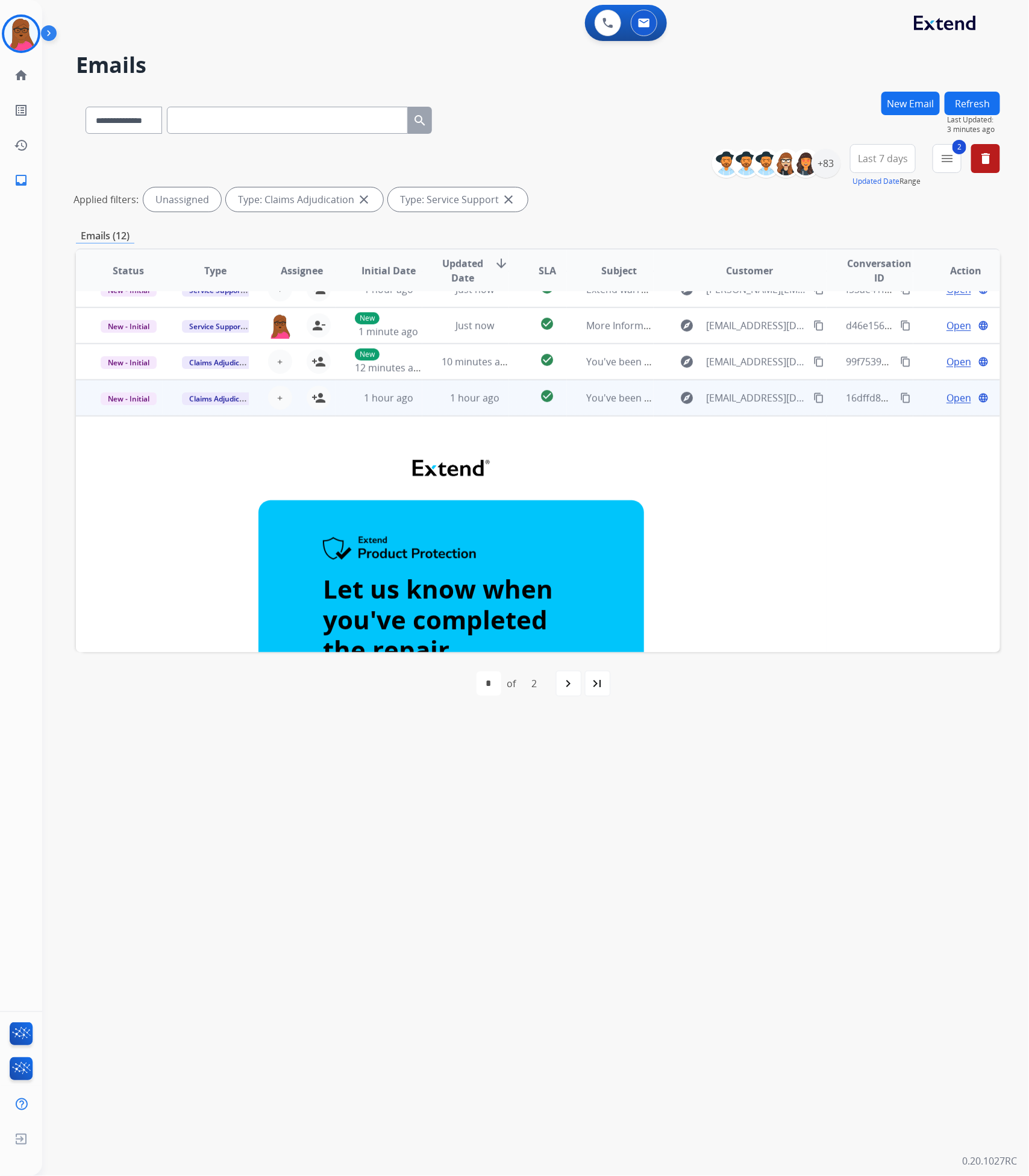
scroll to position [0, 0]
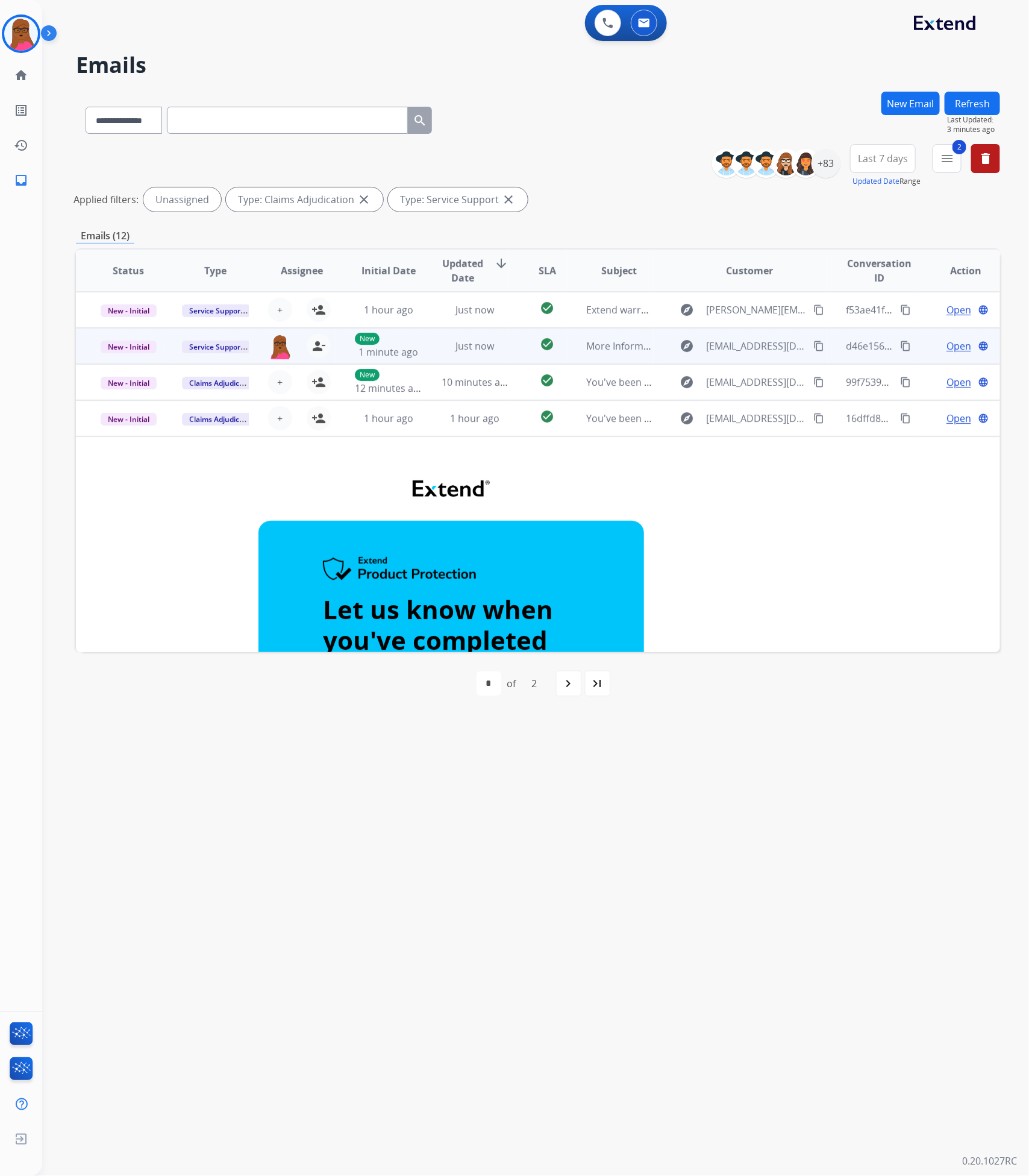
click at [947, 347] on span "Open" at bounding box center [959, 345] width 24 height 15
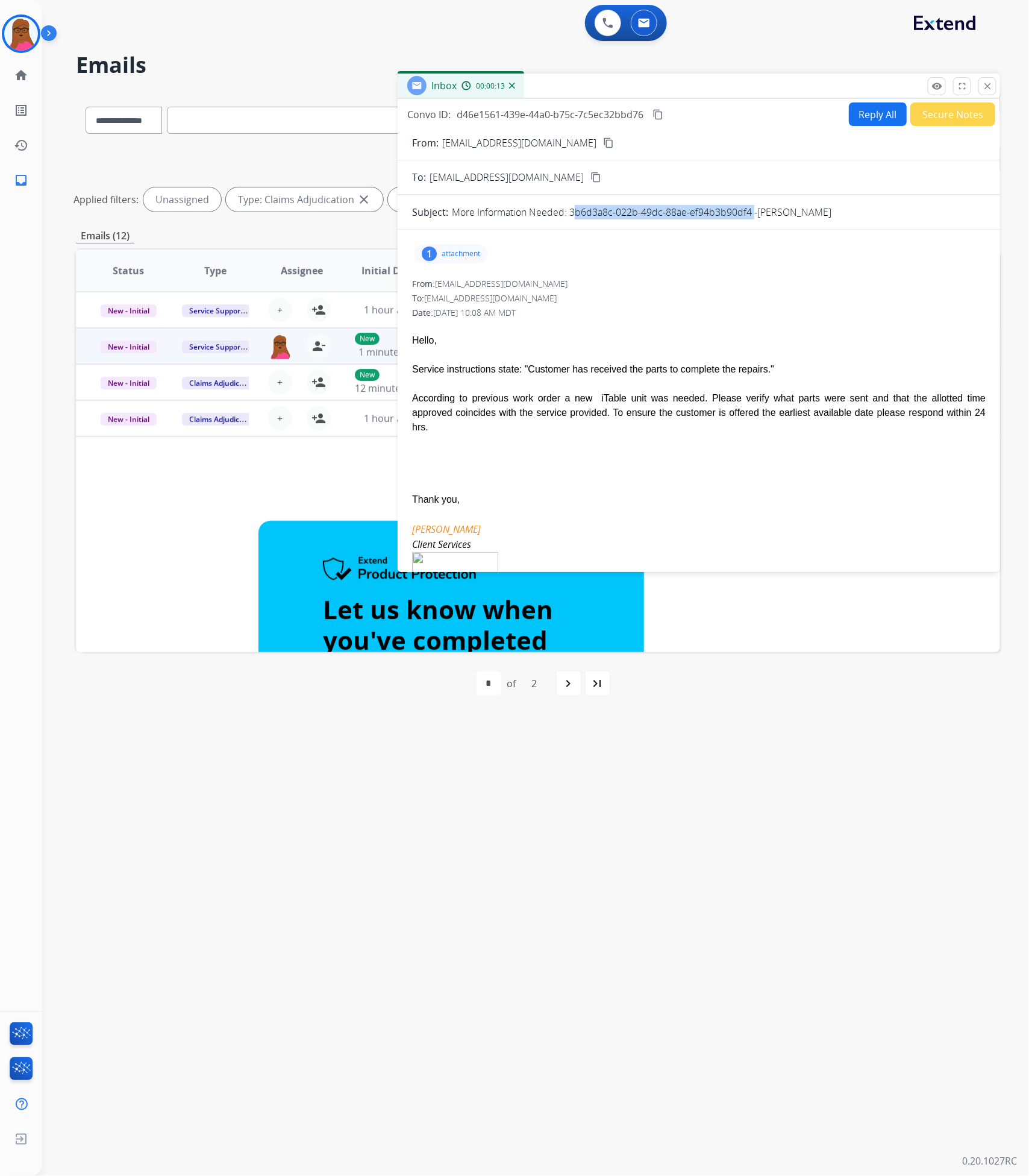
drag, startPoint x: 747, startPoint y: 215, endPoint x: 572, endPoint y: 215, distance: 175.0
click at [572, 215] on p "More Information Needed: 3b6d3a8c-022b-49dc-88ae-ef94b3b90df4 -[PERSON_NAME]" at bounding box center [642, 212] width 380 height 15
copy p "3b6d3a8c-022b-49dc-88ae-ef94b3b90df4"
click at [866, 123] on button "Reply All" at bounding box center [878, 114] width 58 height 24
select select "**********"
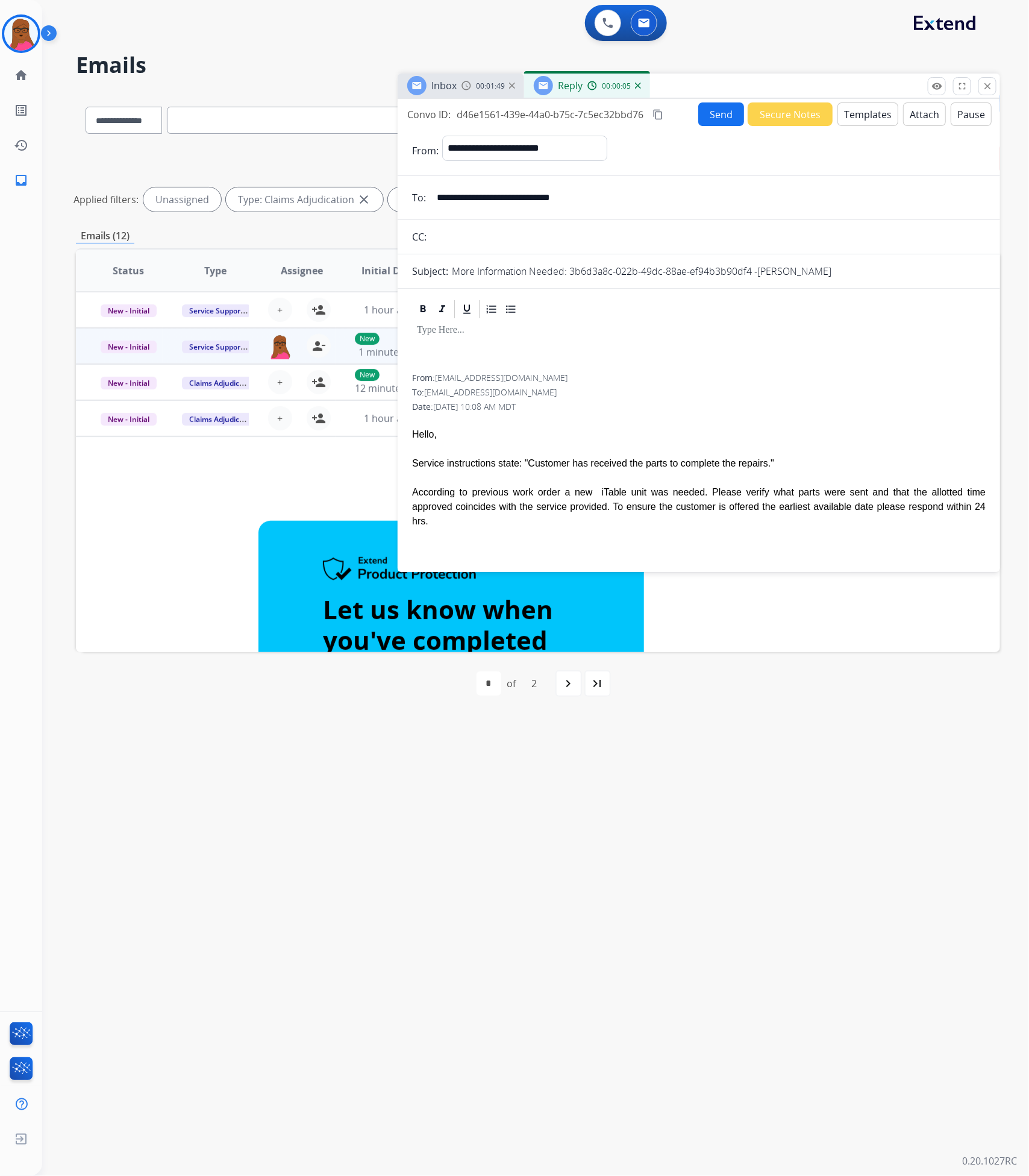
click at [510, 343] on div at bounding box center [699, 348] width 573 height 54
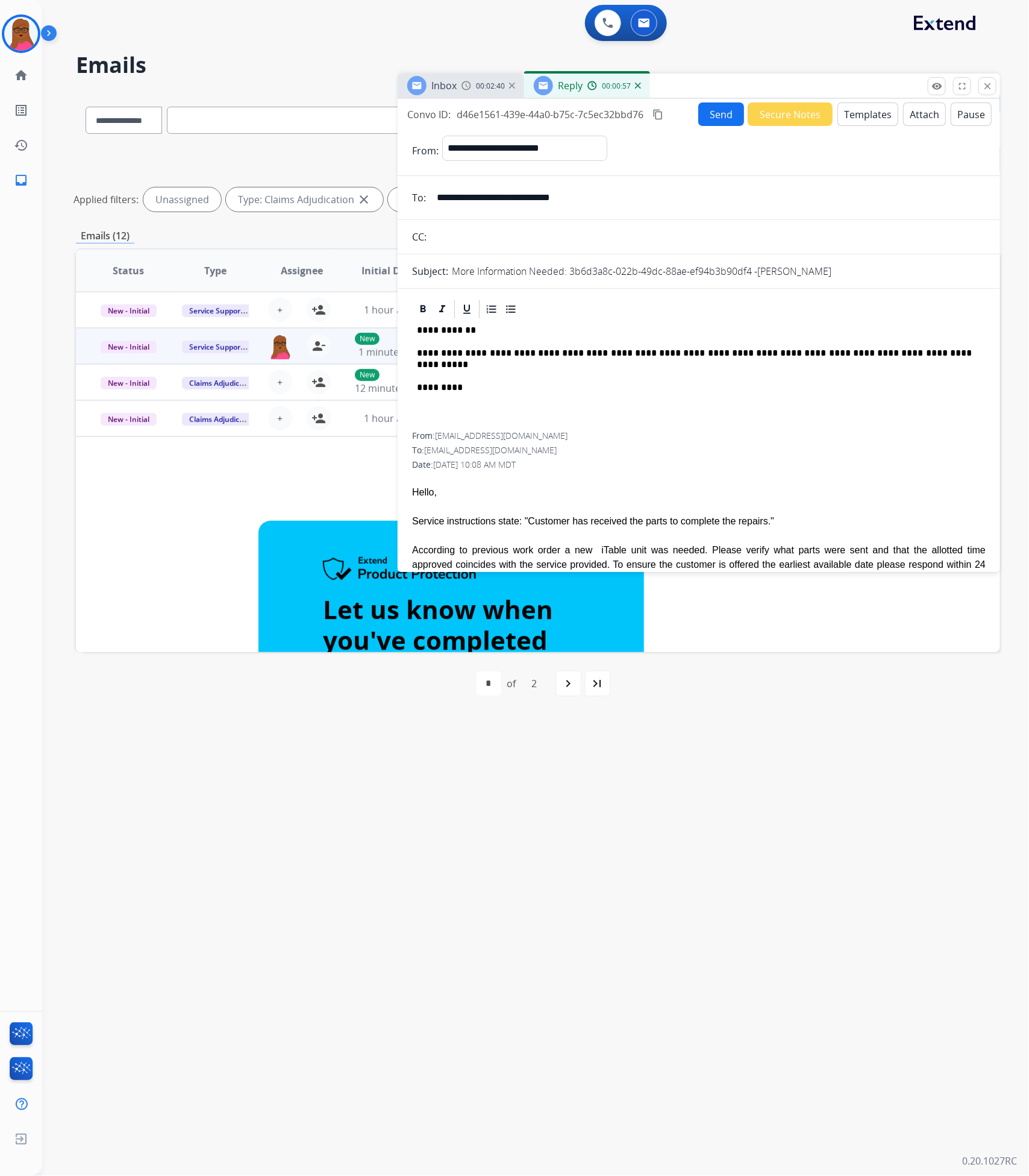
click at [720, 114] on button "Send" at bounding box center [721, 114] width 46 height 24
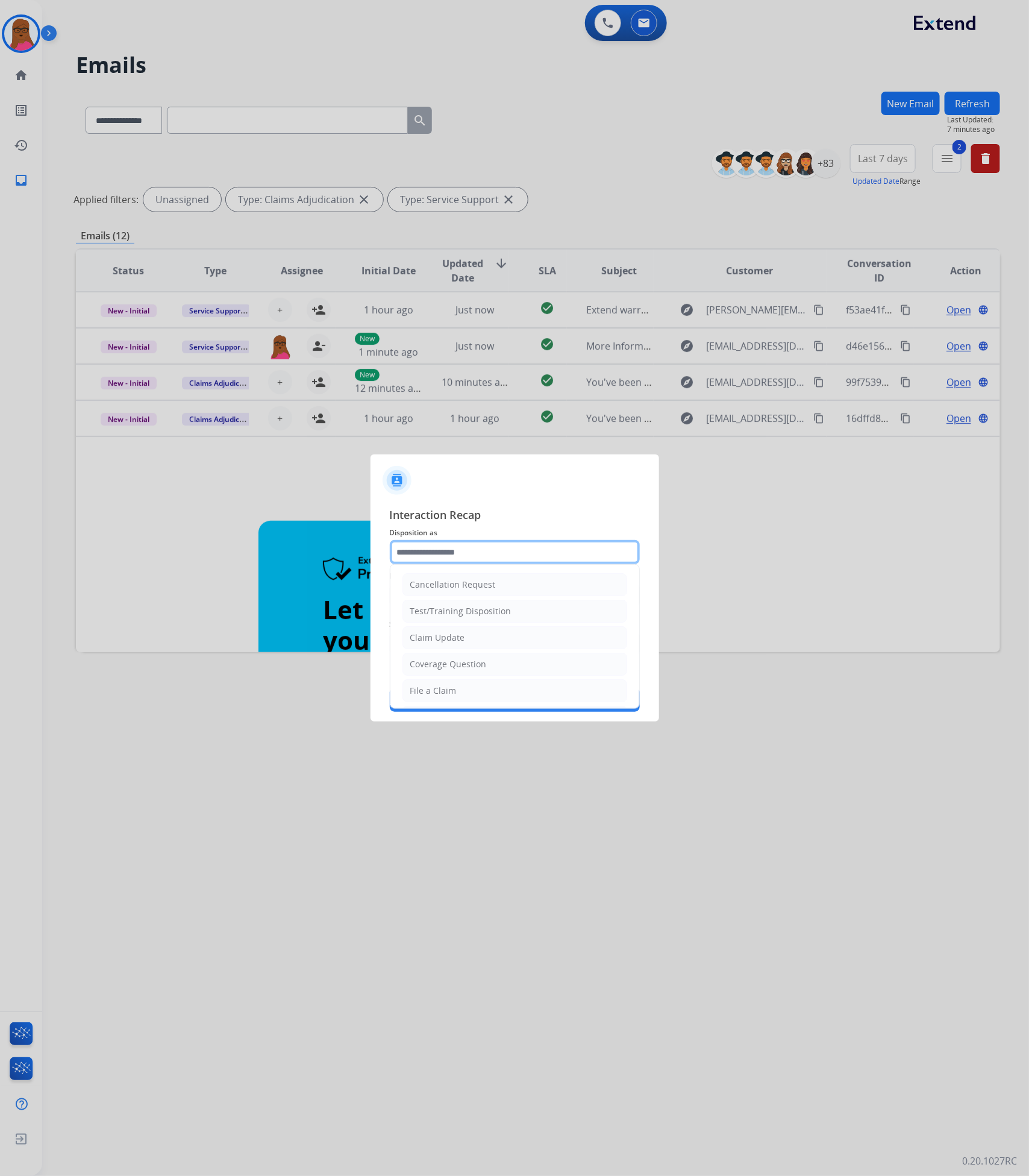
click at [600, 564] on div "Cancellation Request Test/Training Disposition Claim Update Coverage Question F…" at bounding box center [515, 552] width 250 height 24
click at [534, 634] on li "Claim Update" at bounding box center [515, 637] width 225 height 23
type input "**********"
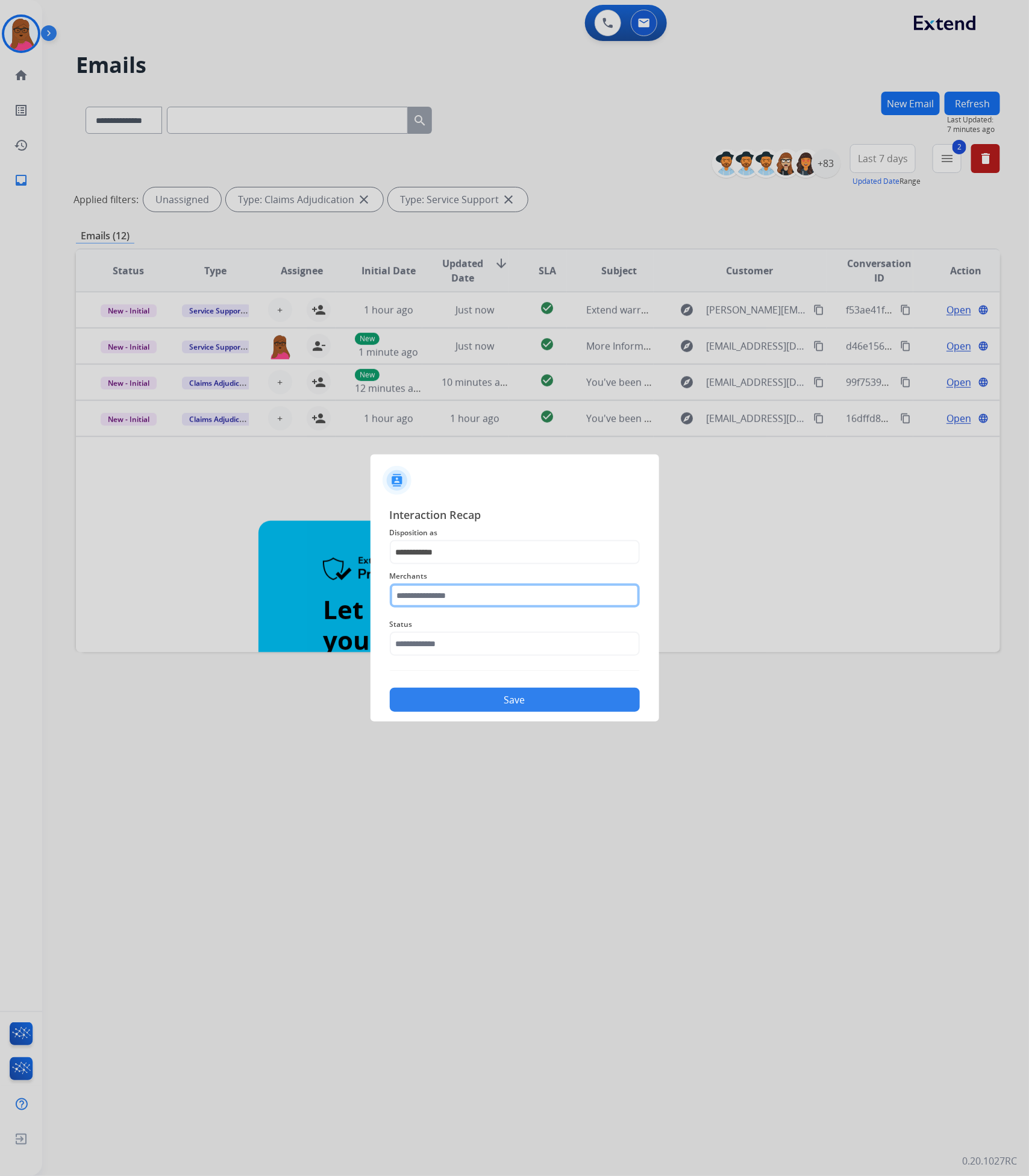
click at [516, 606] on input "text" at bounding box center [515, 595] width 250 height 24
click at [502, 657] on li "Ashley furniture" at bounding box center [518, 656] width 230 height 23
type input "**********"
click at [465, 652] on input "text" at bounding box center [515, 643] width 250 height 24
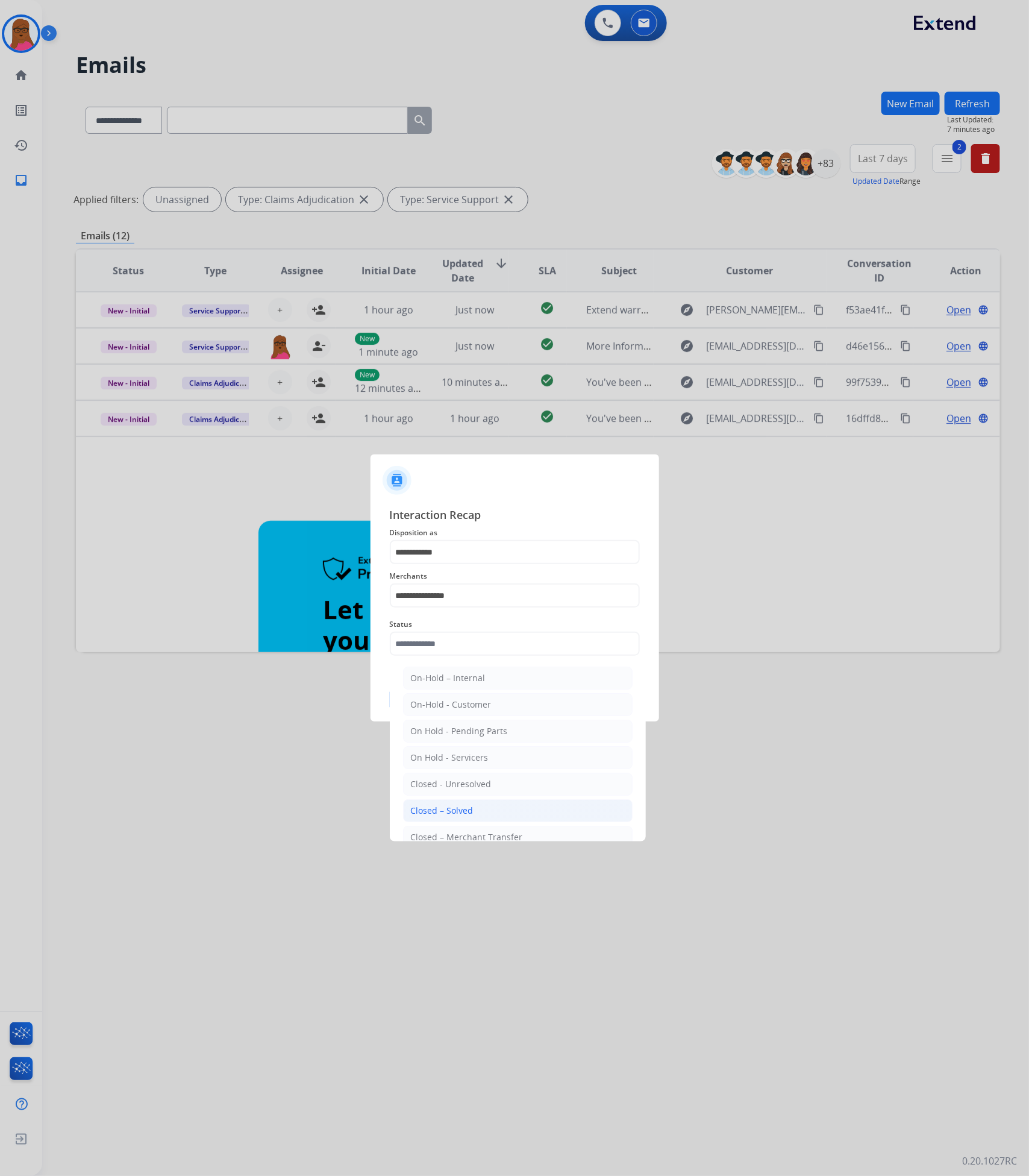
click at [456, 807] on li "Closed – Solved" at bounding box center [518, 810] width 230 height 23
type input "**********"
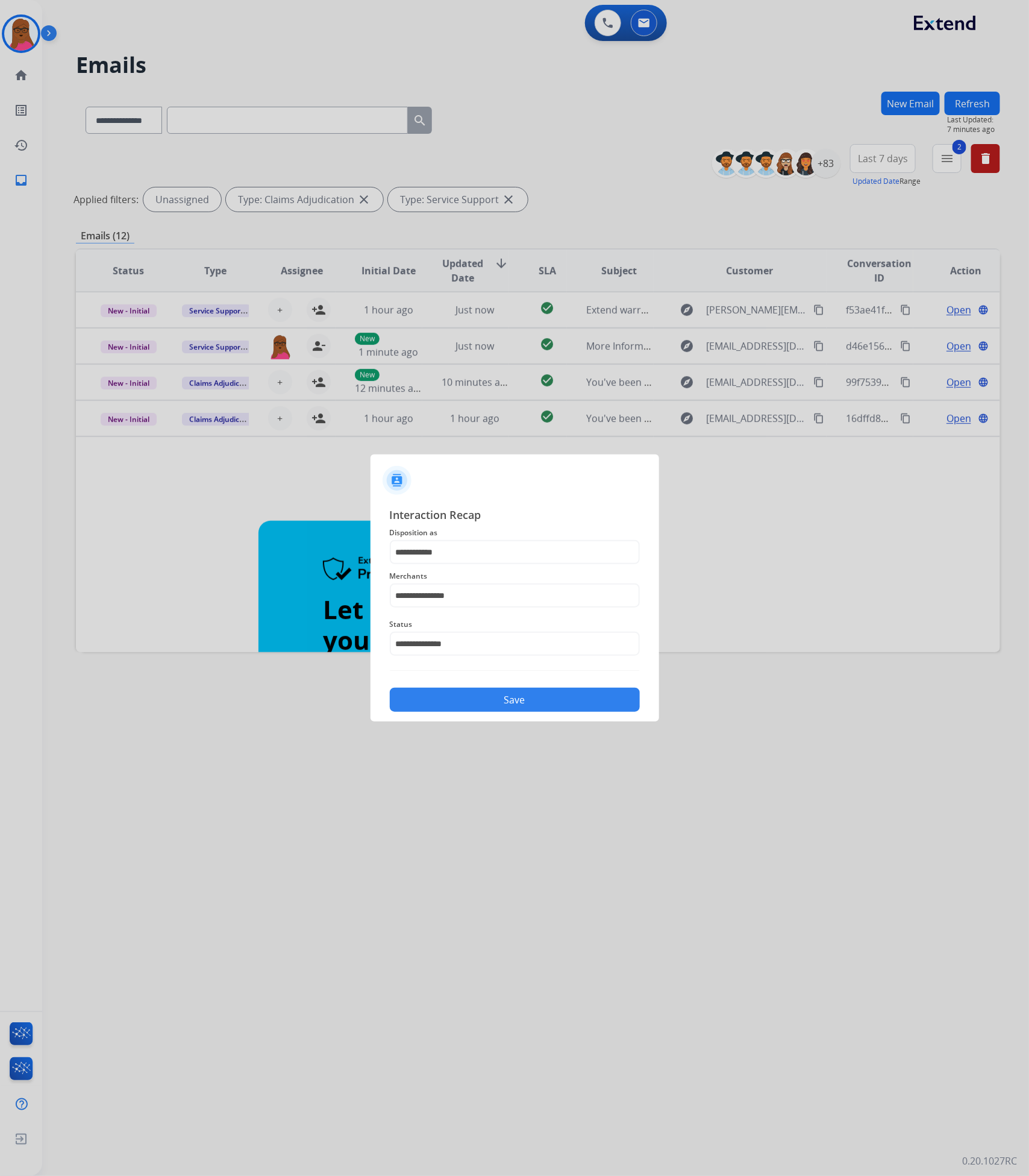
click at [469, 691] on button "Save" at bounding box center [515, 699] width 250 height 24
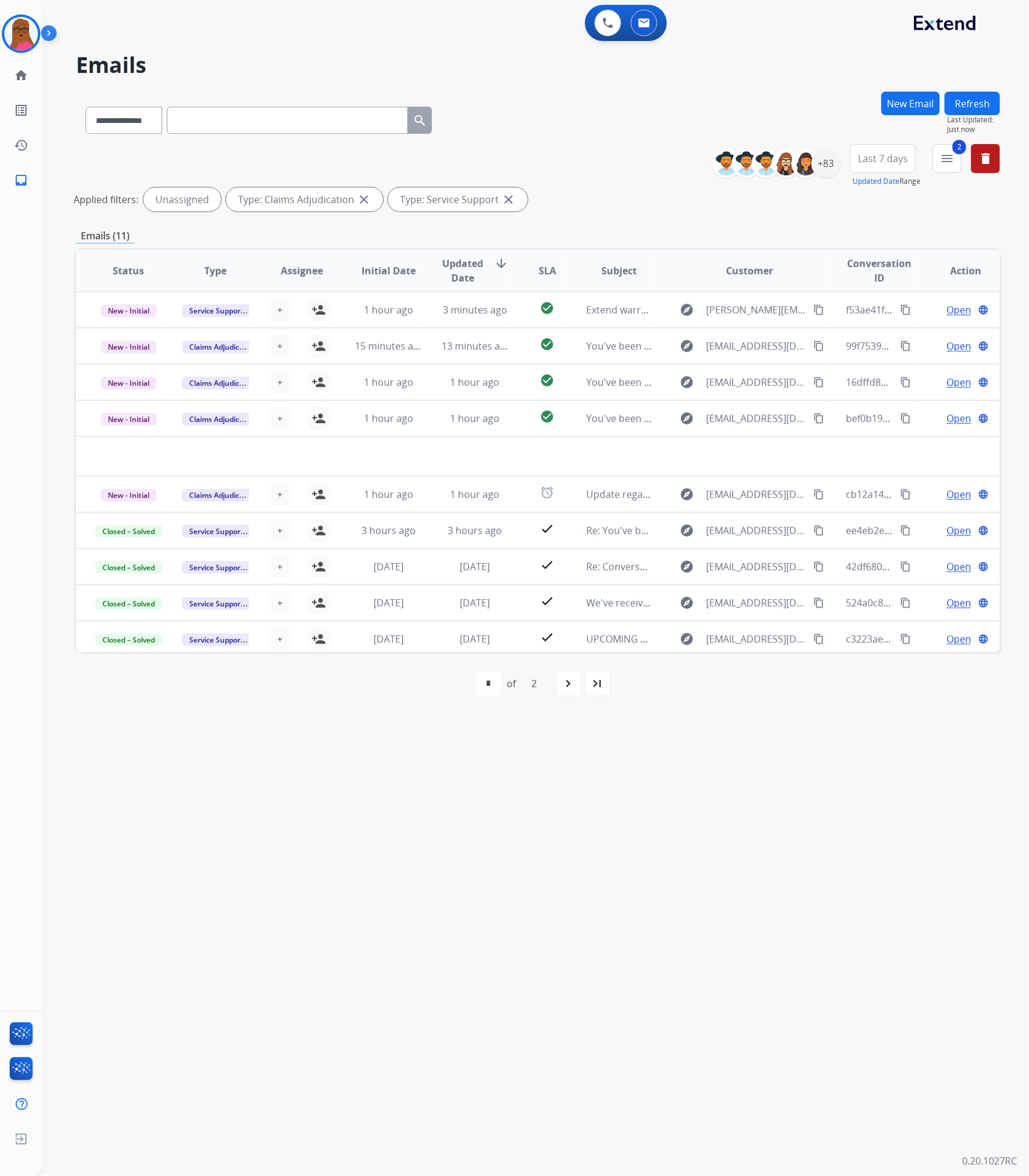
click at [974, 105] on button "Refresh" at bounding box center [972, 103] width 55 height 24
click at [576, 673] on div "navigate_next" at bounding box center [569, 683] width 27 height 27
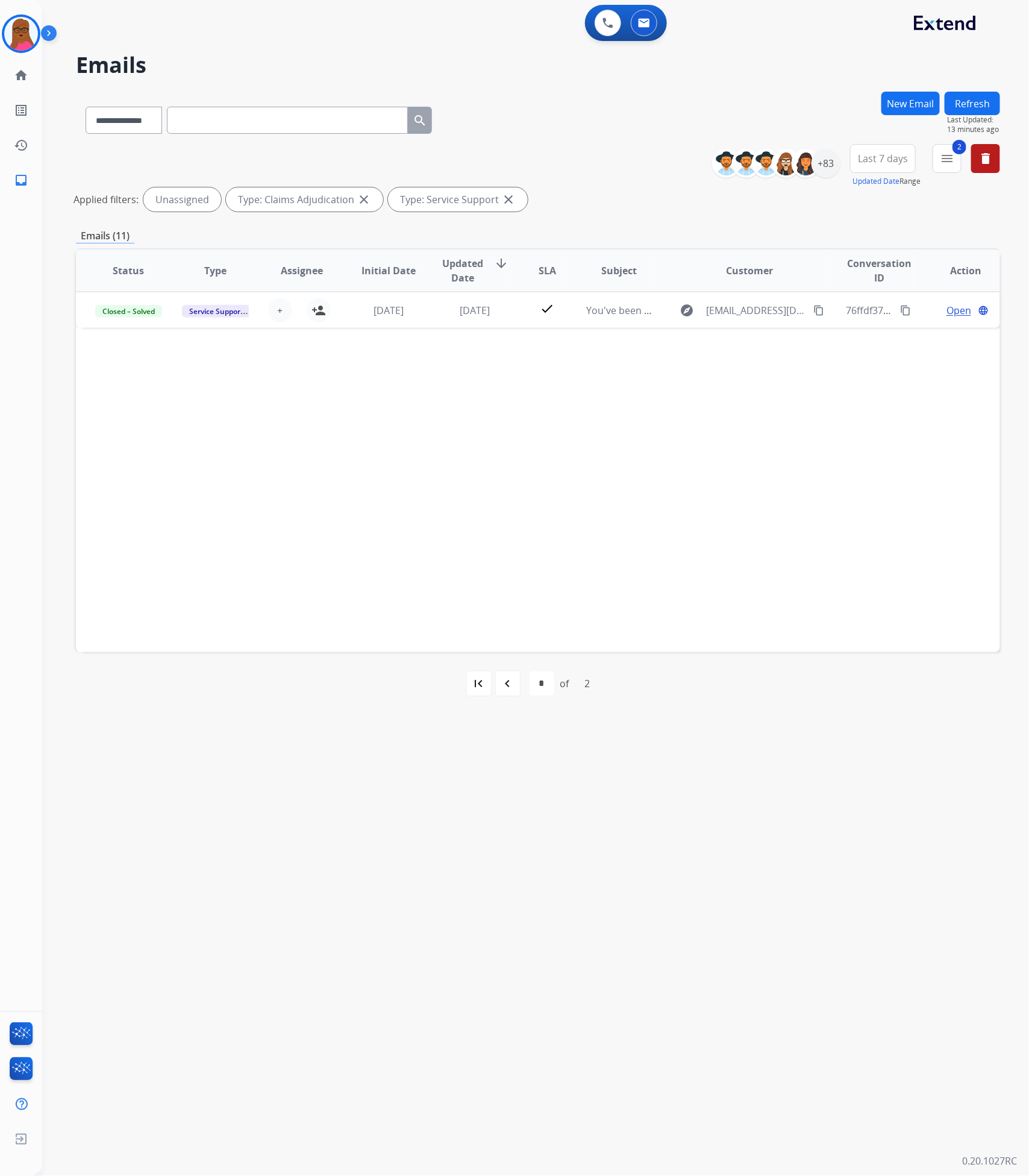
click at [978, 104] on button "Refresh" at bounding box center [972, 103] width 55 height 24
click at [821, 165] on div "+83" at bounding box center [825, 163] width 29 height 29
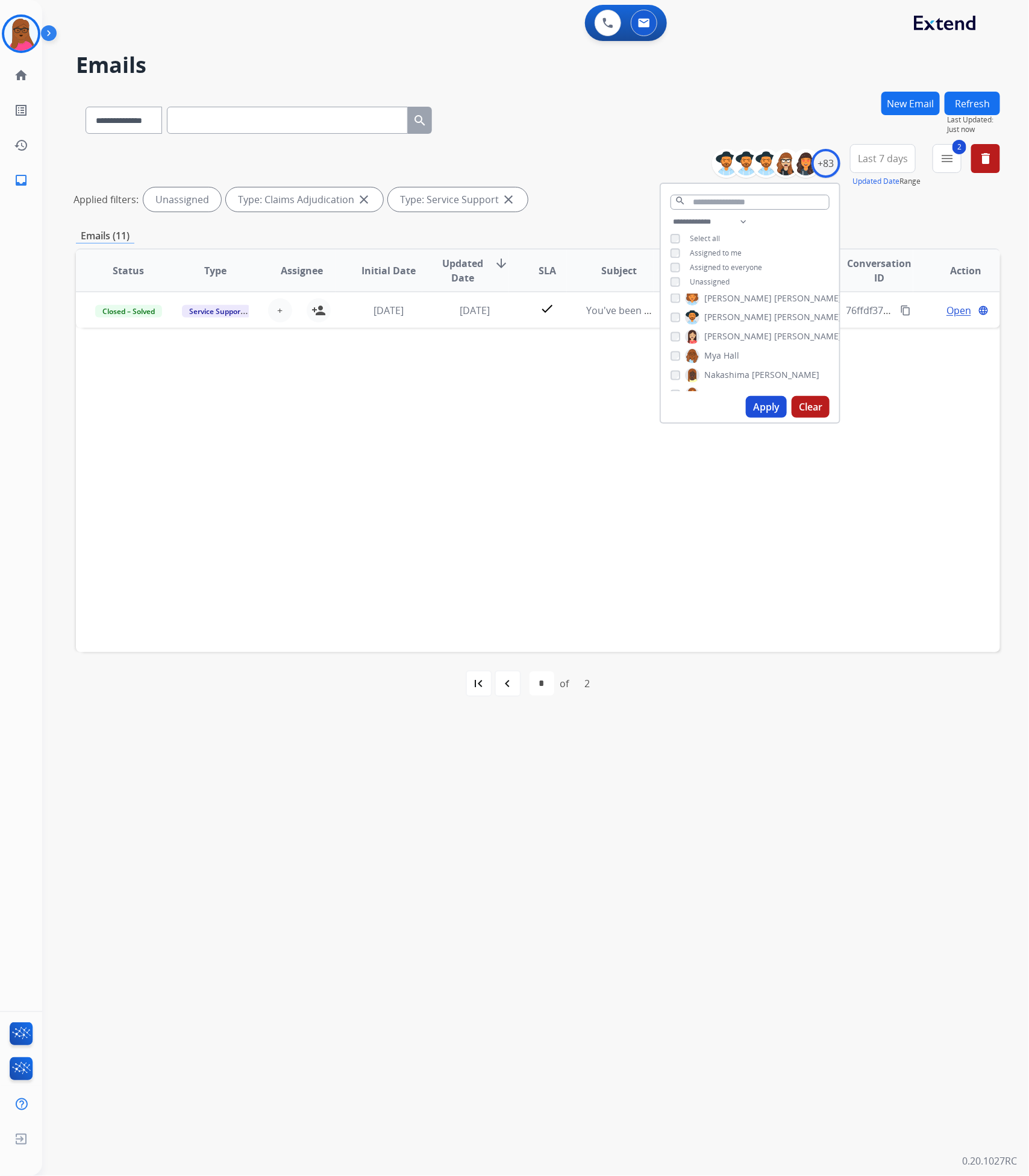
click at [767, 414] on button "Apply" at bounding box center [766, 406] width 41 height 22
select select "*"
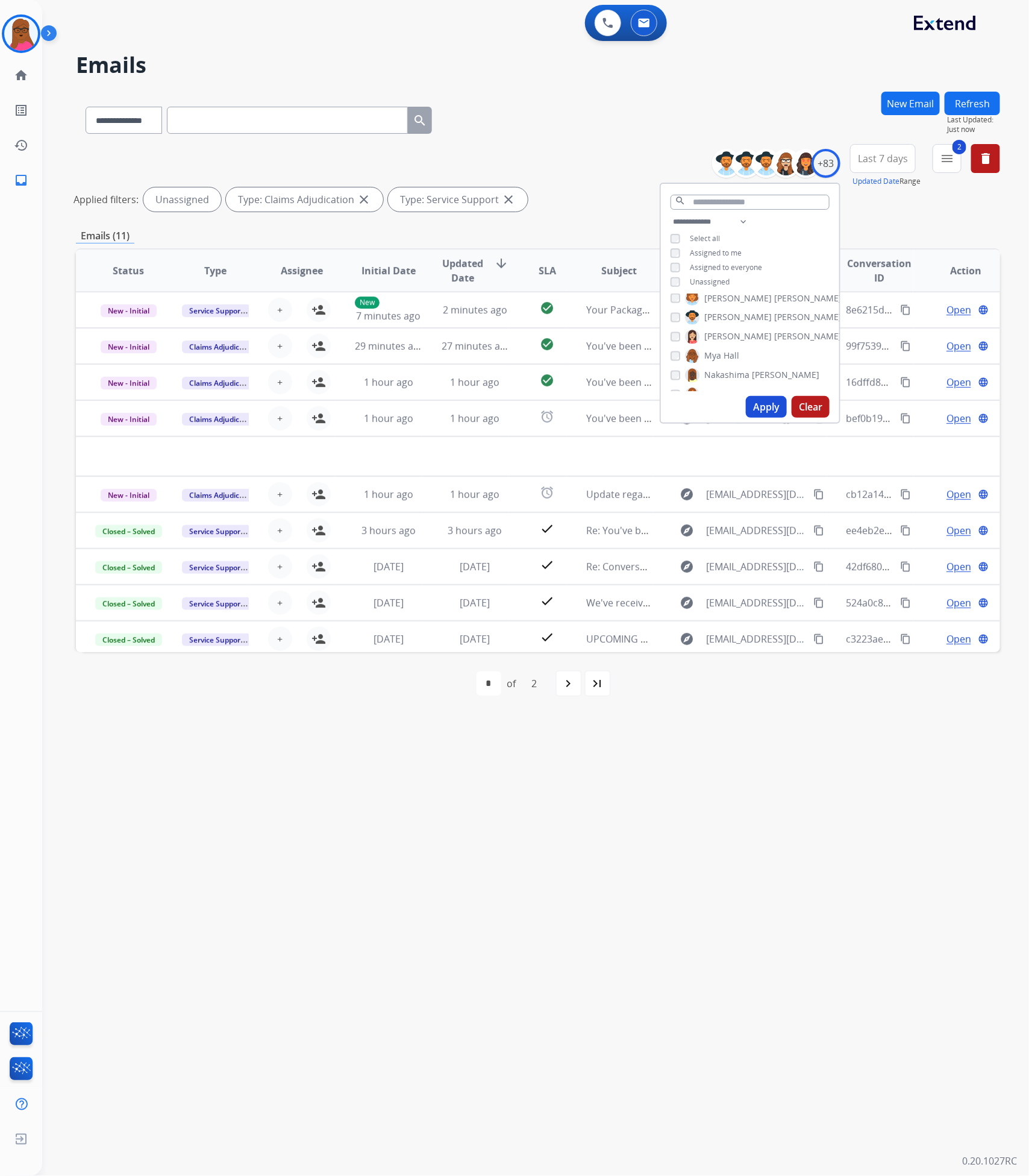
click at [778, 810] on div "**********" at bounding box center [520, 609] width 958 height 1133
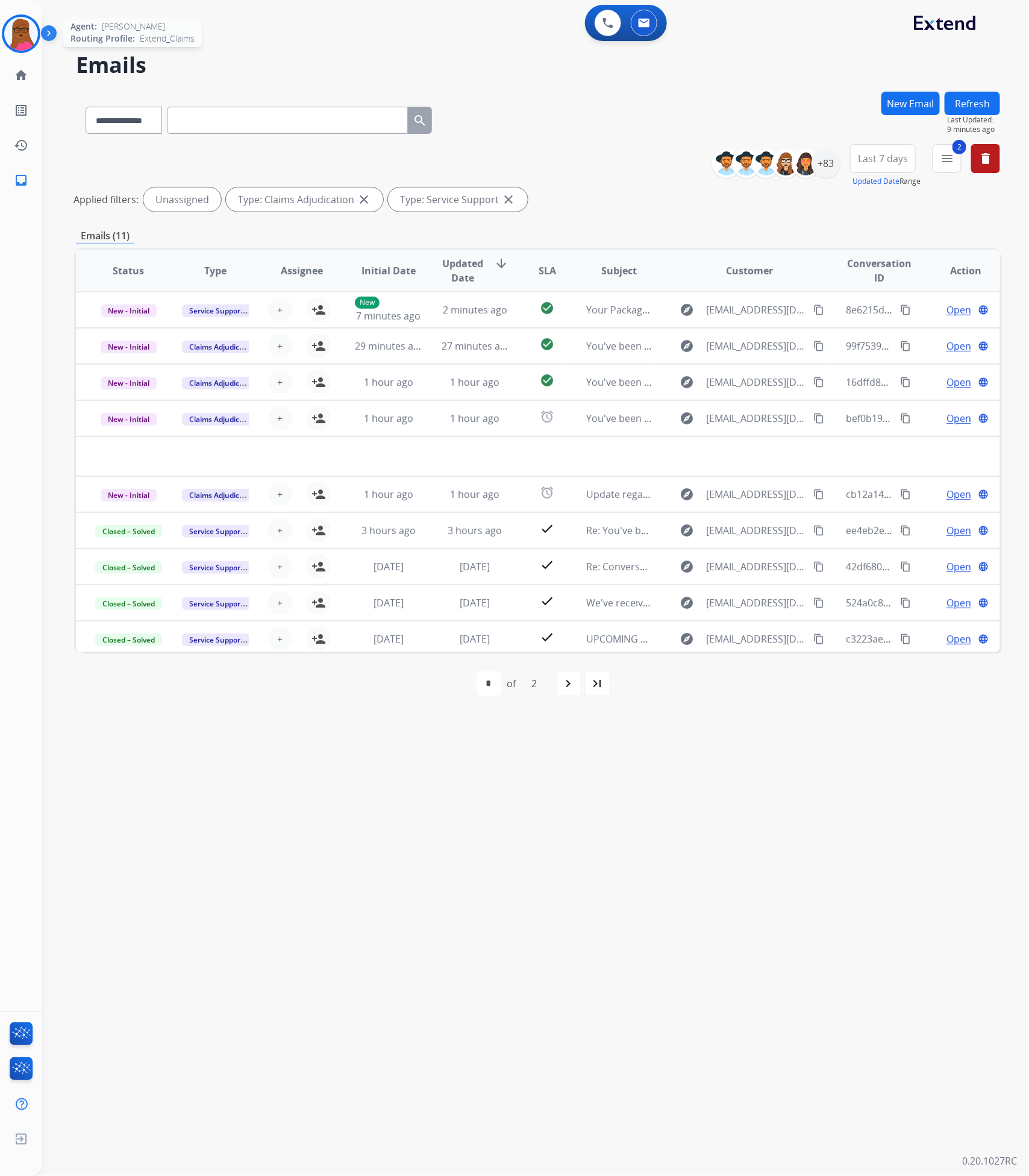
click at [16, 35] on img at bounding box center [21, 34] width 33 height 34
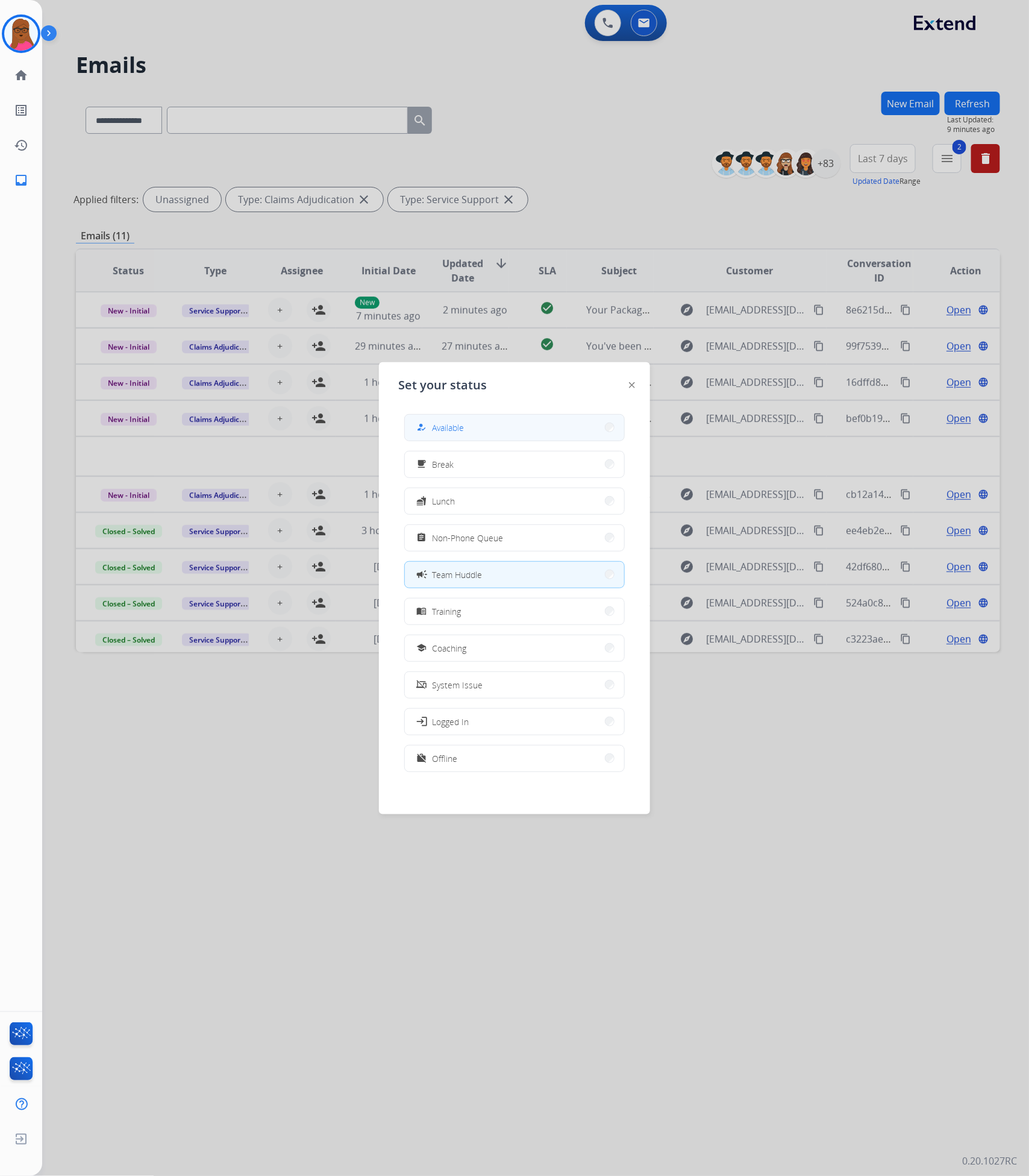
click at [446, 426] on span "Available" at bounding box center [448, 428] width 32 height 13
